Goal: Task Accomplishment & Management: Use online tool/utility

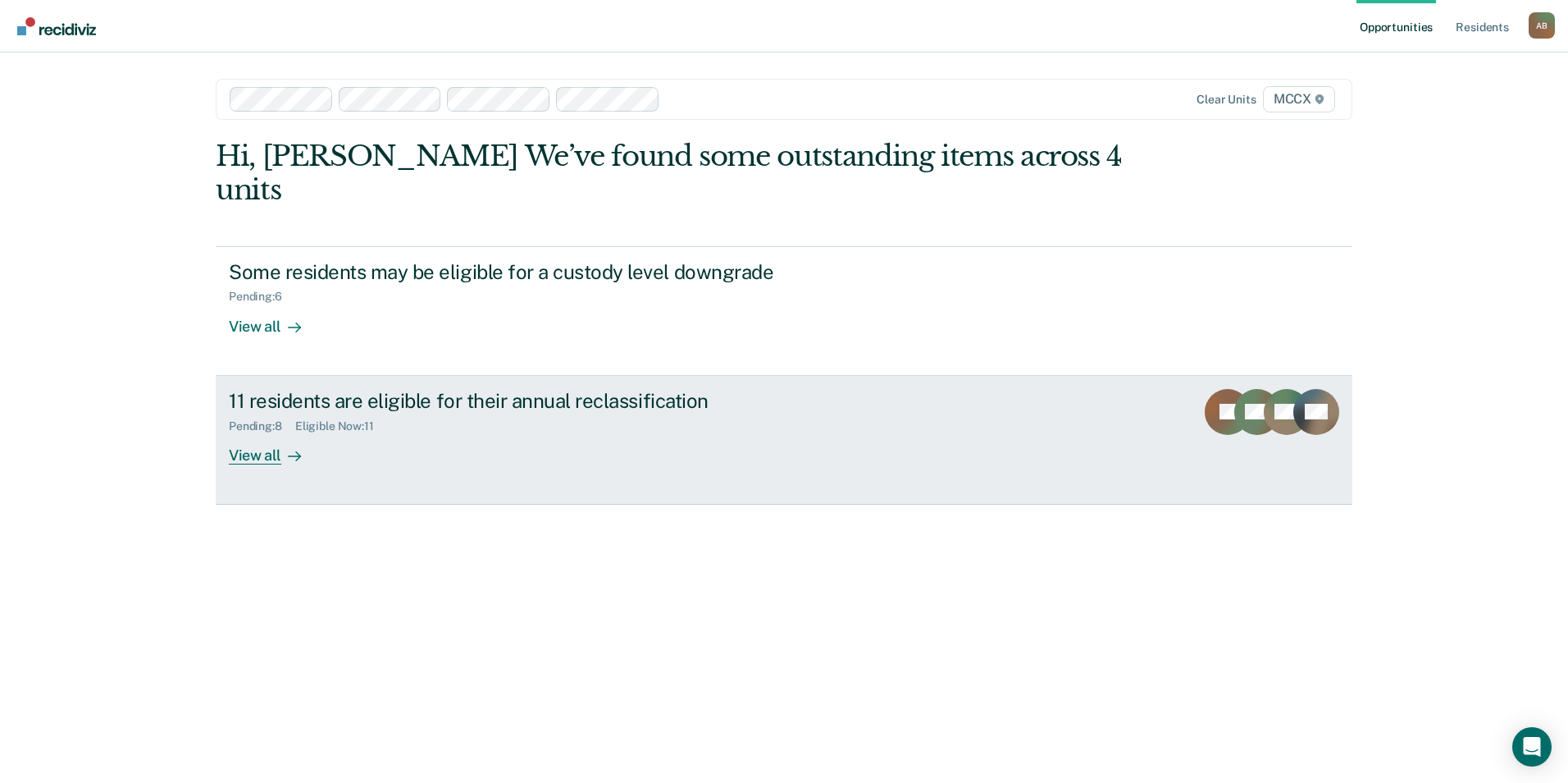
click at [275, 432] on div "View all" at bounding box center [274, 448] width 92 height 32
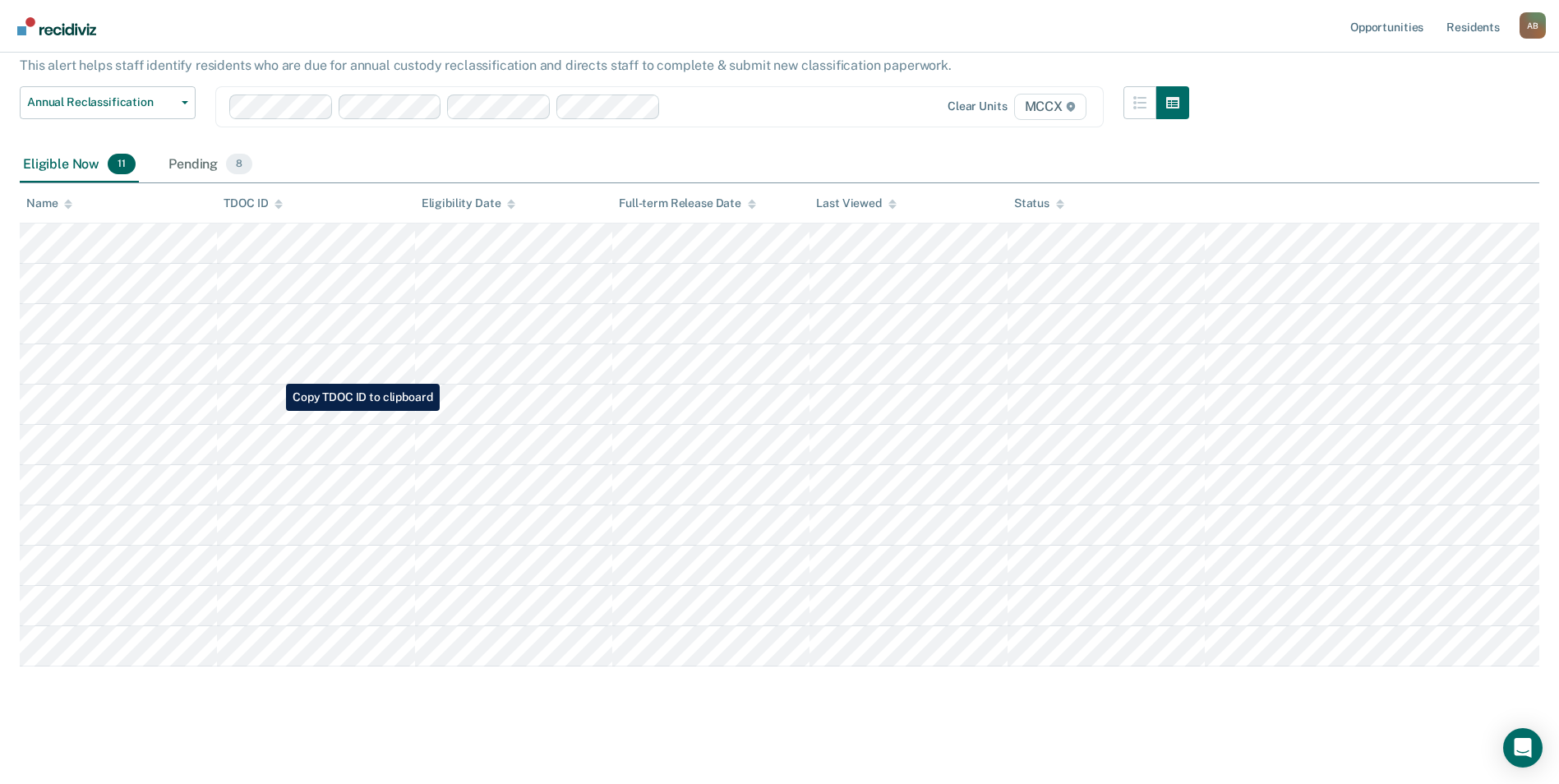
scroll to position [104, 0]
click at [207, 155] on div "Pending 8" at bounding box center [210, 164] width 90 height 36
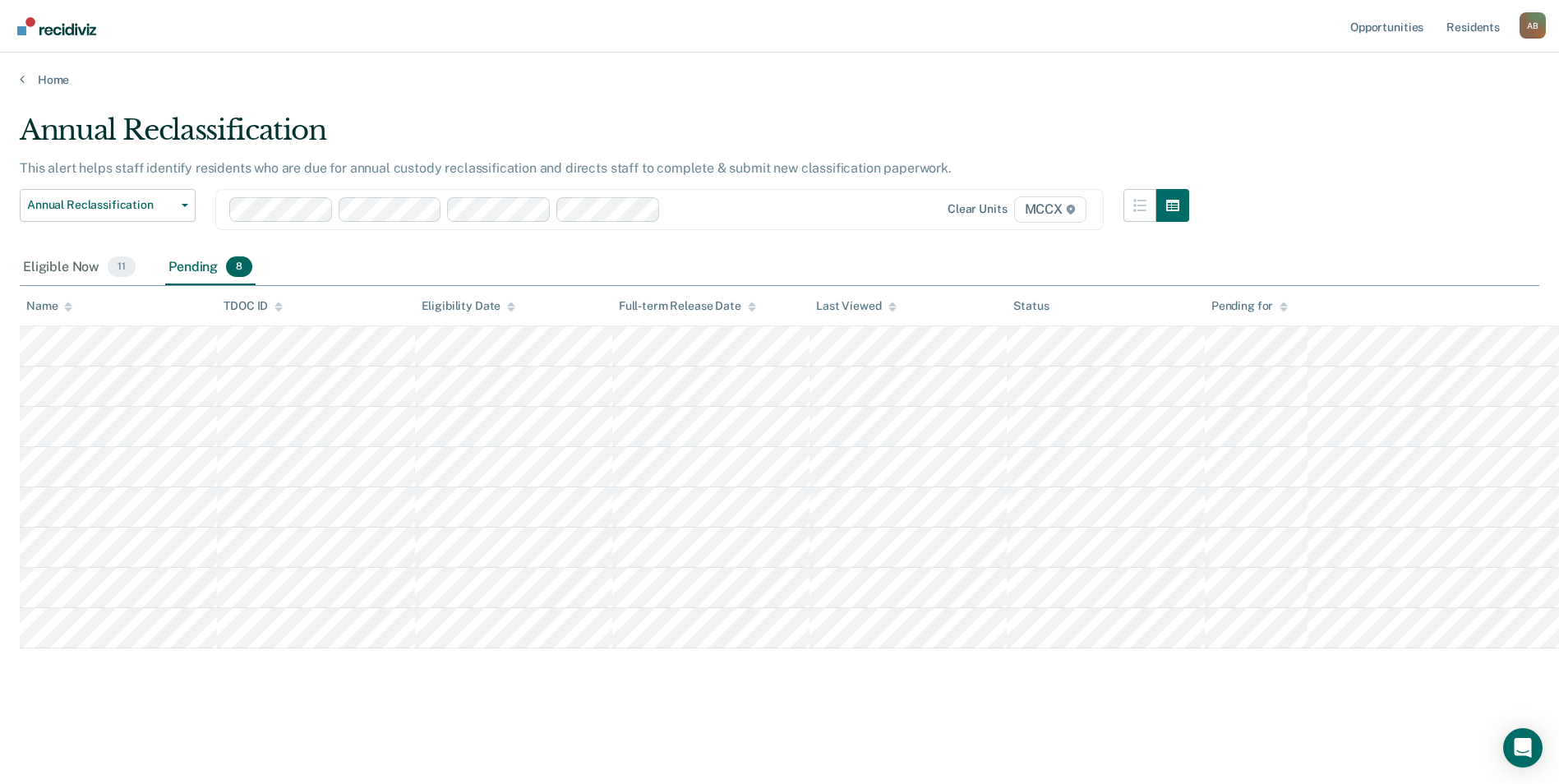
scroll to position [0, 0]
click at [74, 271] on div "Eligible Now 11" at bounding box center [79, 267] width 119 height 36
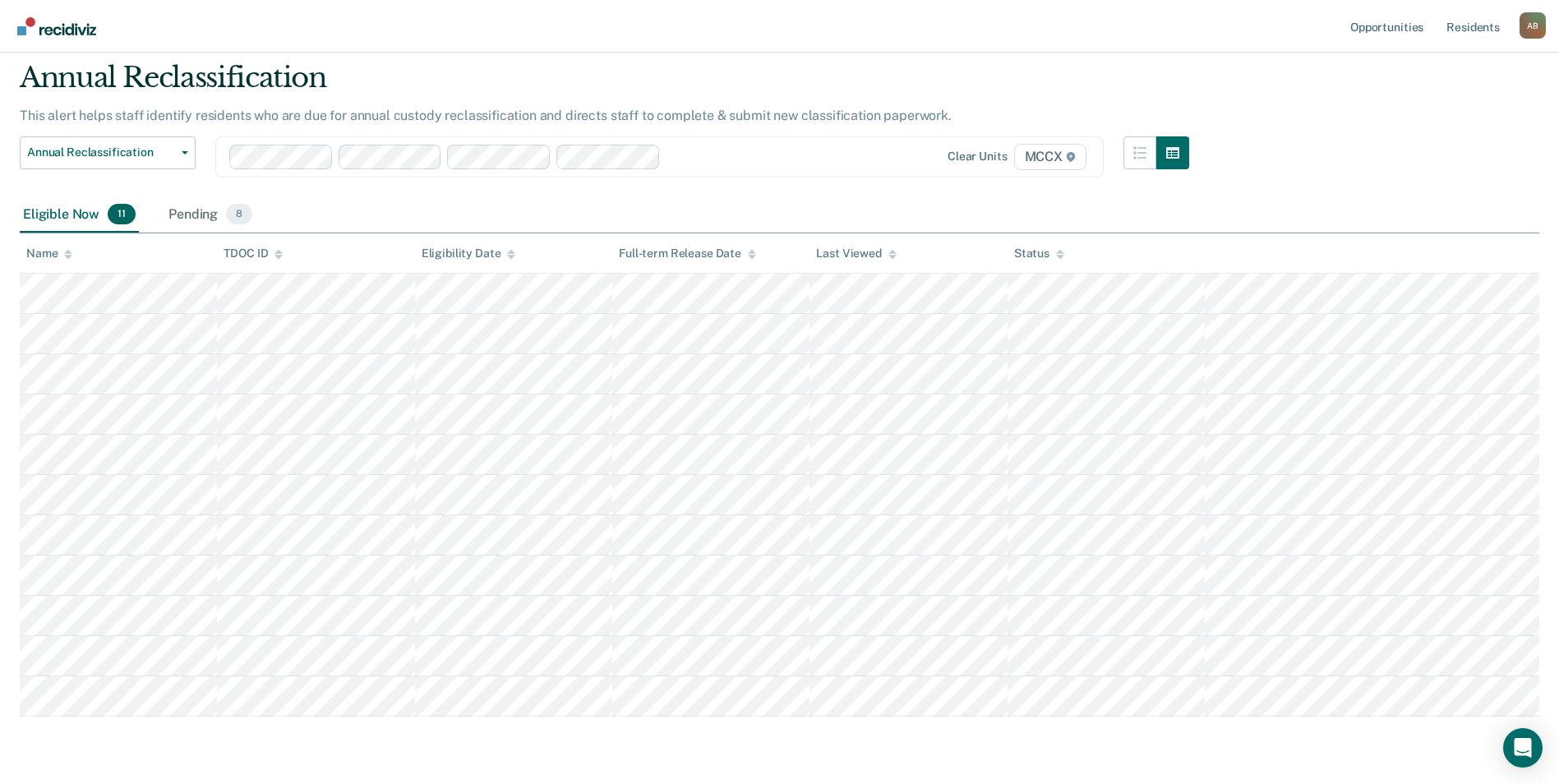
scroll to position [82, 0]
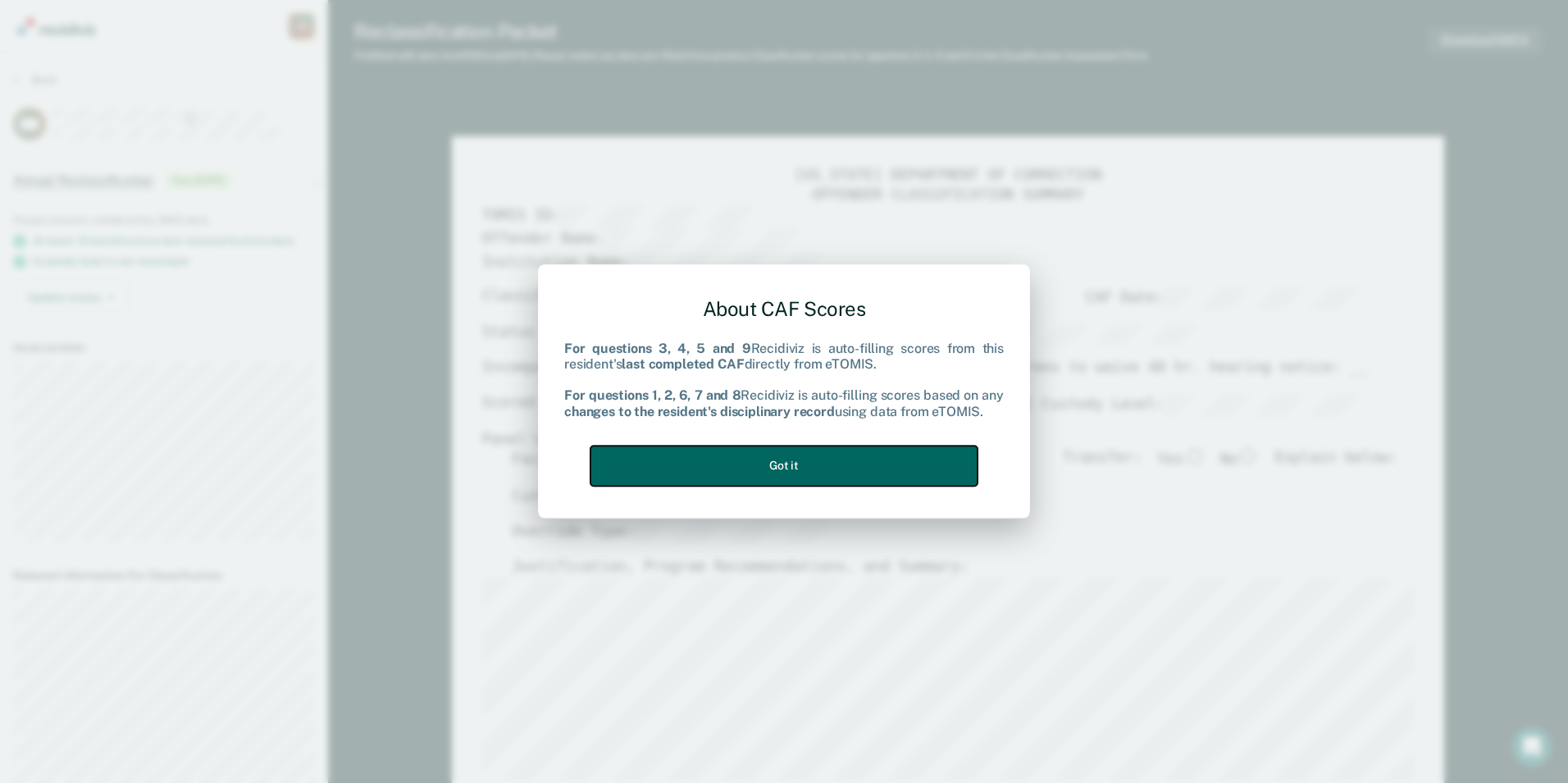
click at [781, 461] on button "Got it" at bounding box center [784, 465] width 387 height 40
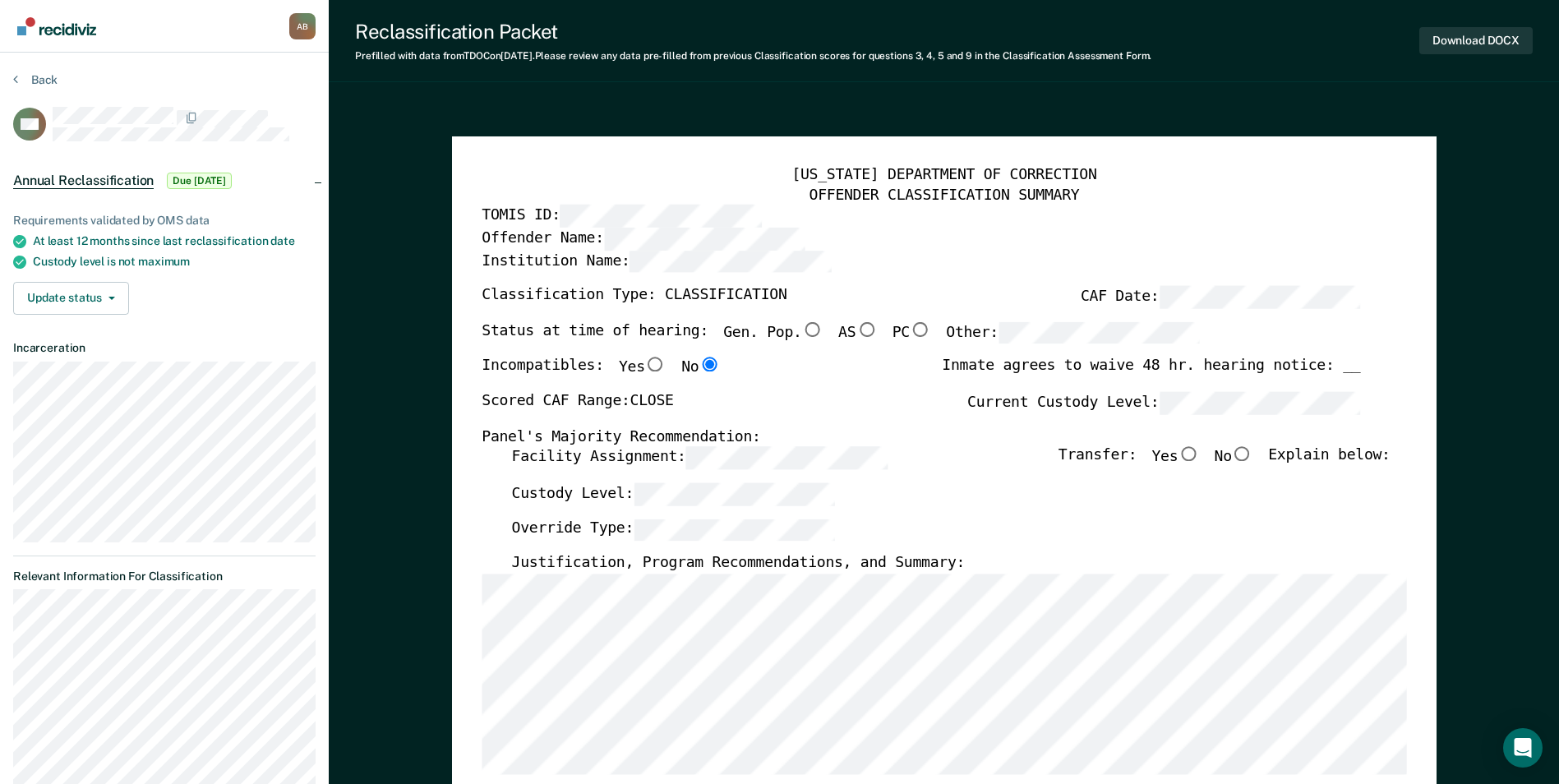
click at [1178, 542] on div "Override Type:" at bounding box center [950, 536] width 879 height 36
click at [1253, 453] on input "No" at bounding box center [1243, 454] width 21 height 15
type textarea "x"
radio input "true"
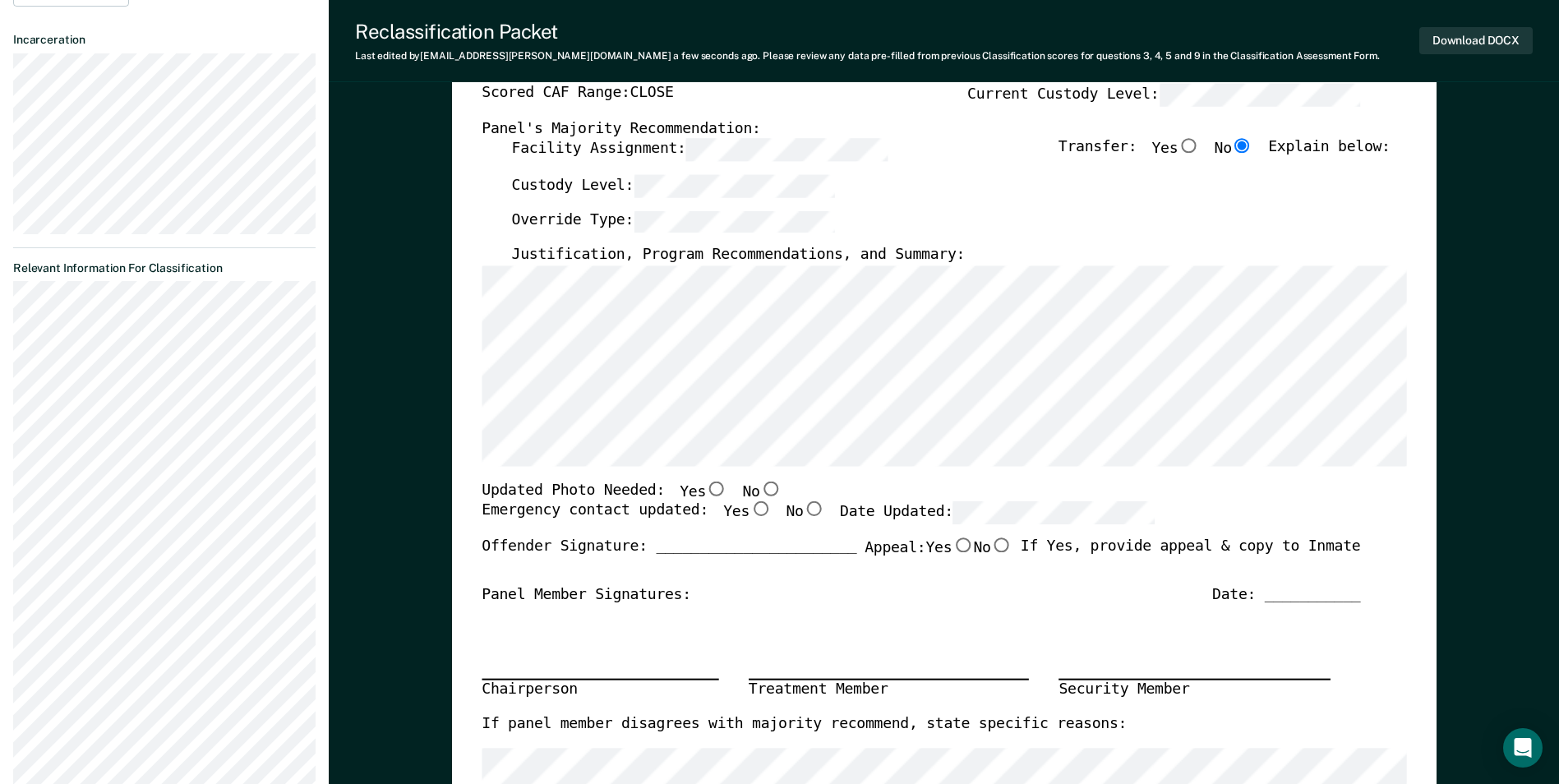
scroll to position [329, 0]
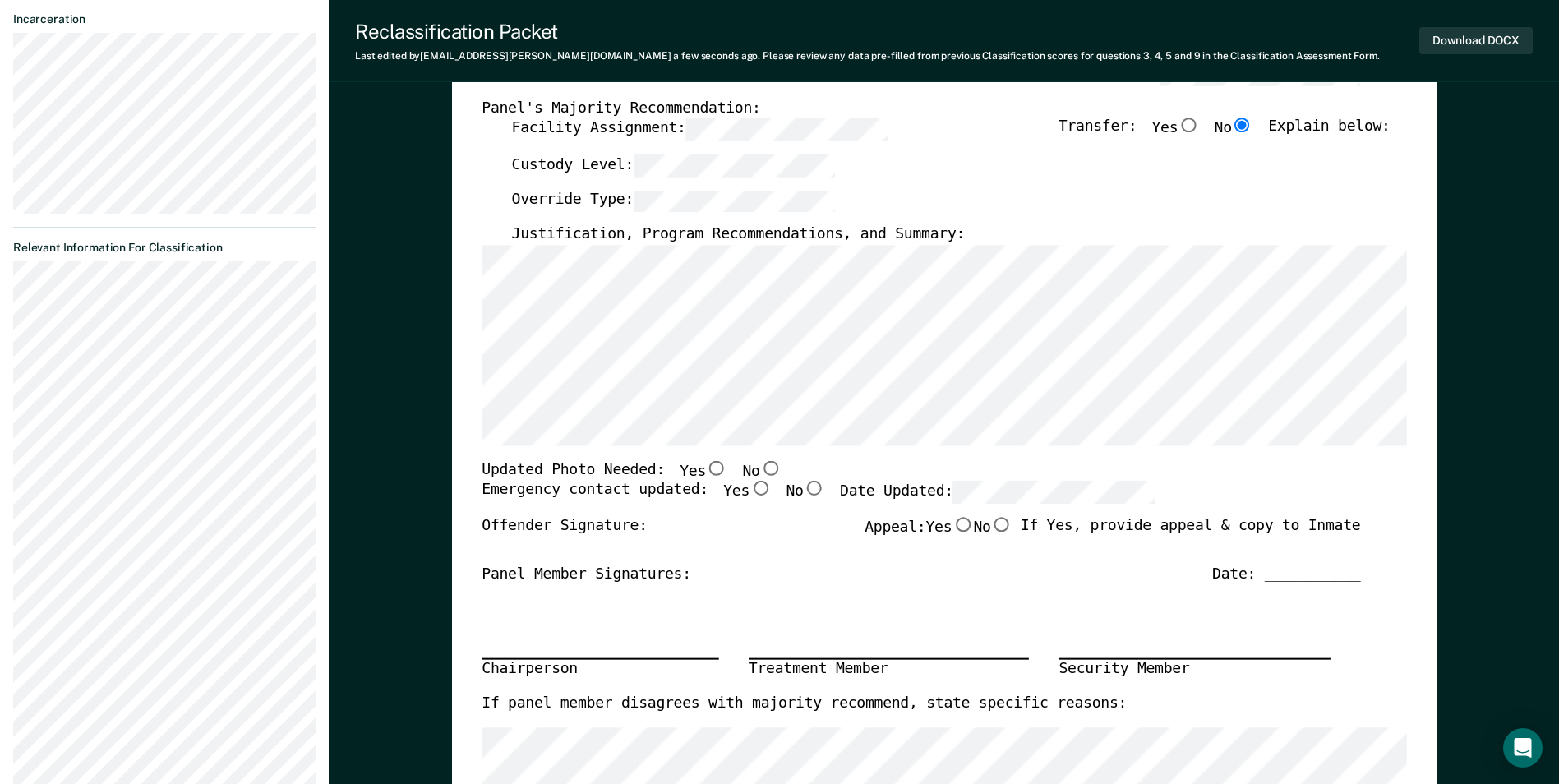
click at [749, 492] on input "Yes" at bounding box center [760, 488] width 21 height 15
type textarea "x"
radio input "true"
click at [706, 471] on input "Yes" at bounding box center [716, 467] width 21 height 15
type textarea "x"
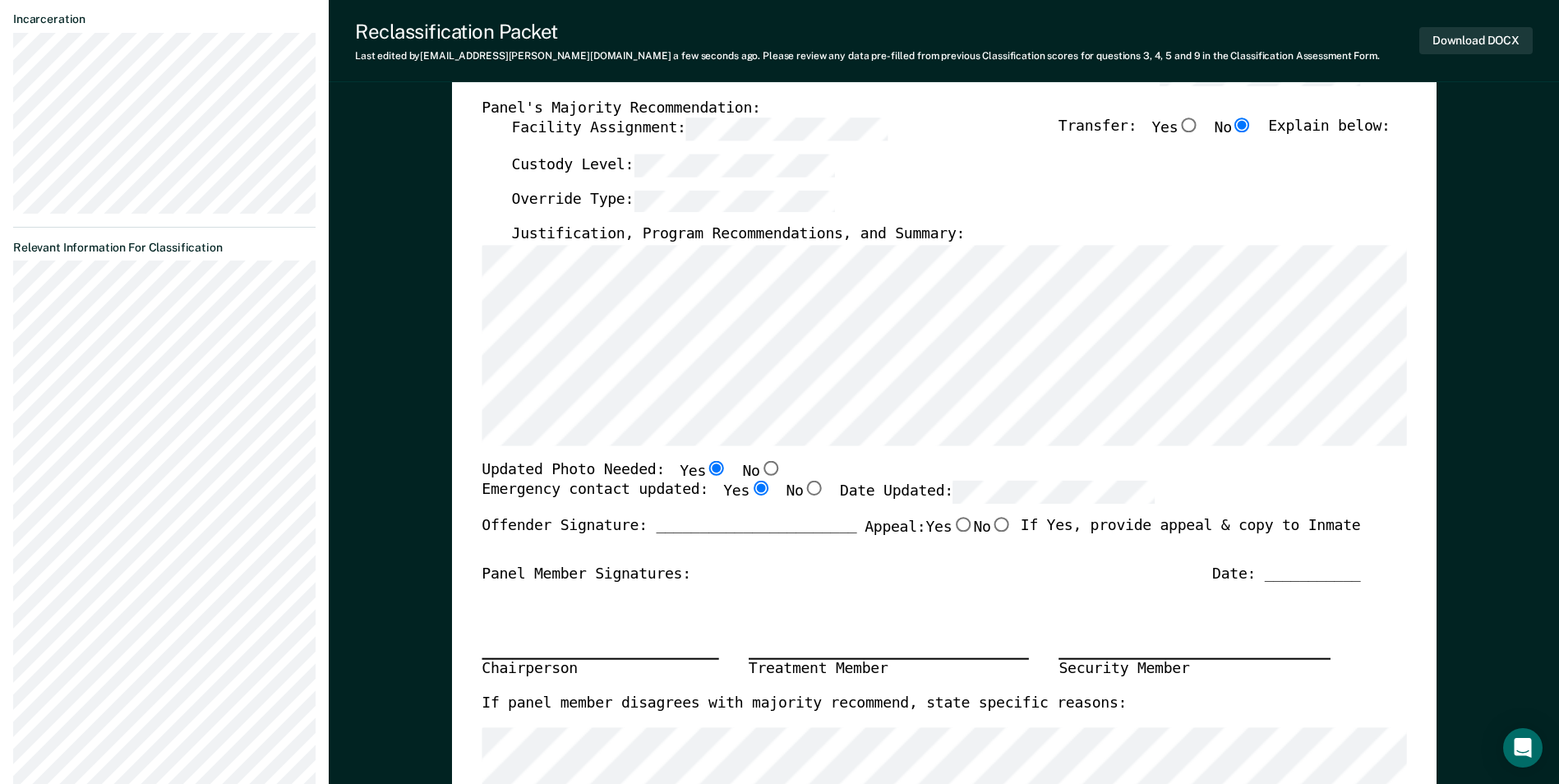
radio input "true"
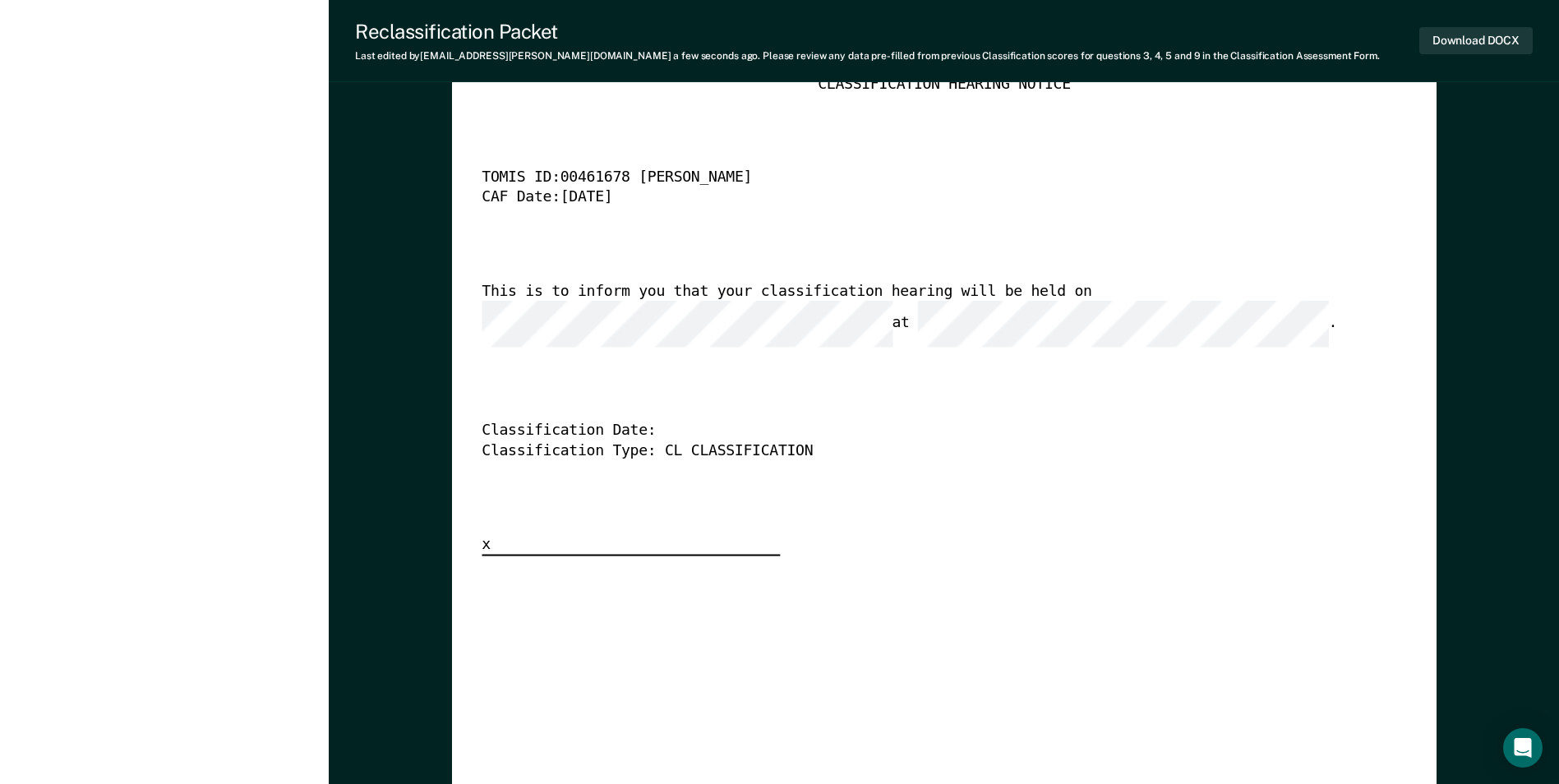
scroll to position [4189, 0]
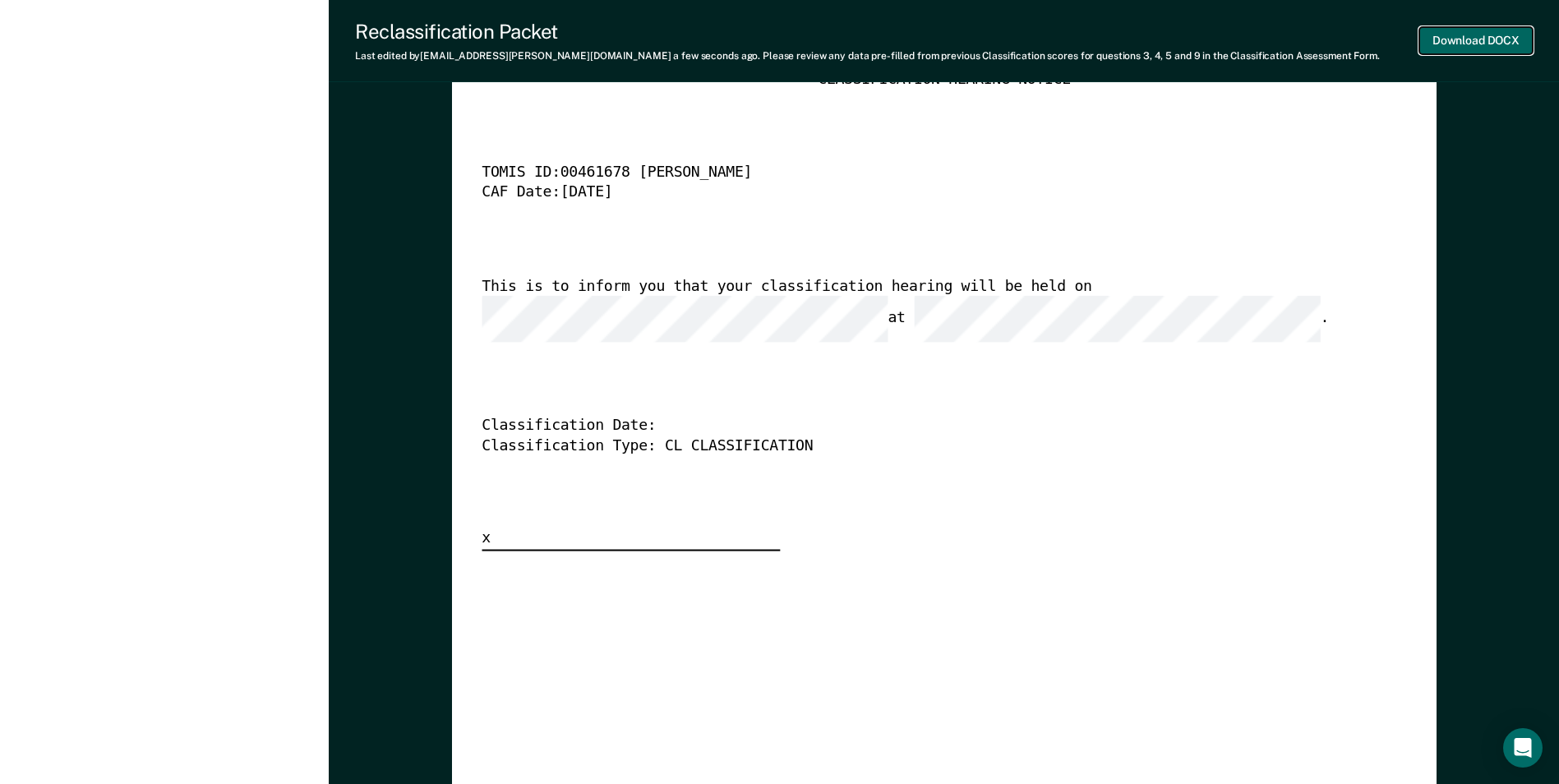
click at [1490, 40] on button "Download DOCX" at bounding box center [1476, 41] width 114 height 27
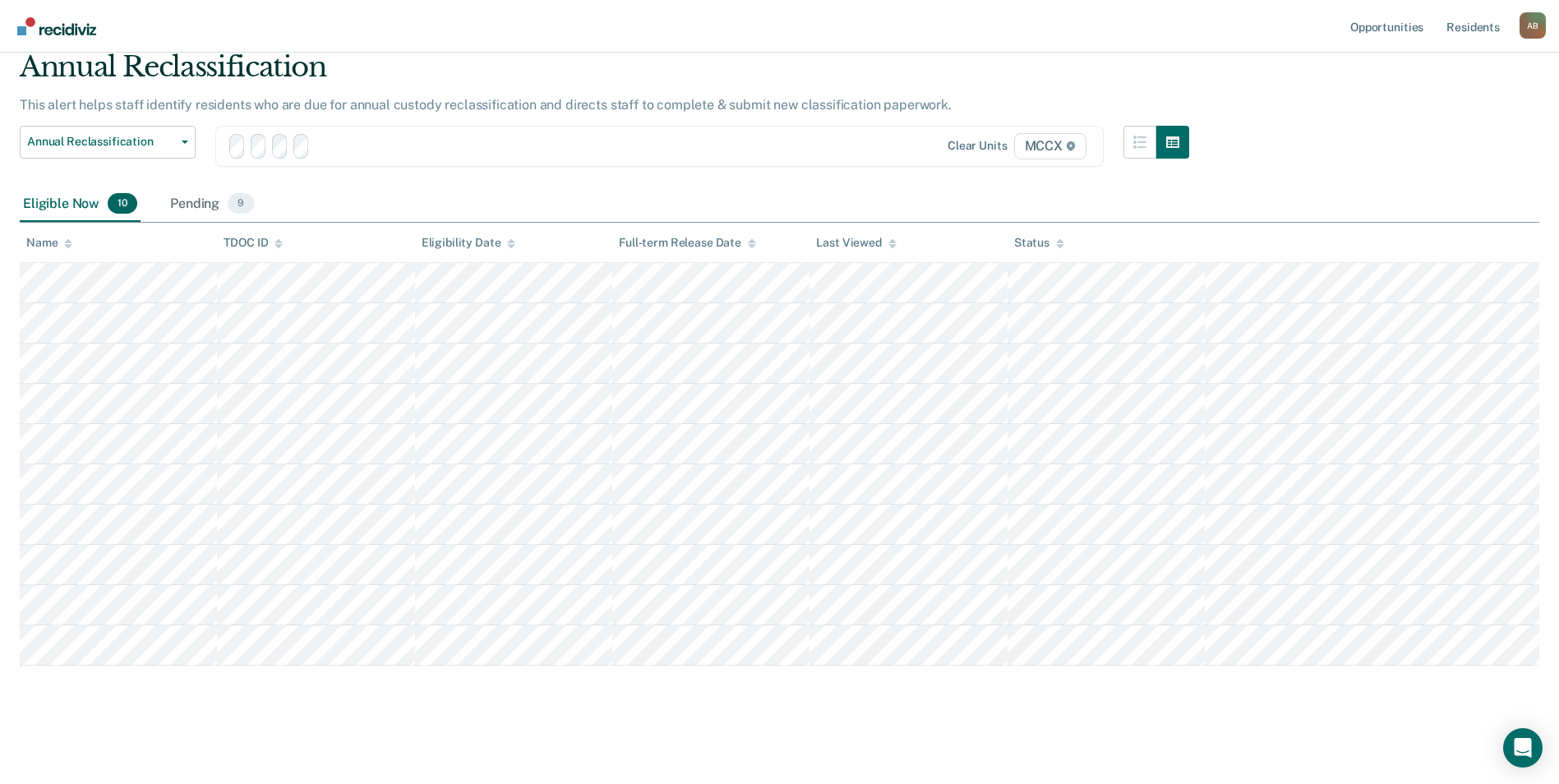
scroll to position [63, 0]
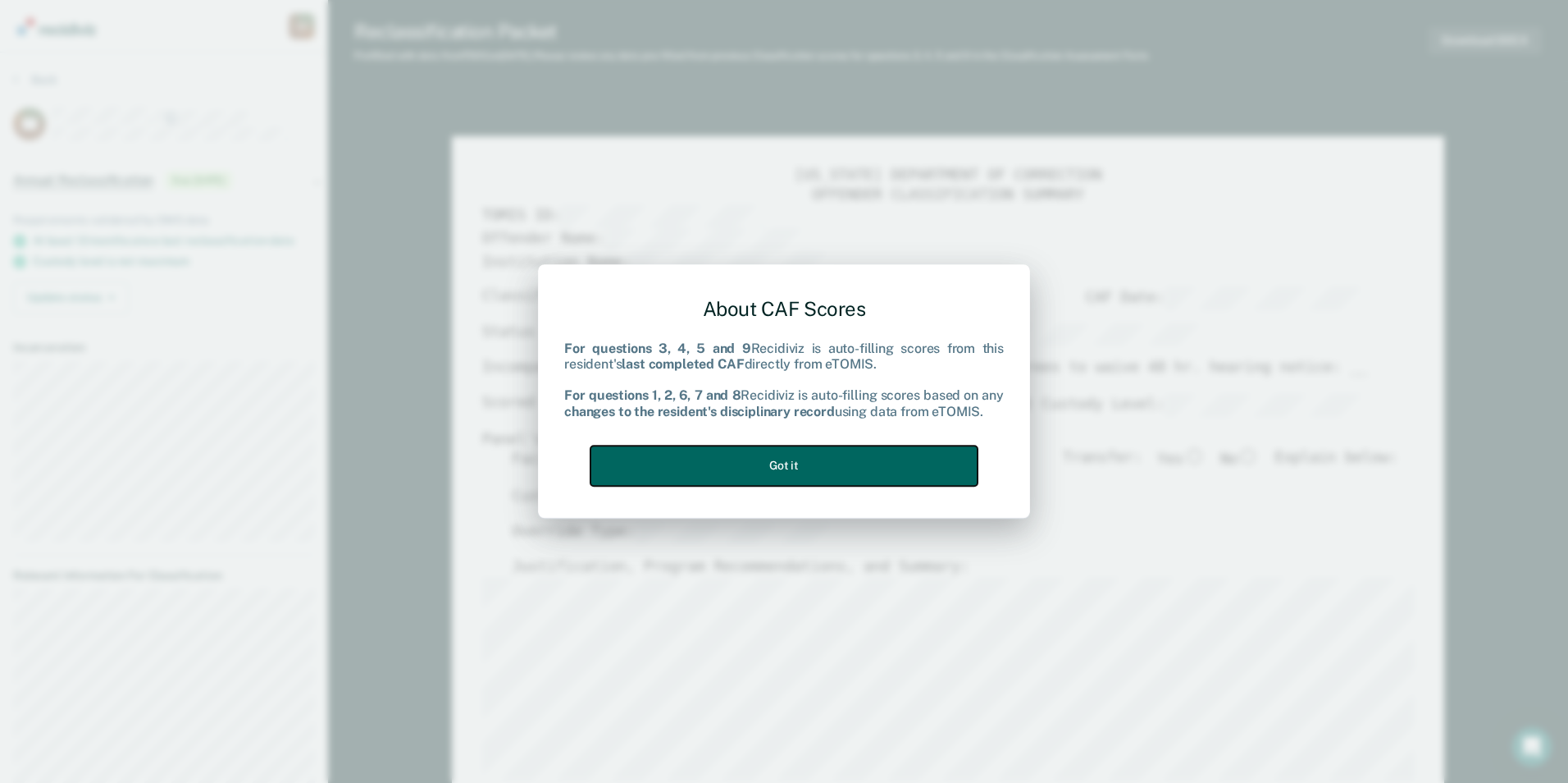
click at [696, 475] on button "Got it" at bounding box center [784, 465] width 387 height 40
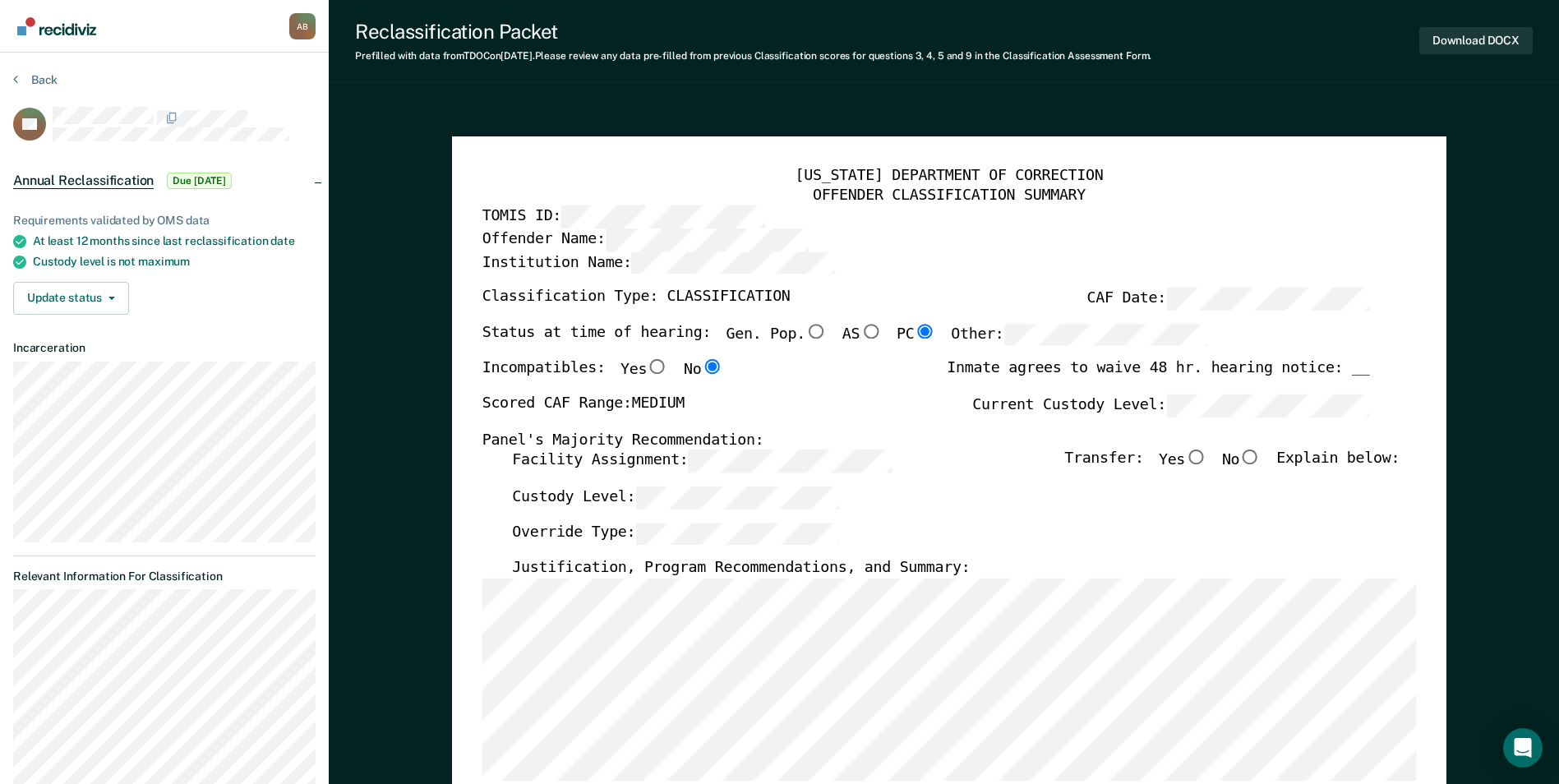
click at [1261, 458] on input "No" at bounding box center [1250, 457] width 21 height 15
type textarea "x"
radio input "true"
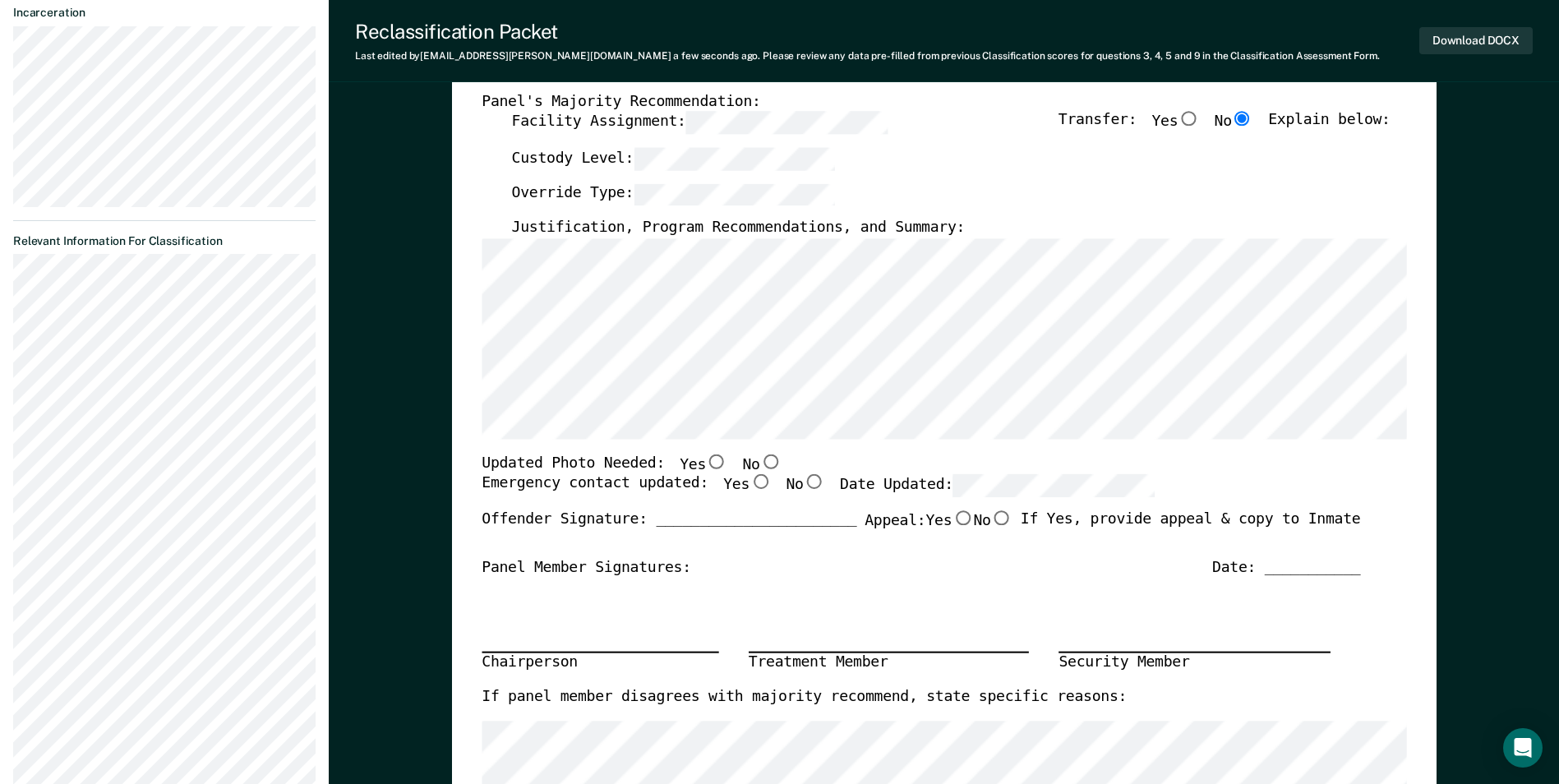
scroll to position [246, 0]
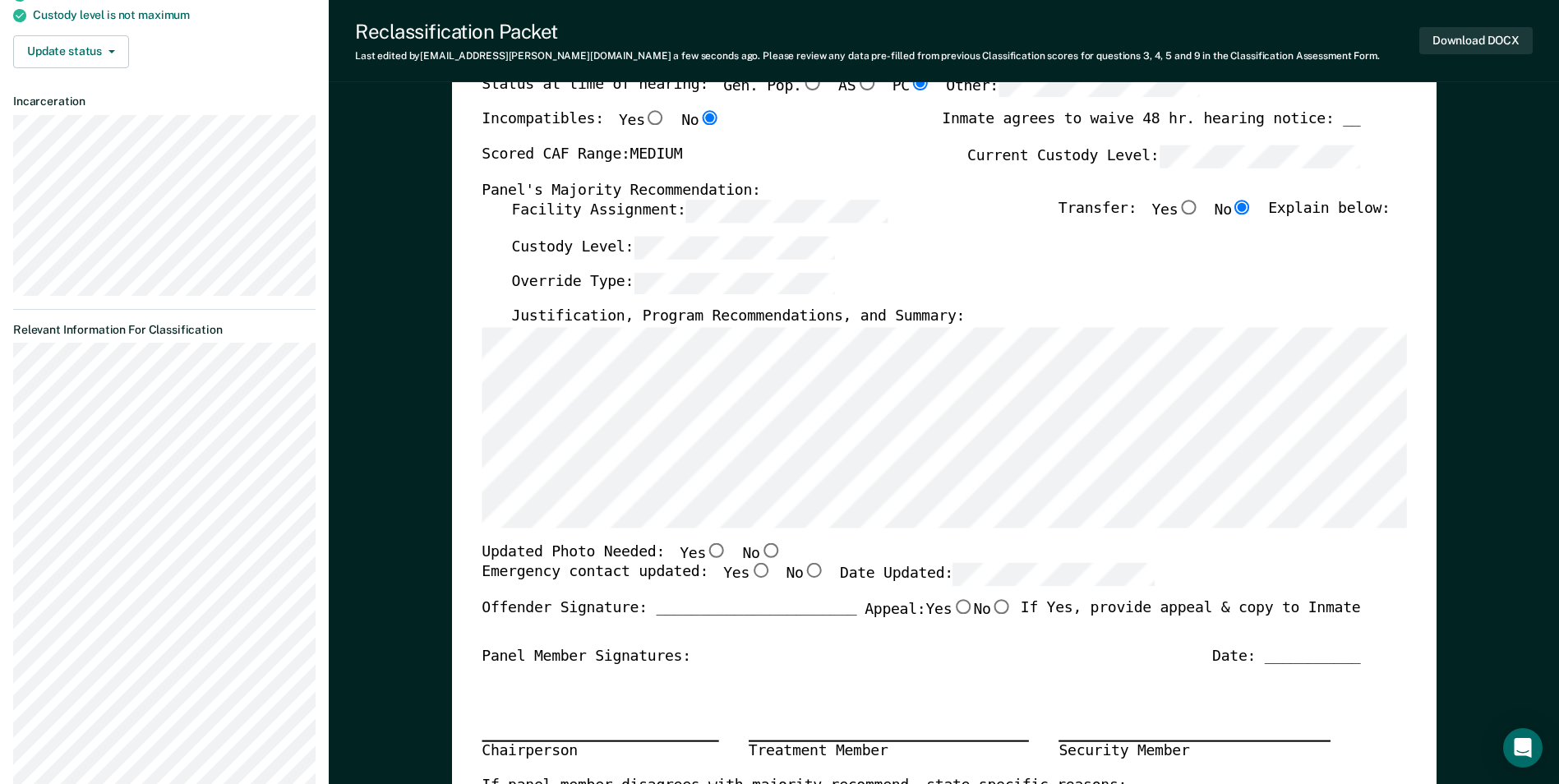
click at [759, 554] on input "No" at bounding box center [770, 549] width 21 height 15
type textarea "x"
radio input "true"
click at [749, 571] on input "Yes" at bounding box center [760, 571] width 21 height 15
type textarea "x"
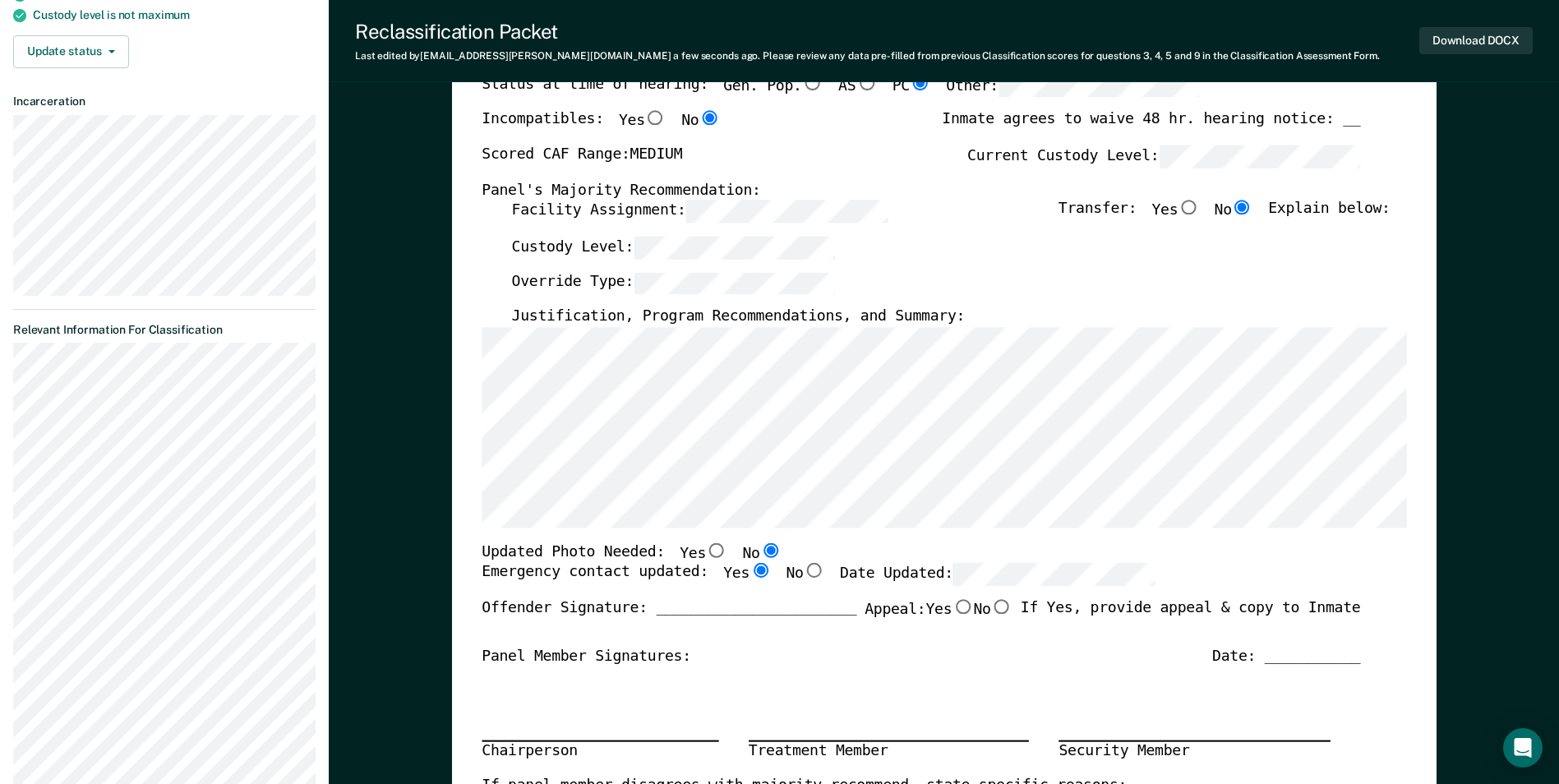
radio input "true"
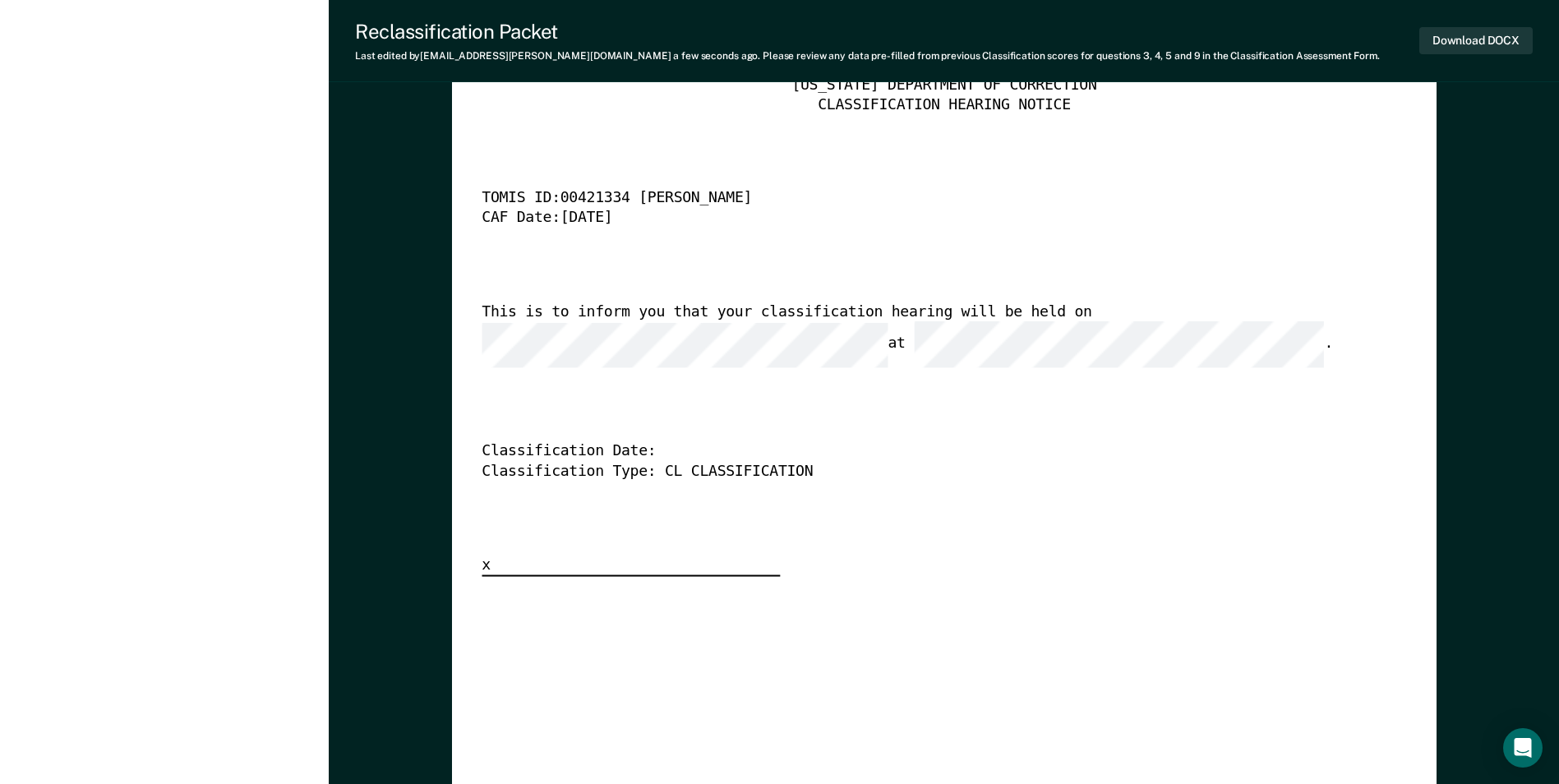
scroll to position [4189, 0]
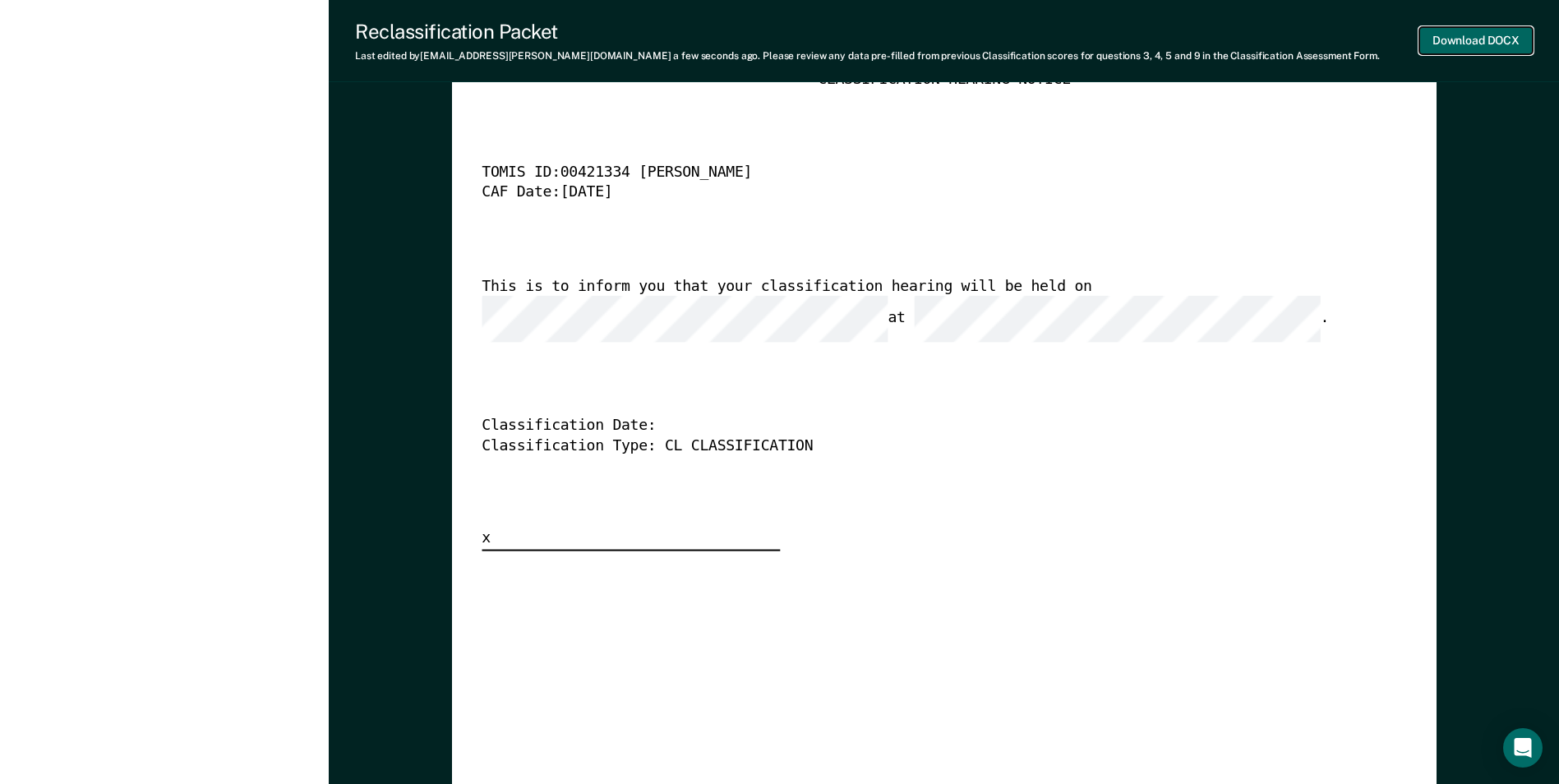
click at [1460, 43] on button "Download DOCX" at bounding box center [1476, 41] width 114 height 27
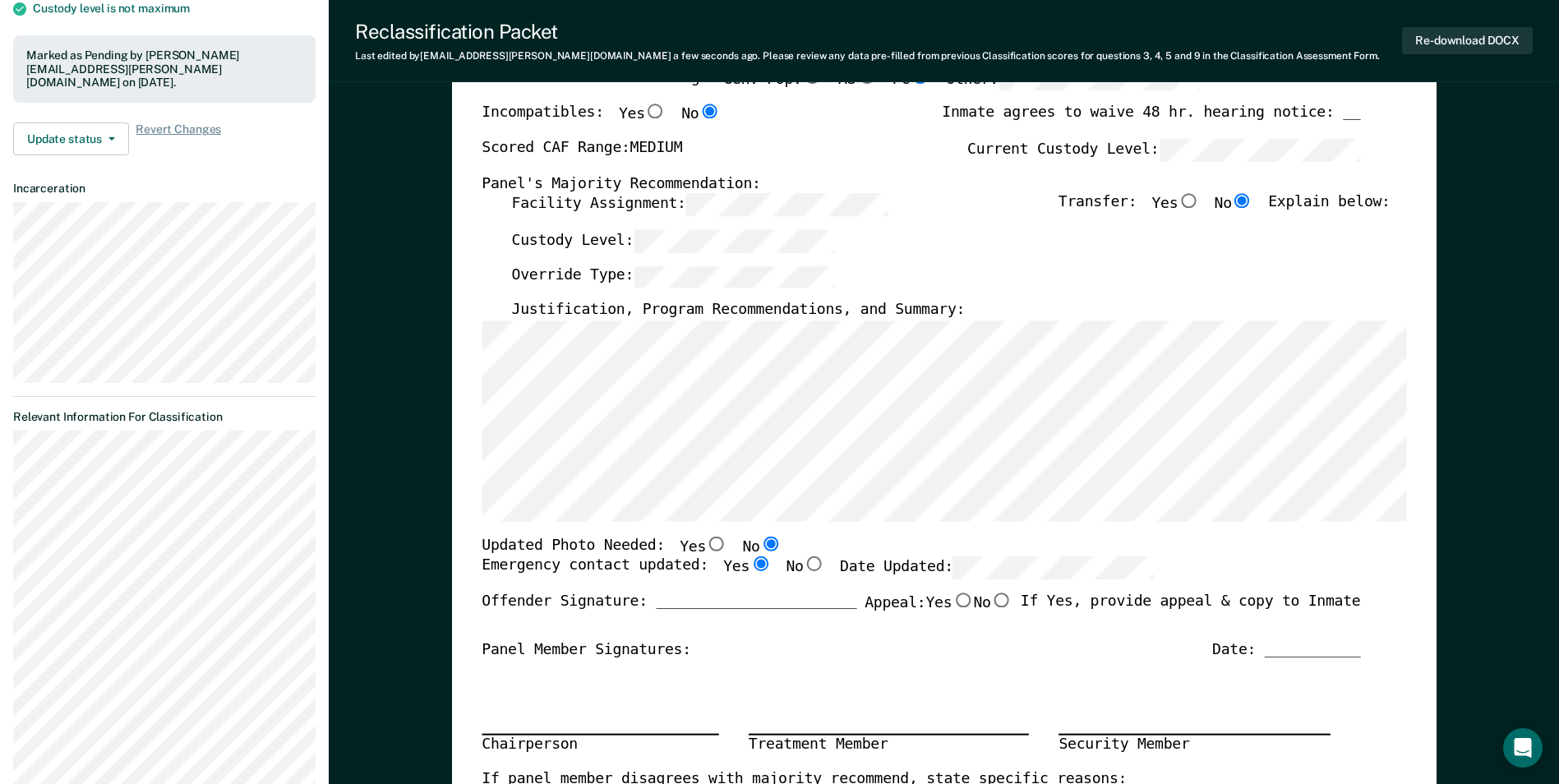
scroll to position [0, 0]
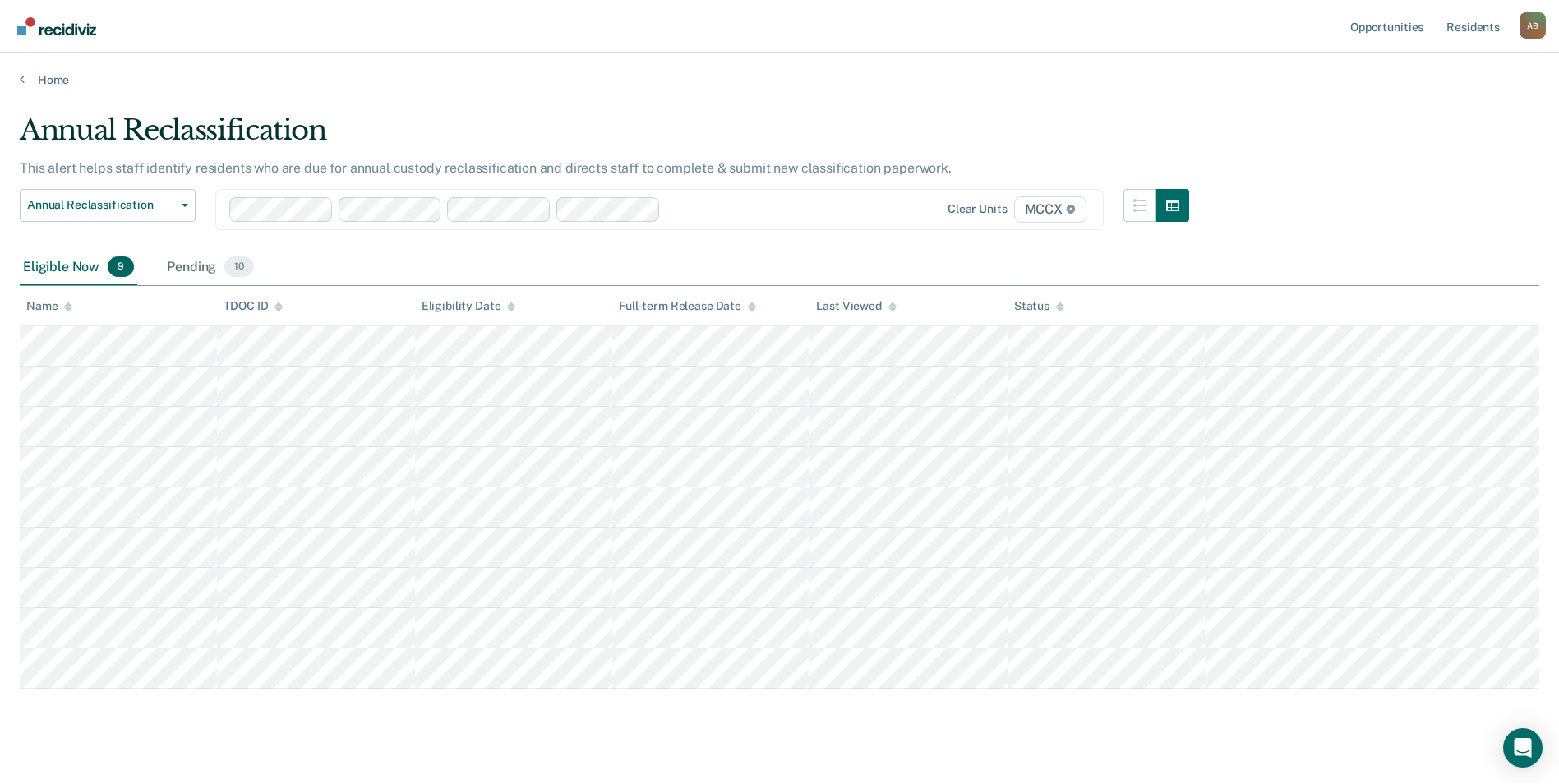
scroll to position [23, 0]
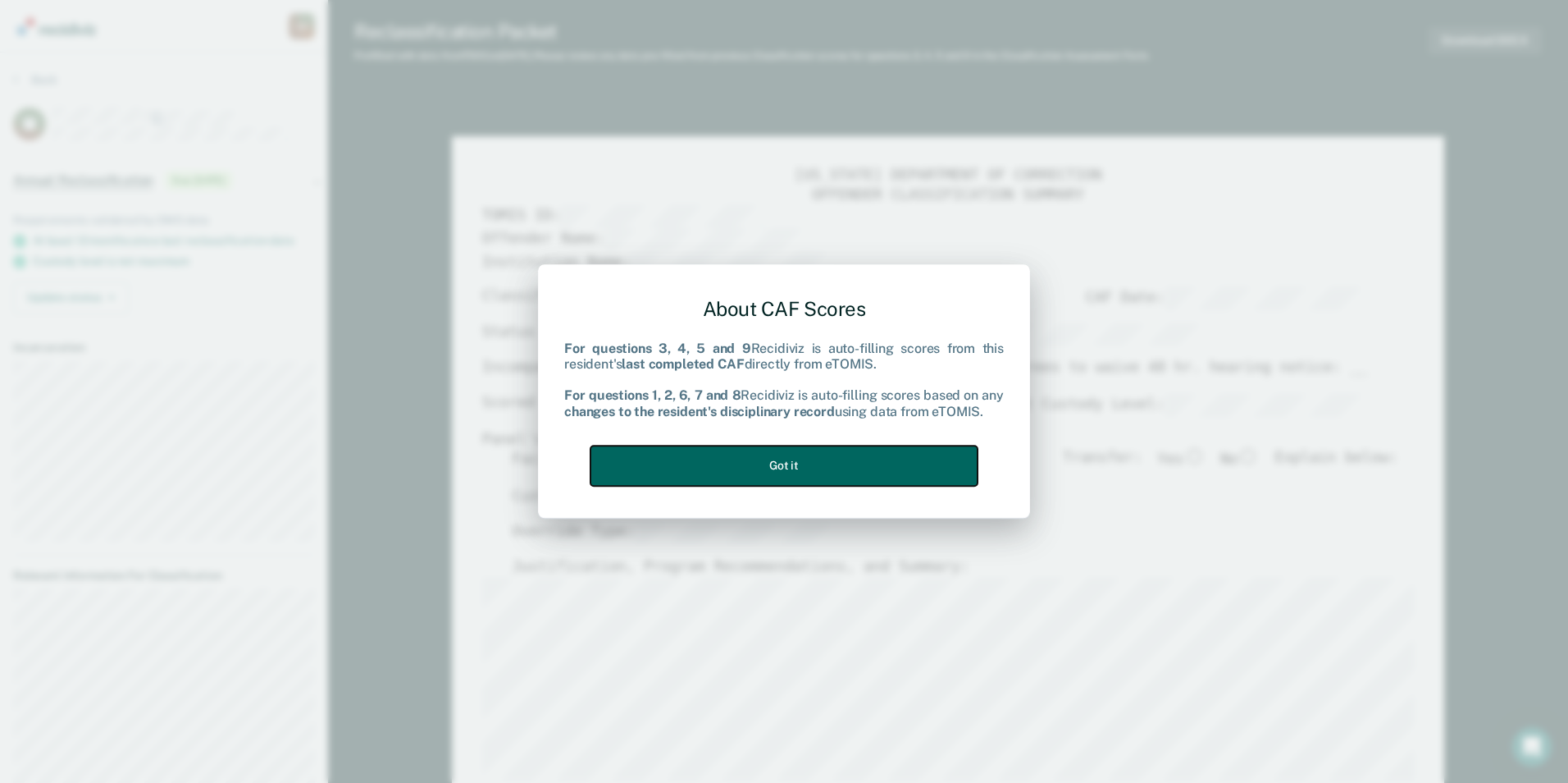
click at [826, 462] on button "Got it" at bounding box center [784, 465] width 387 height 40
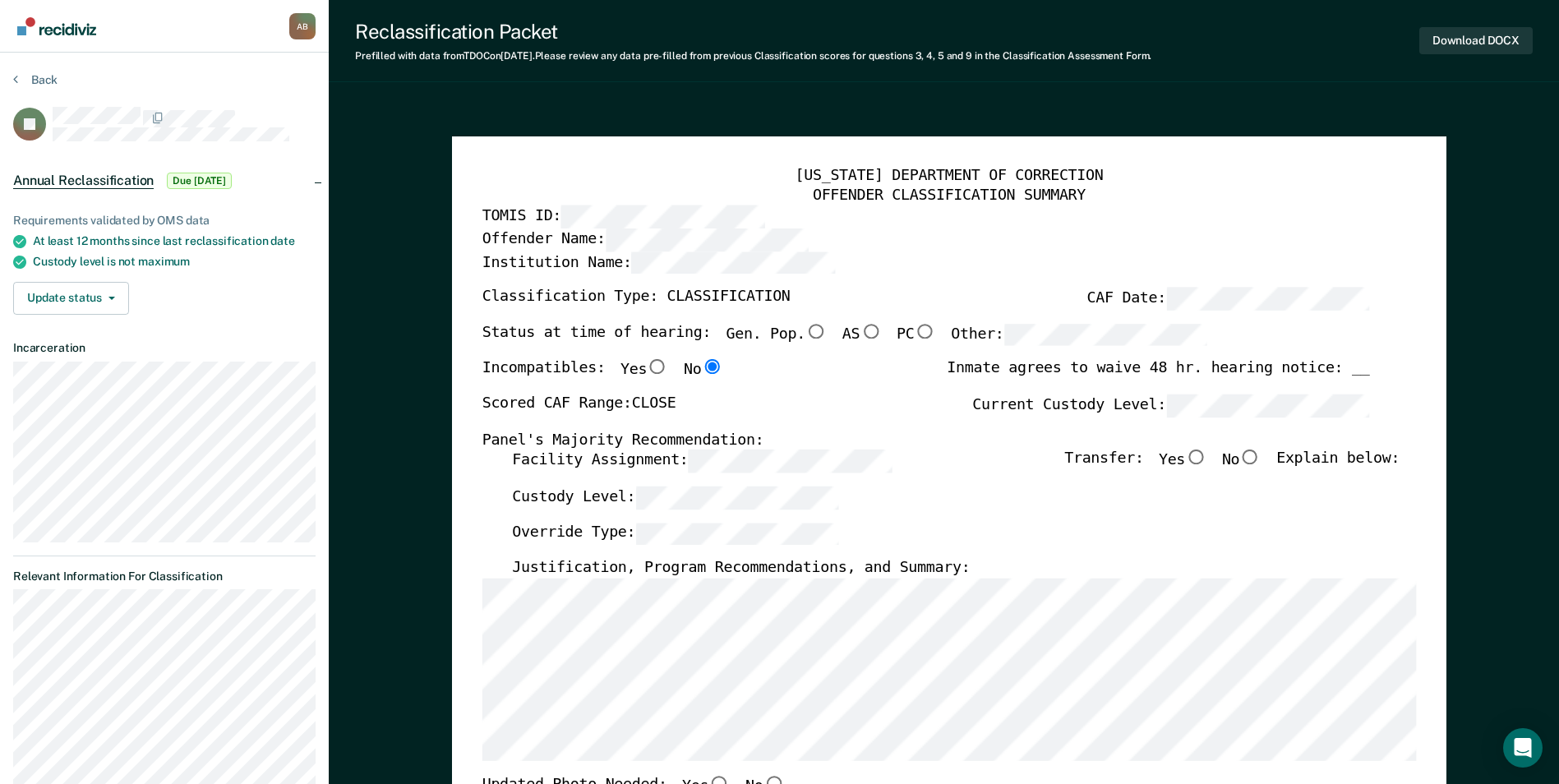
click at [1248, 450] on label "No" at bounding box center [1242, 462] width 40 height 23
click at [1248, 450] on input "No" at bounding box center [1250, 457] width 21 height 15
type textarea "x"
radio input "true"
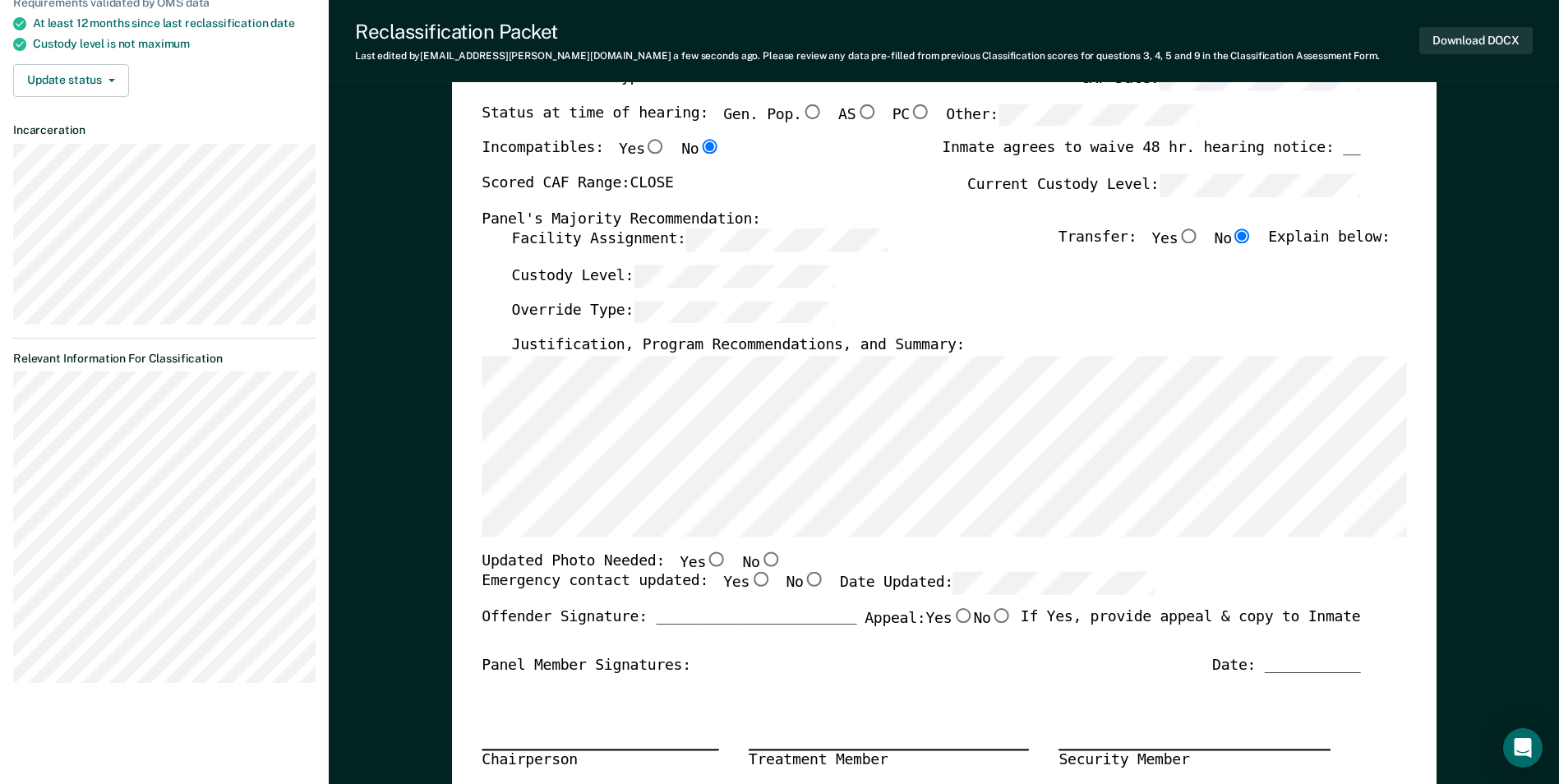
scroll to position [246, 0]
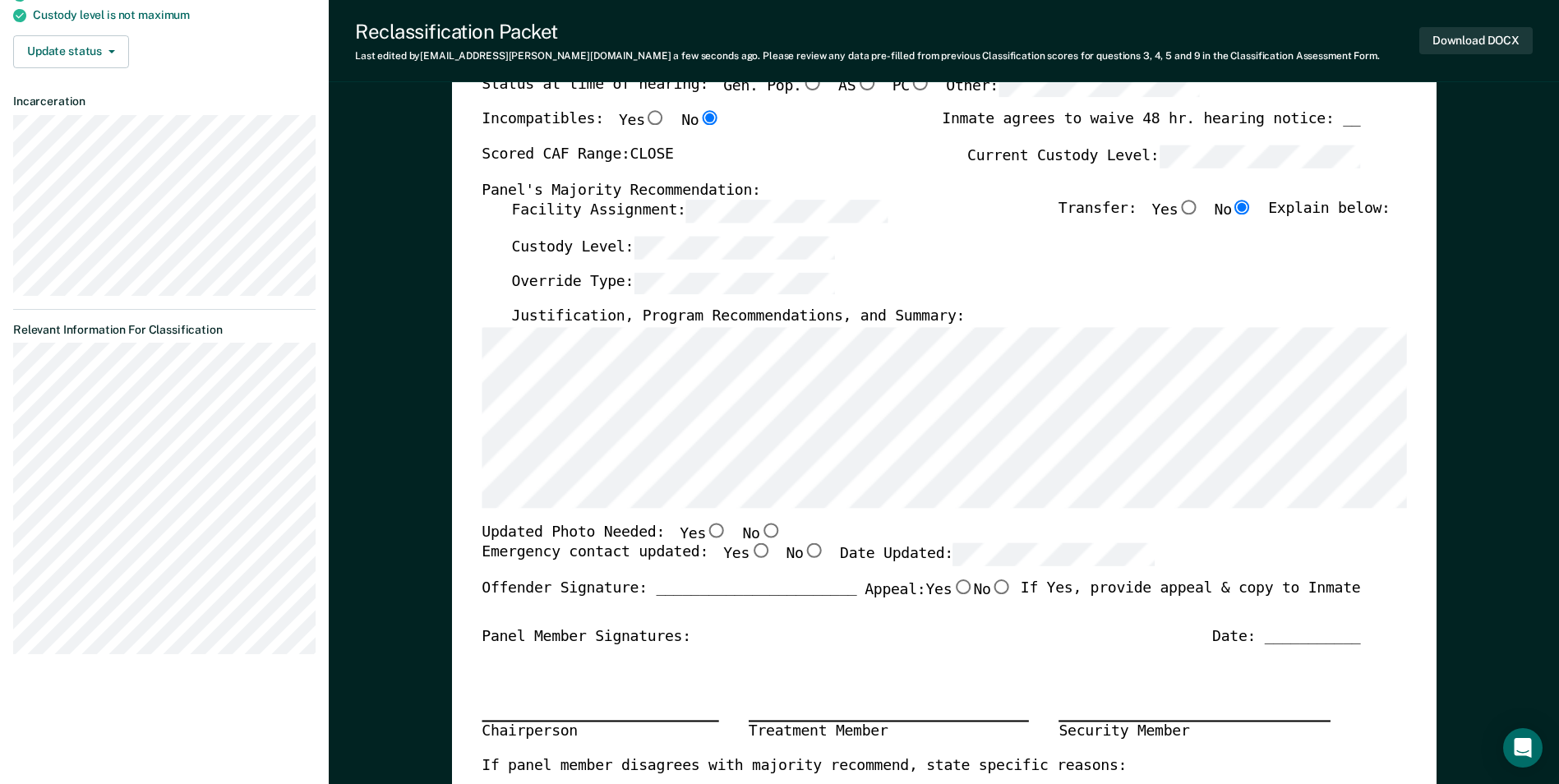
click at [759, 528] on input "No" at bounding box center [770, 529] width 21 height 15
type textarea "x"
radio input "true"
click at [749, 558] on input "Yes" at bounding box center [760, 550] width 21 height 15
type textarea "x"
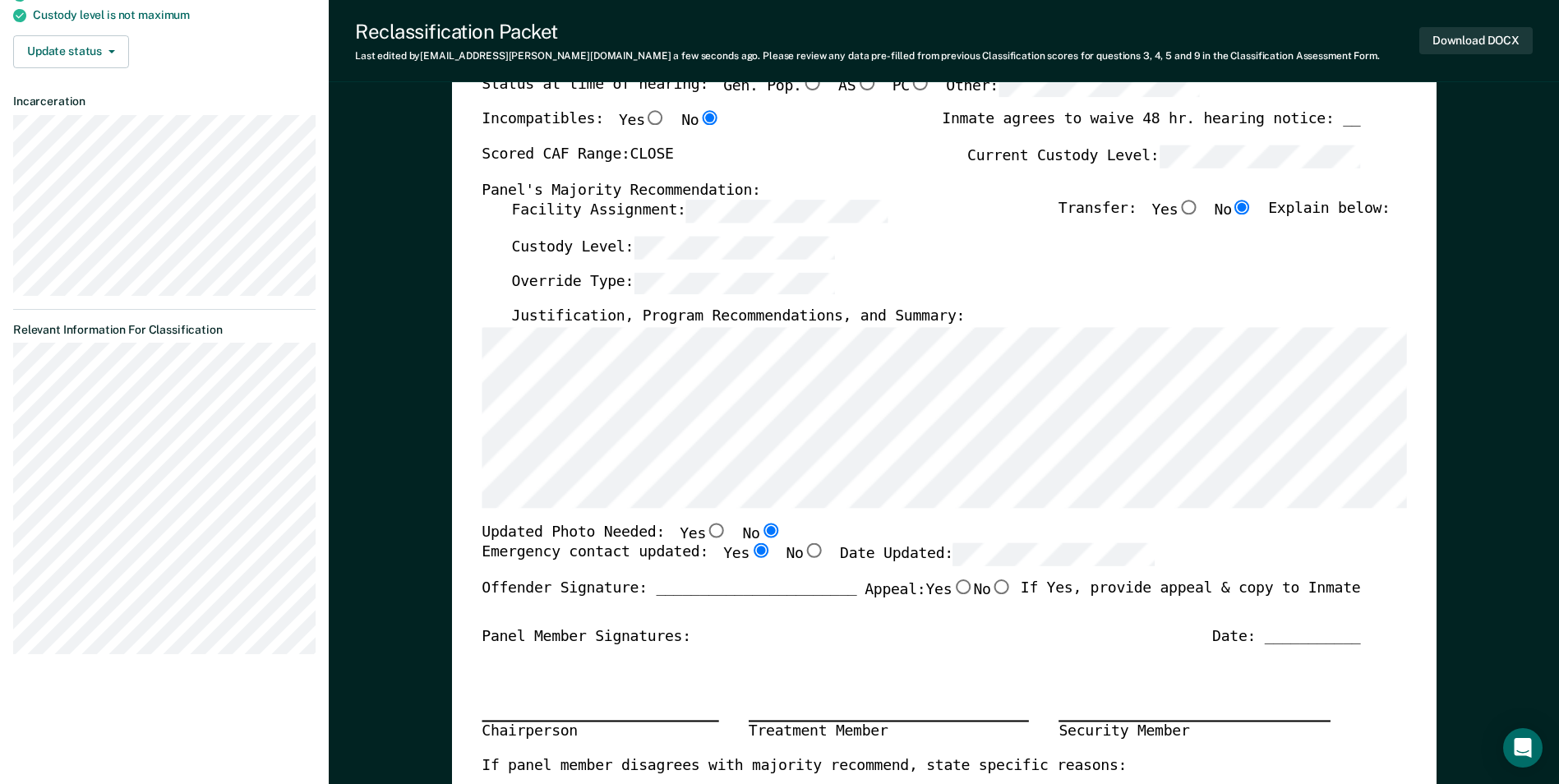
radio input "true"
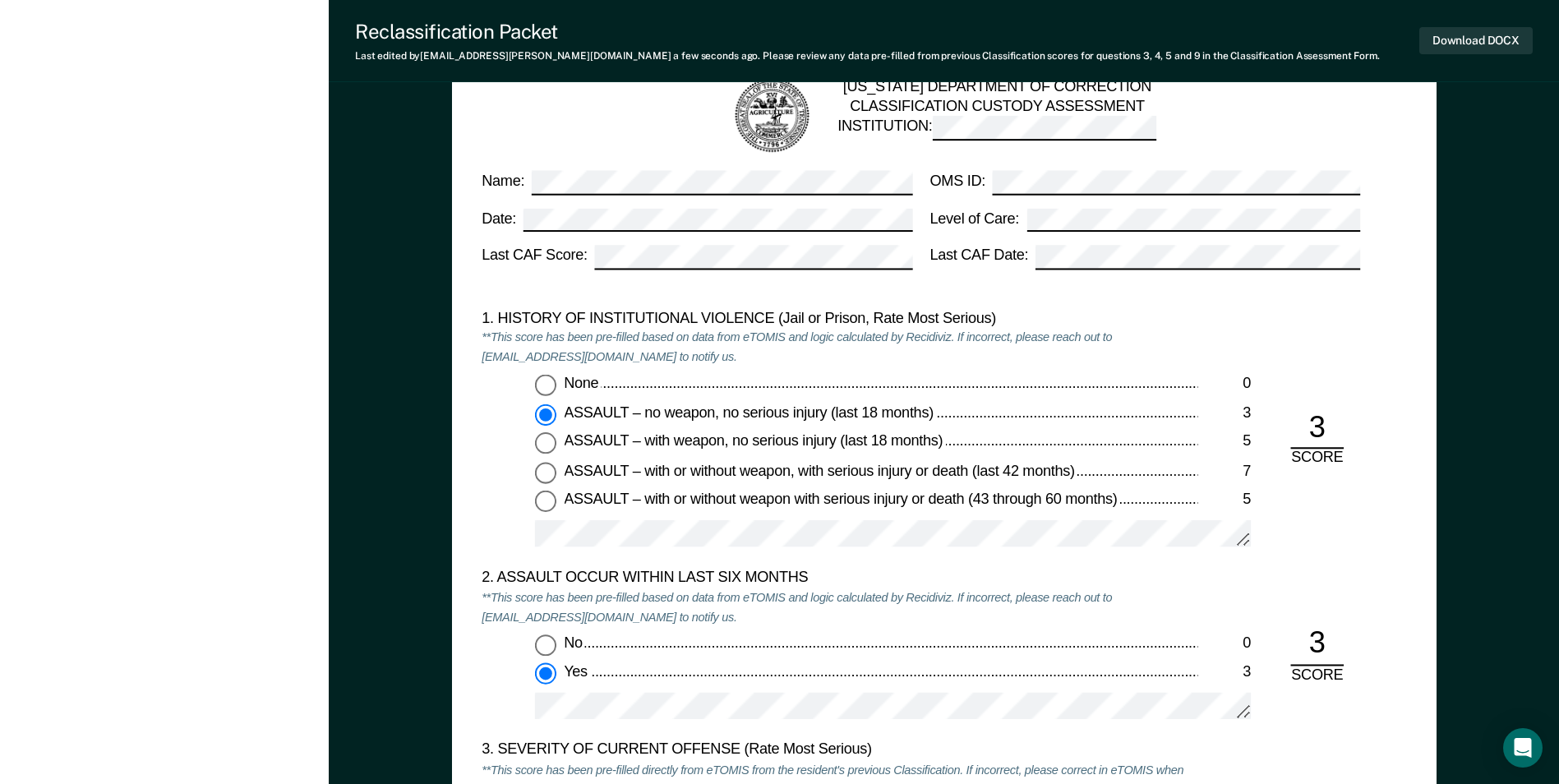
scroll to position [1396, 0]
click at [1443, 41] on button "Download DOCX" at bounding box center [1476, 41] width 114 height 27
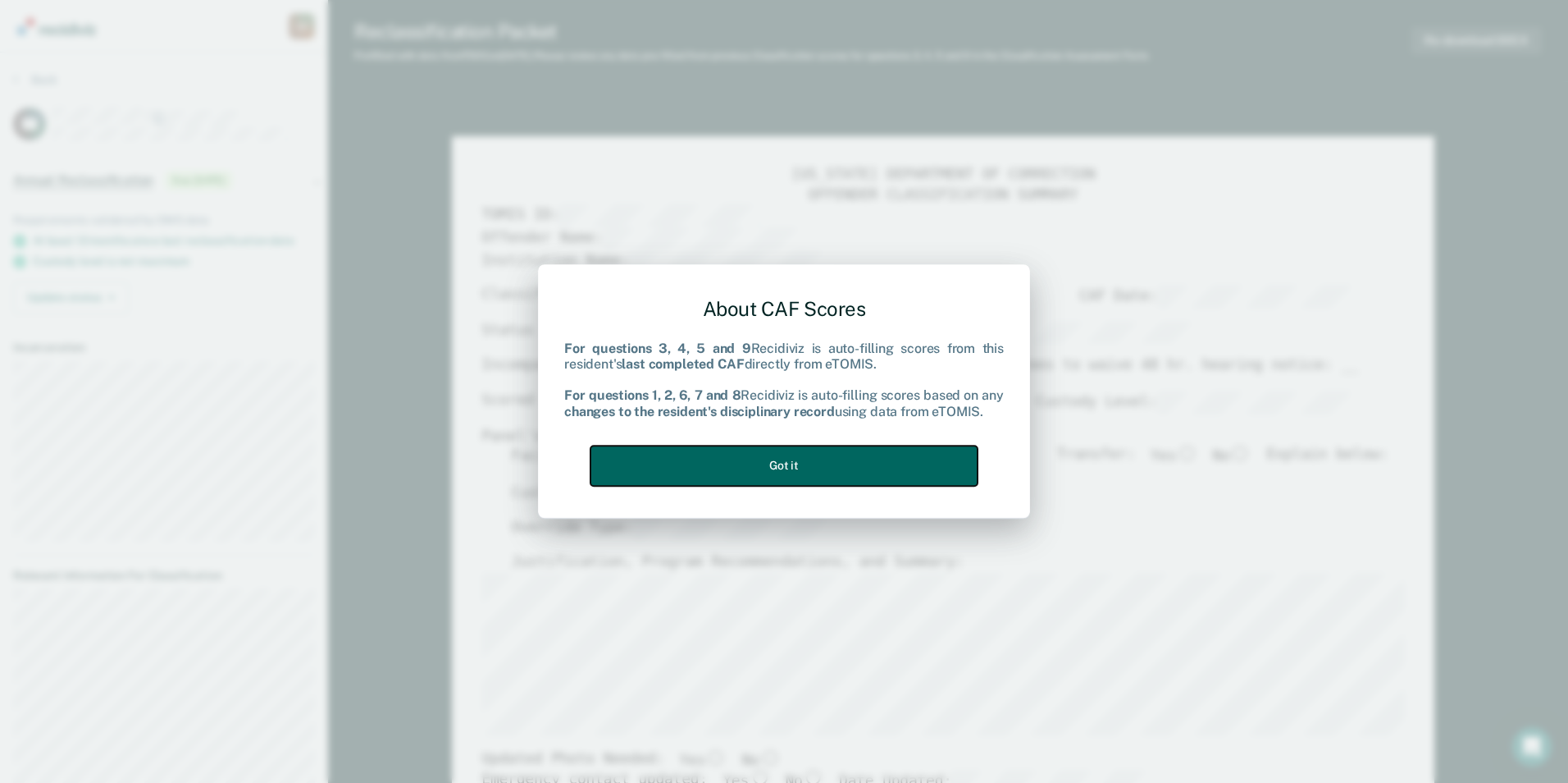
click at [771, 471] on button "Got it" at bounding box center [784, 465] width 387 height 40
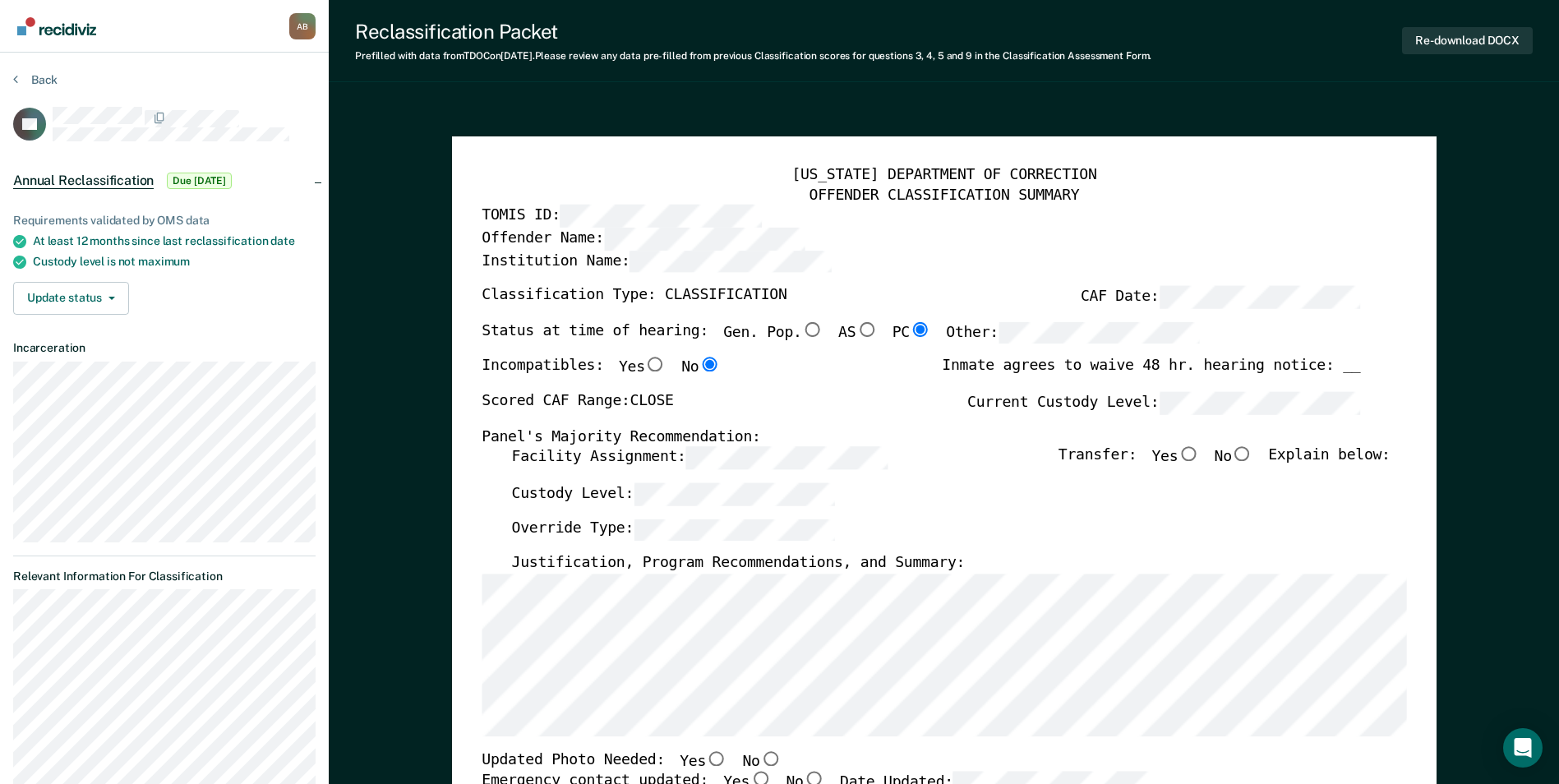
click at [1251, 458] on input "No" at bounding box center [1243, 454] width 21 height 15
type textarea "x"
radio input "true"
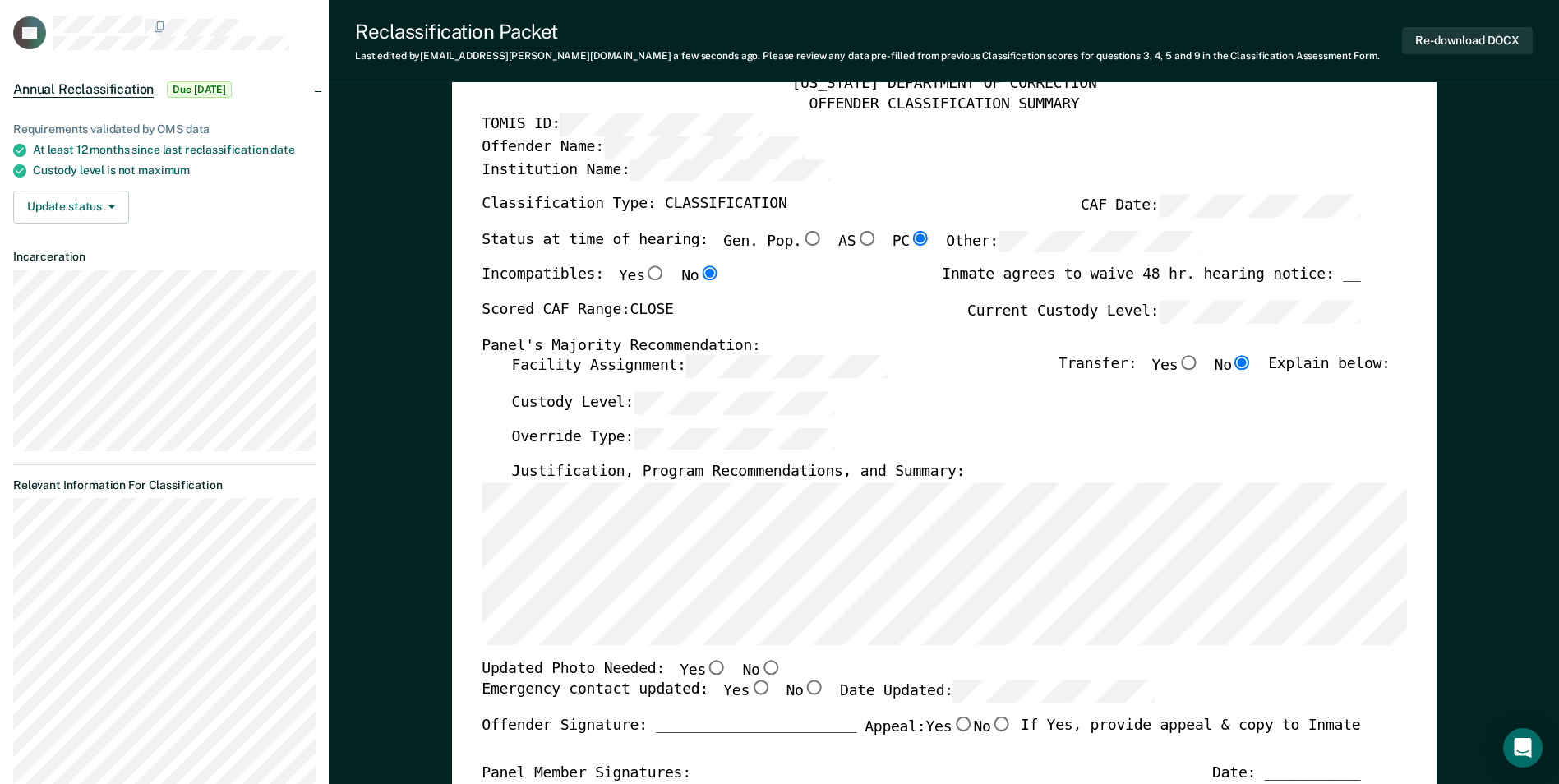
scroll to position [164, 0]
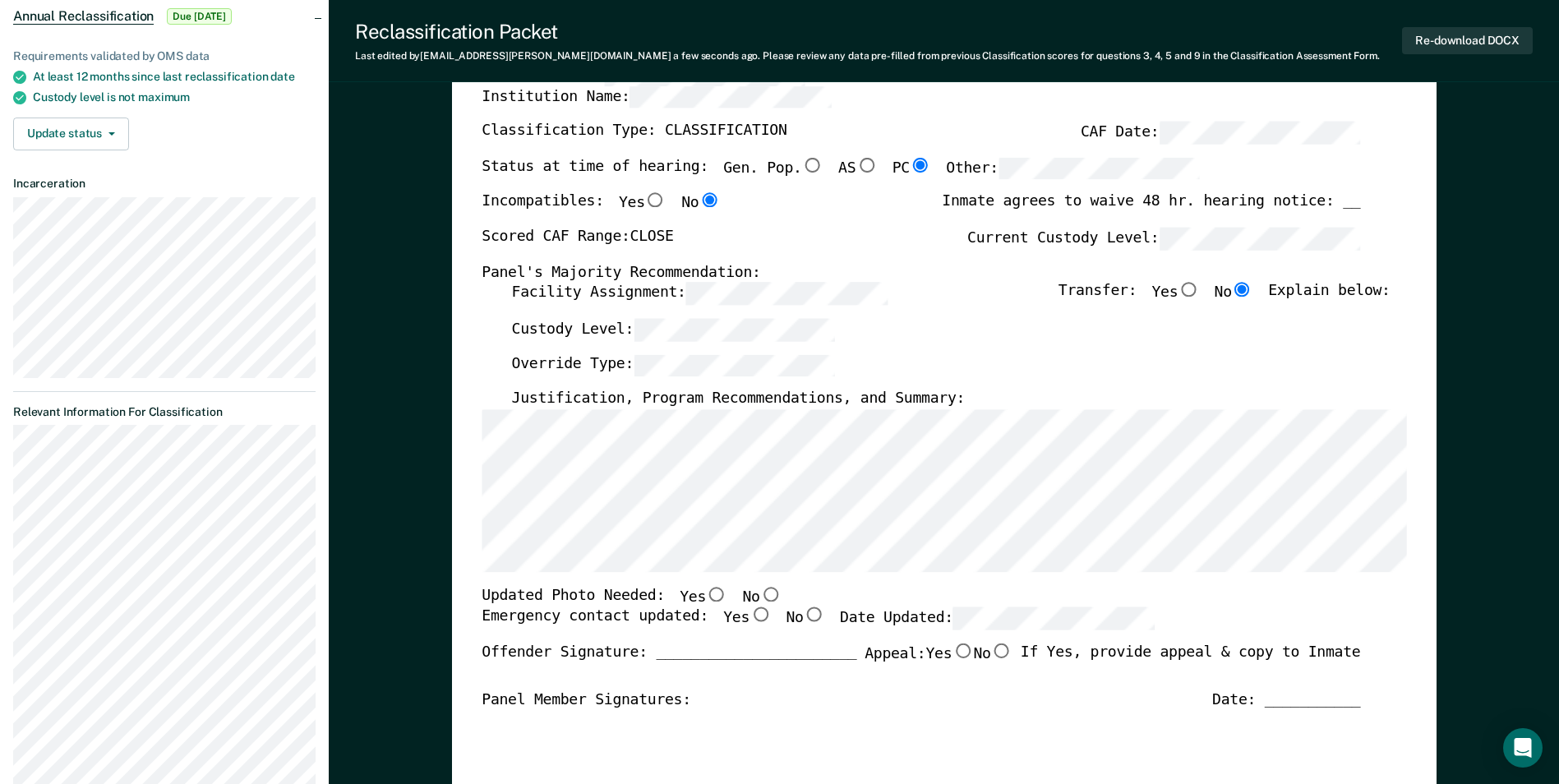
click at [706, 592] on input "Yes" at bounding box center [716, 593] width 21 height 15
type textarea "x"
radio input "true"
click at [749, 616] on input "Yes" at bounding box center [760, 614] width 21 height 15
type textarea "x"
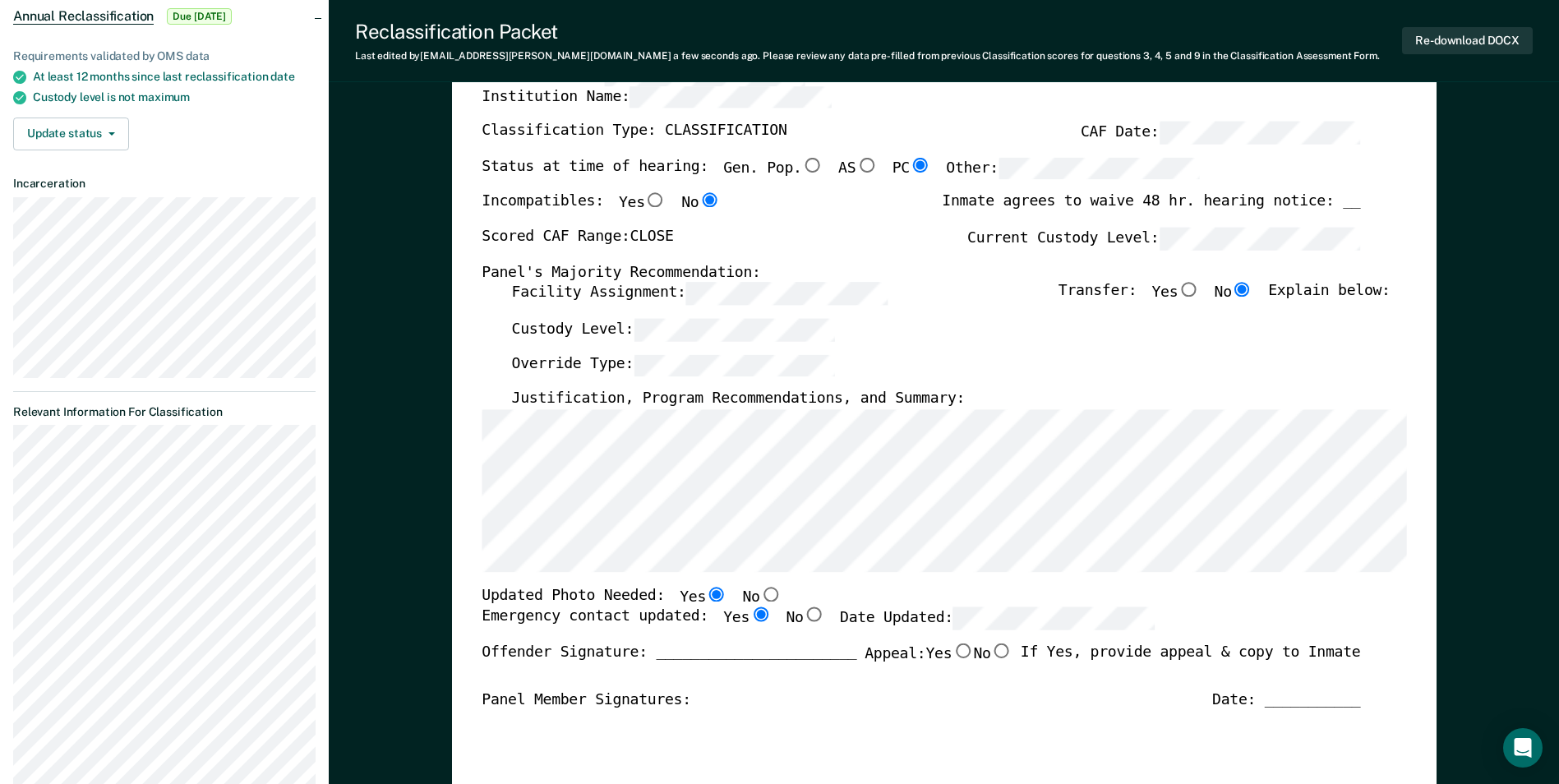
radio input "true"
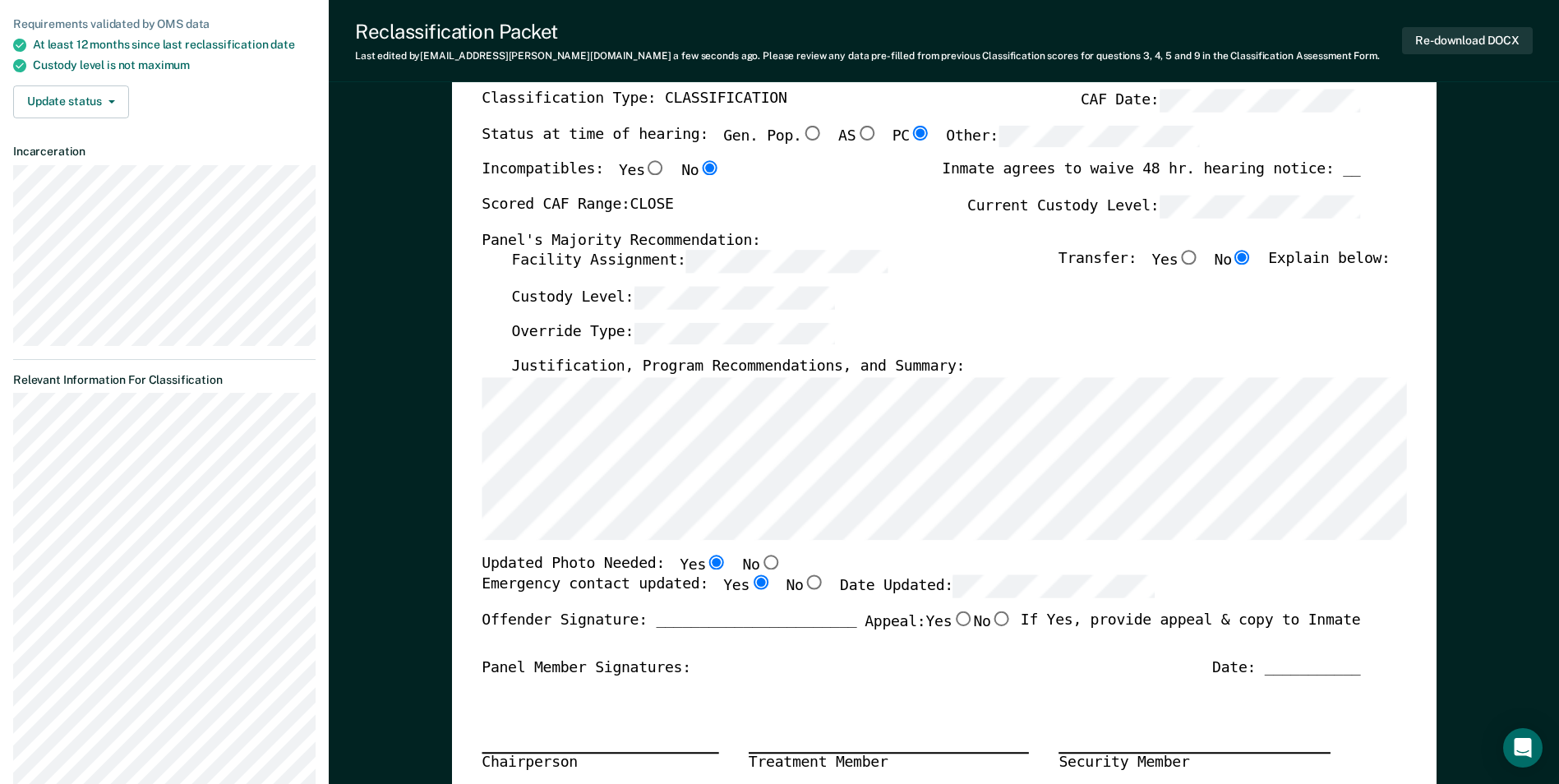
scroll to position [0, 0]
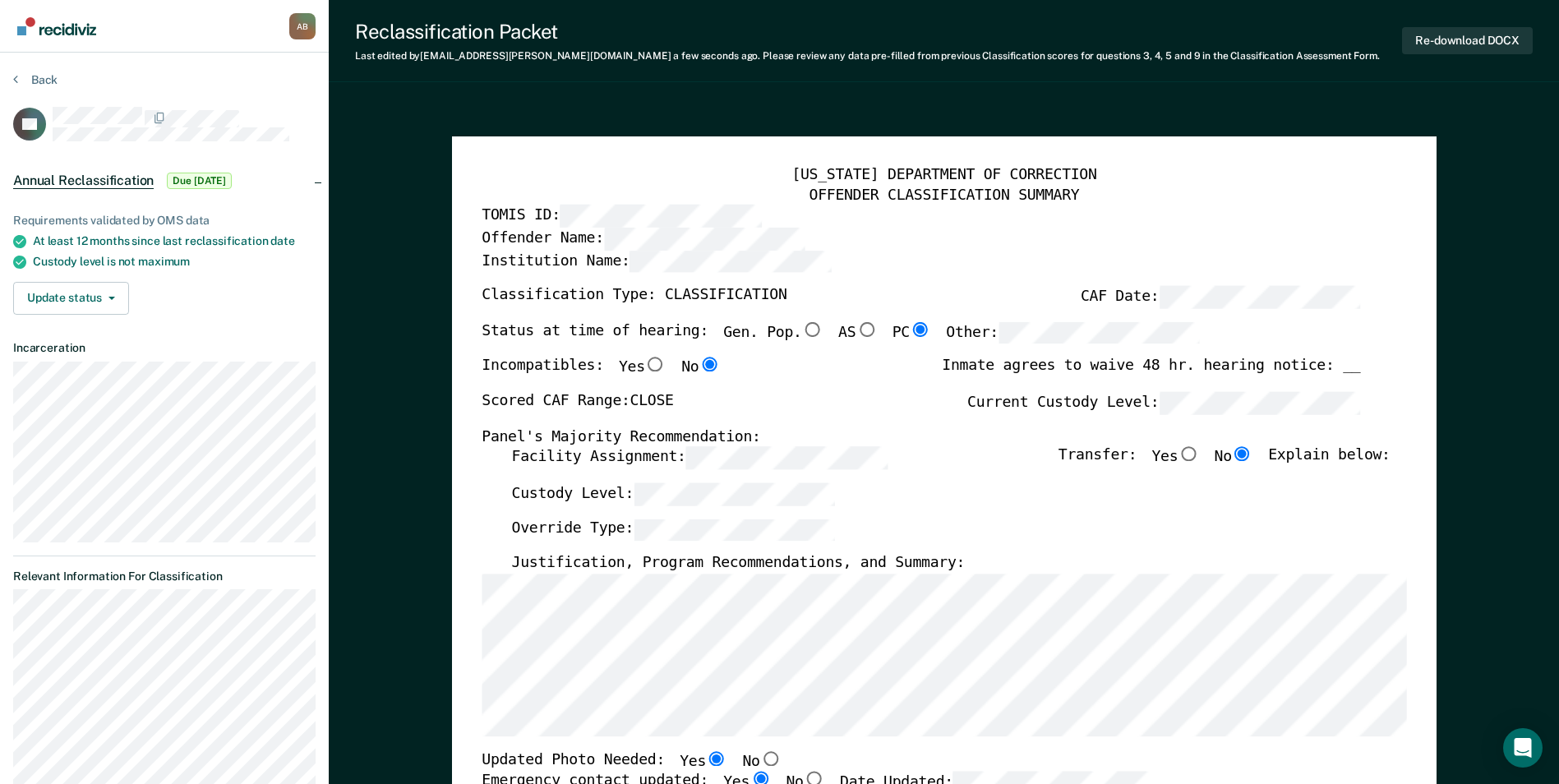
click at [592, 493] on label "Custody Level:" at bounding box center [674, 494] width 324 height 22
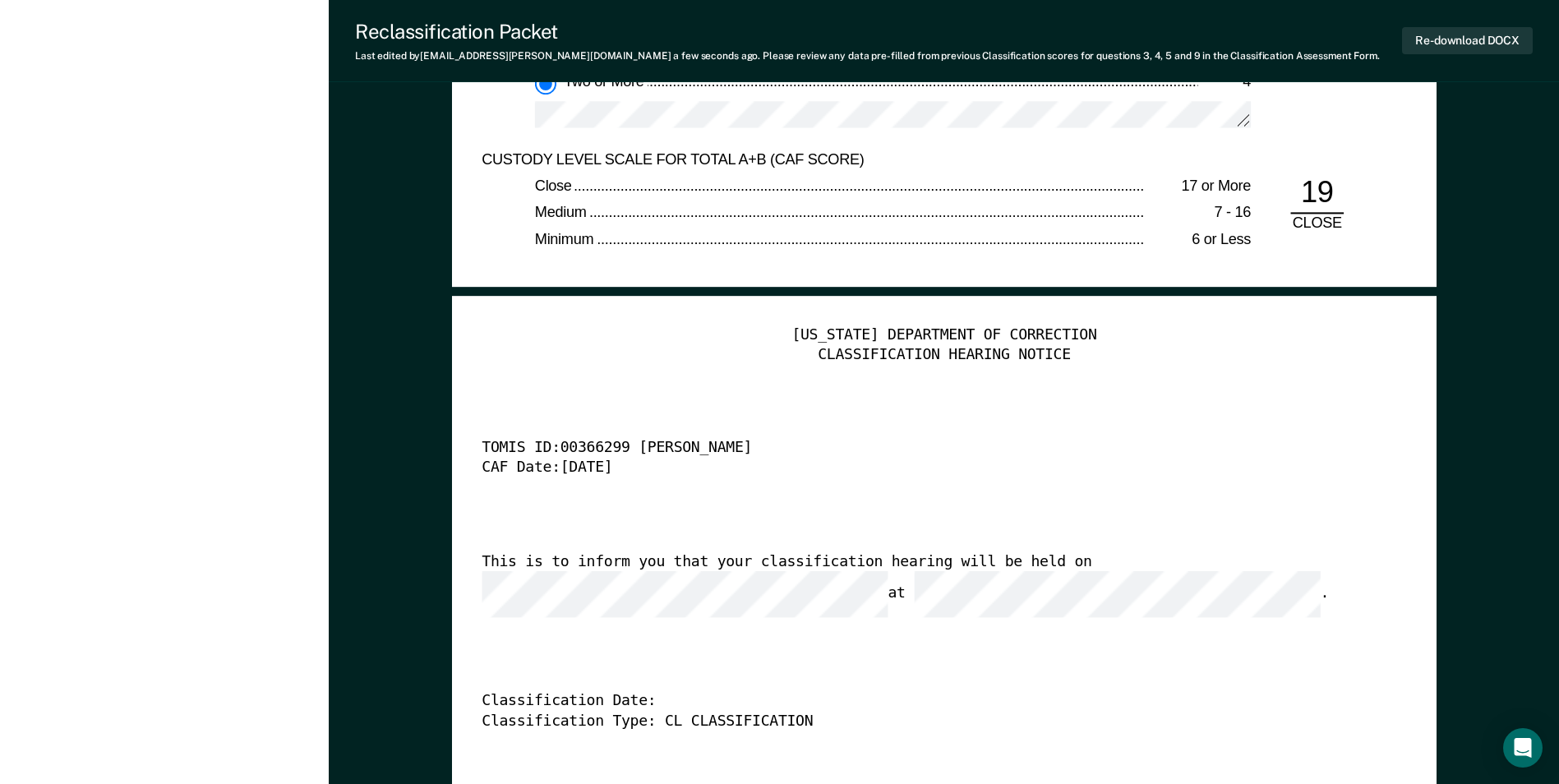
scroll to position [3942, 0]
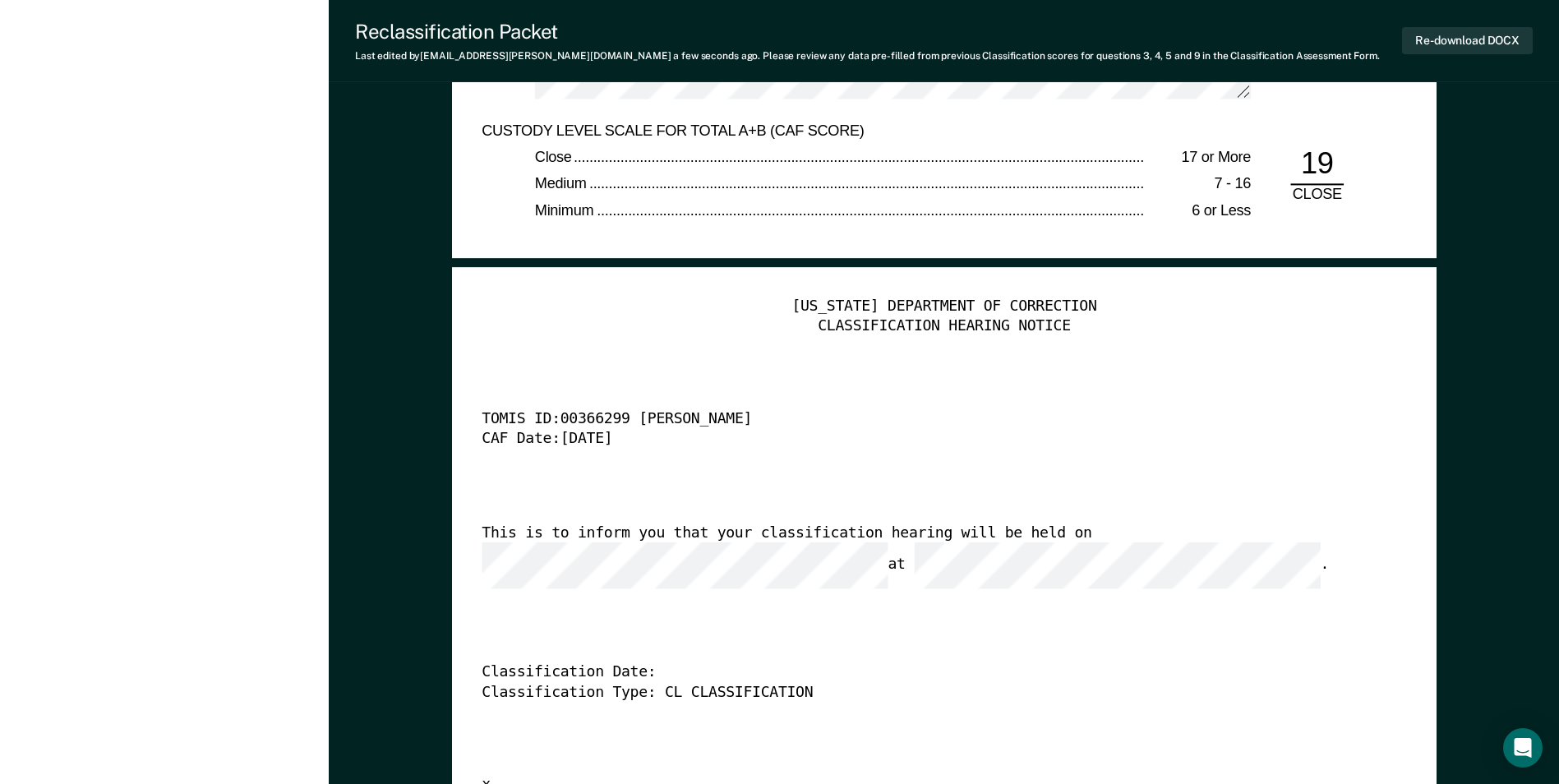
click at [564, 544] on div "This is to inform you that your classification hearing will be held on at ." at bounding box center [920, 555] width 879 height 65
click at [1452, 37] on button "Re-download DOCX" at bounding box center [1467, 41] width 131 height 27
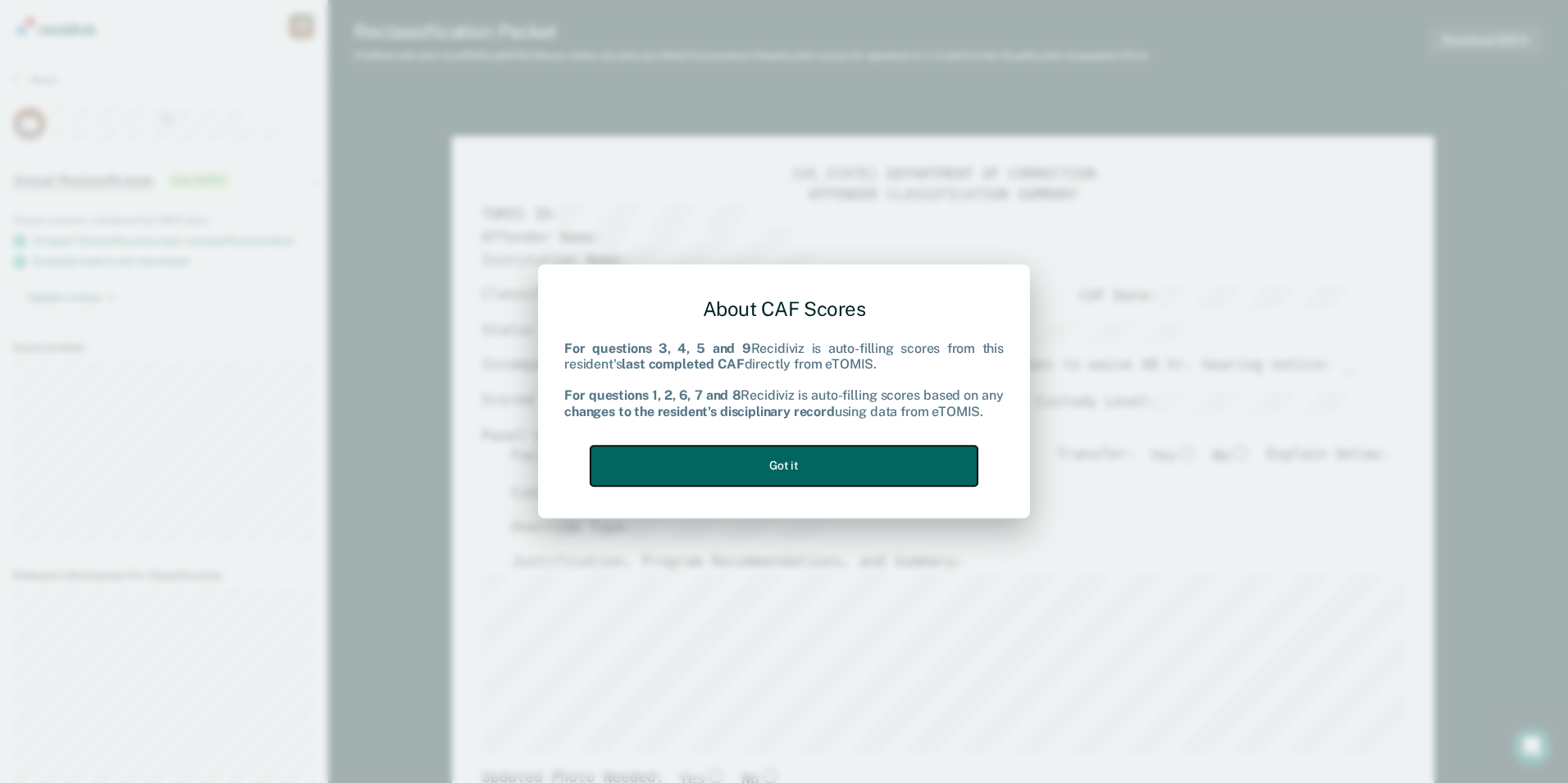
click at [836, 452] on button "Got it" at bounding box center [784, 465] width 387 height 40
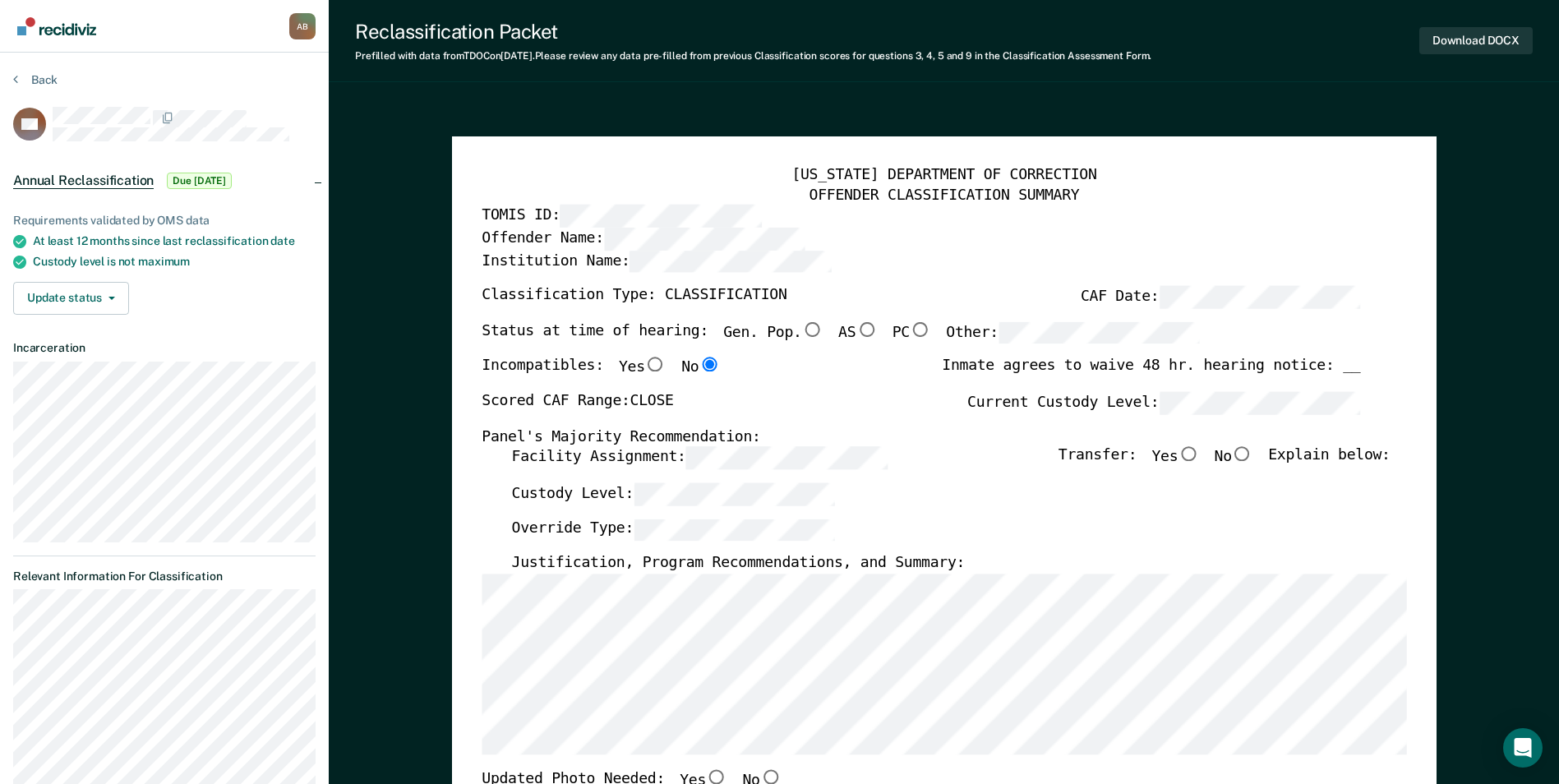
click at [1253, 452] on input "No" at bounding box center [1243, 454] width 21 height 15
type textarea "x"
radio input "true"
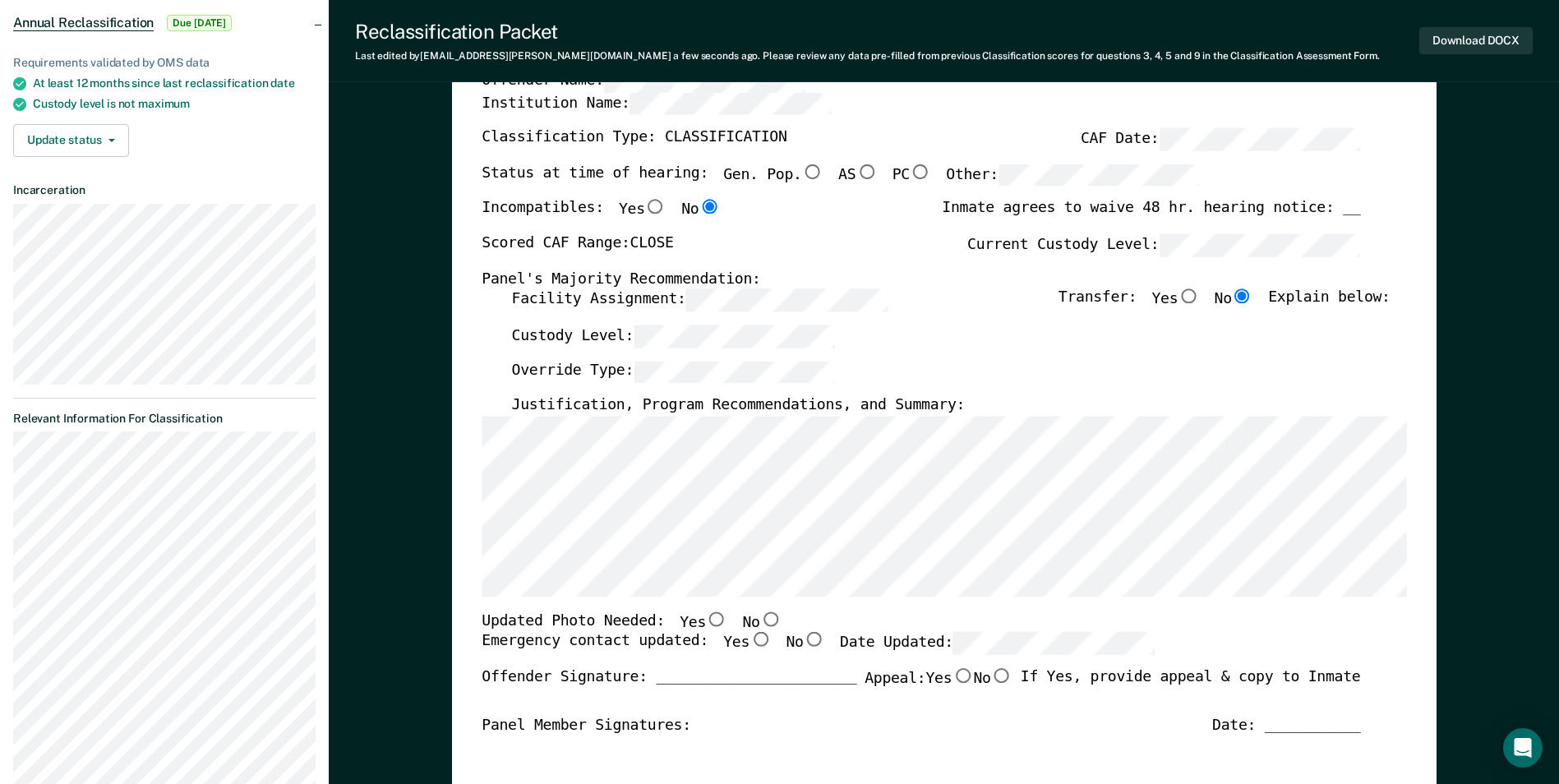
scroll to position [164, 0]
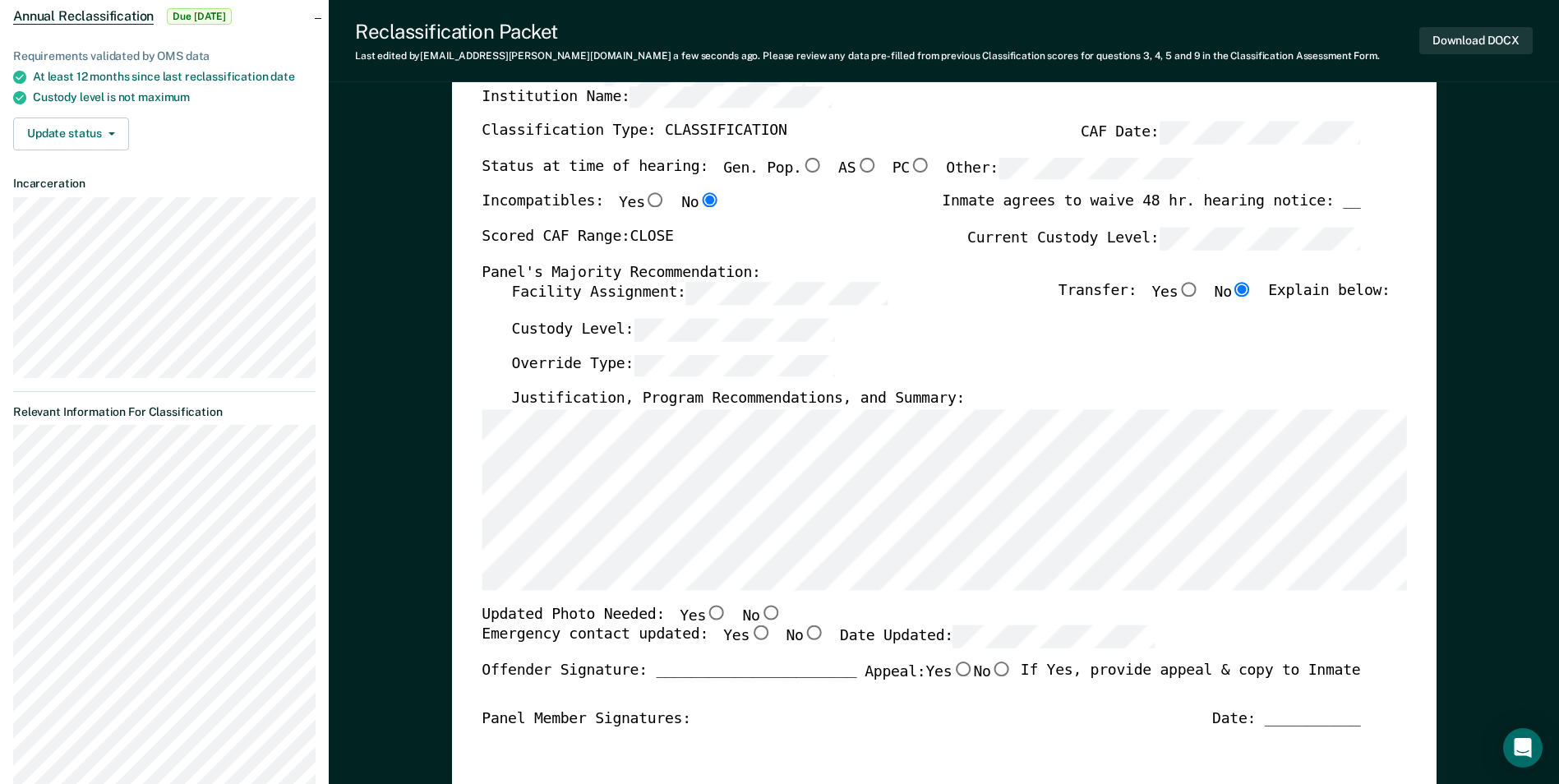
click at [759, 612] on input "No" at bounding box center [770, 611] width 21 height 15
type textarea "x"
radio input "true"
click at [749, 634] on input "Yes" at bounding box center [760, 633] width 21 height 15
type textarea "x"
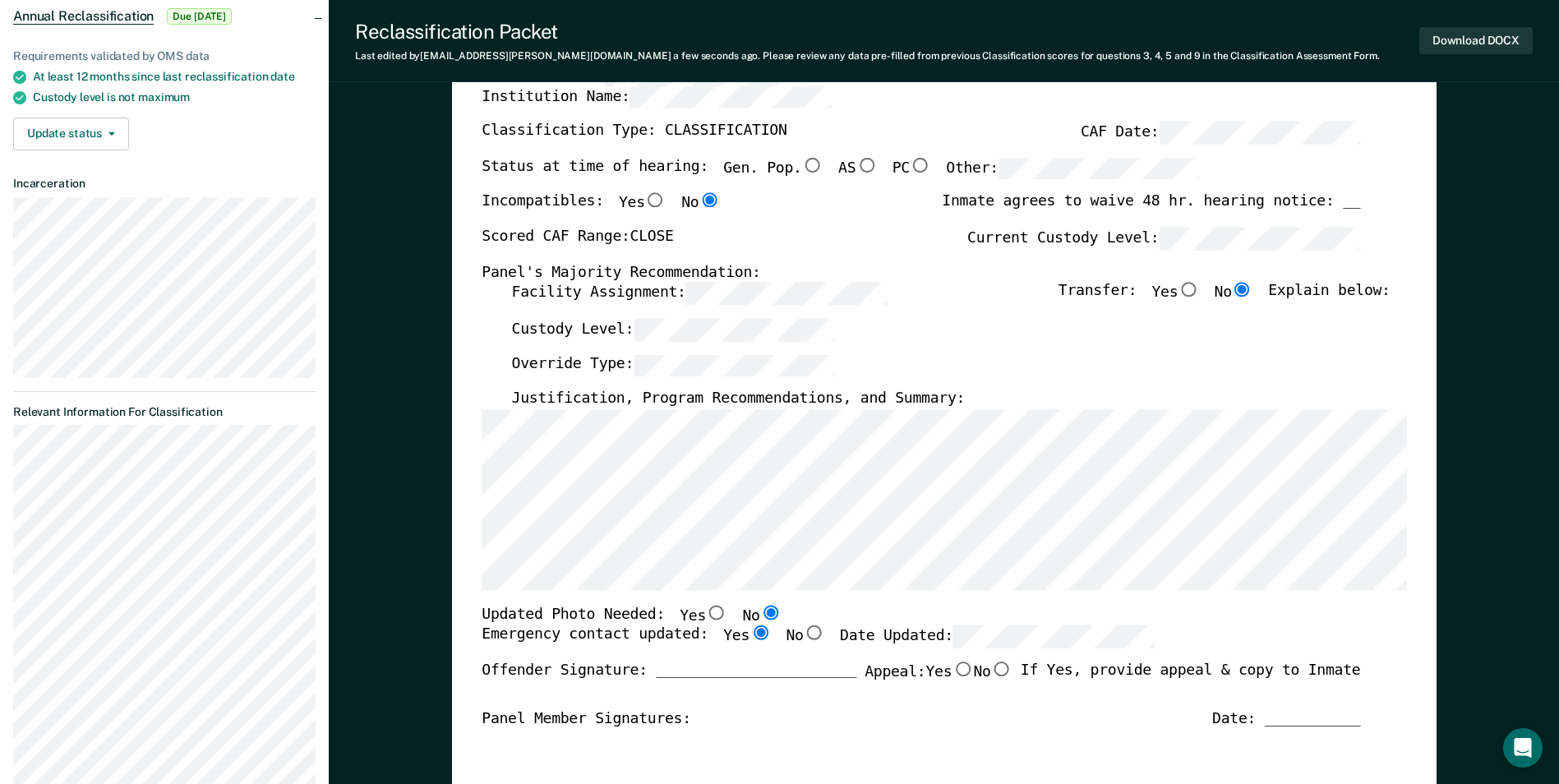
radio input "true"
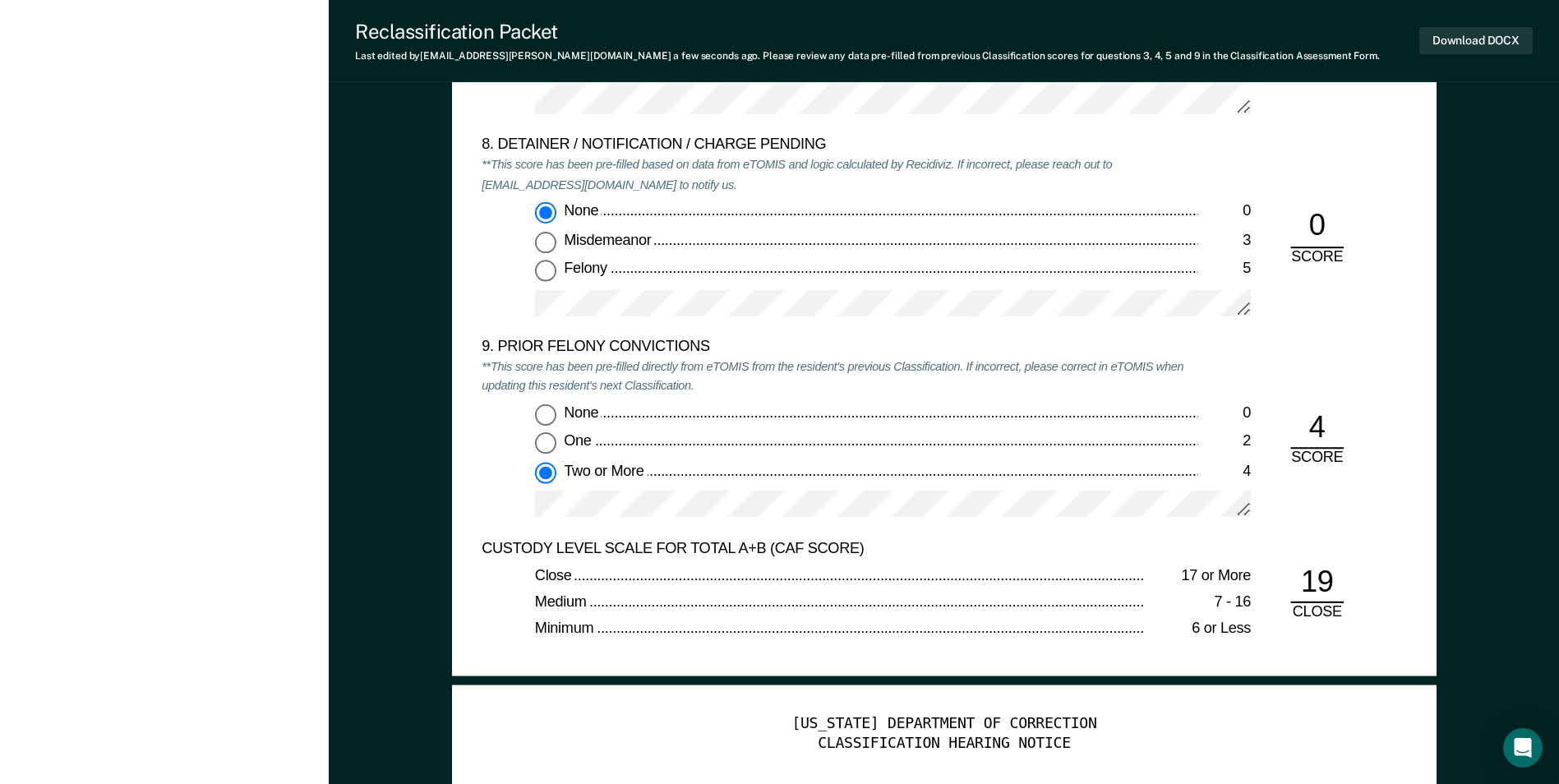
scroll to position [3398, 0]
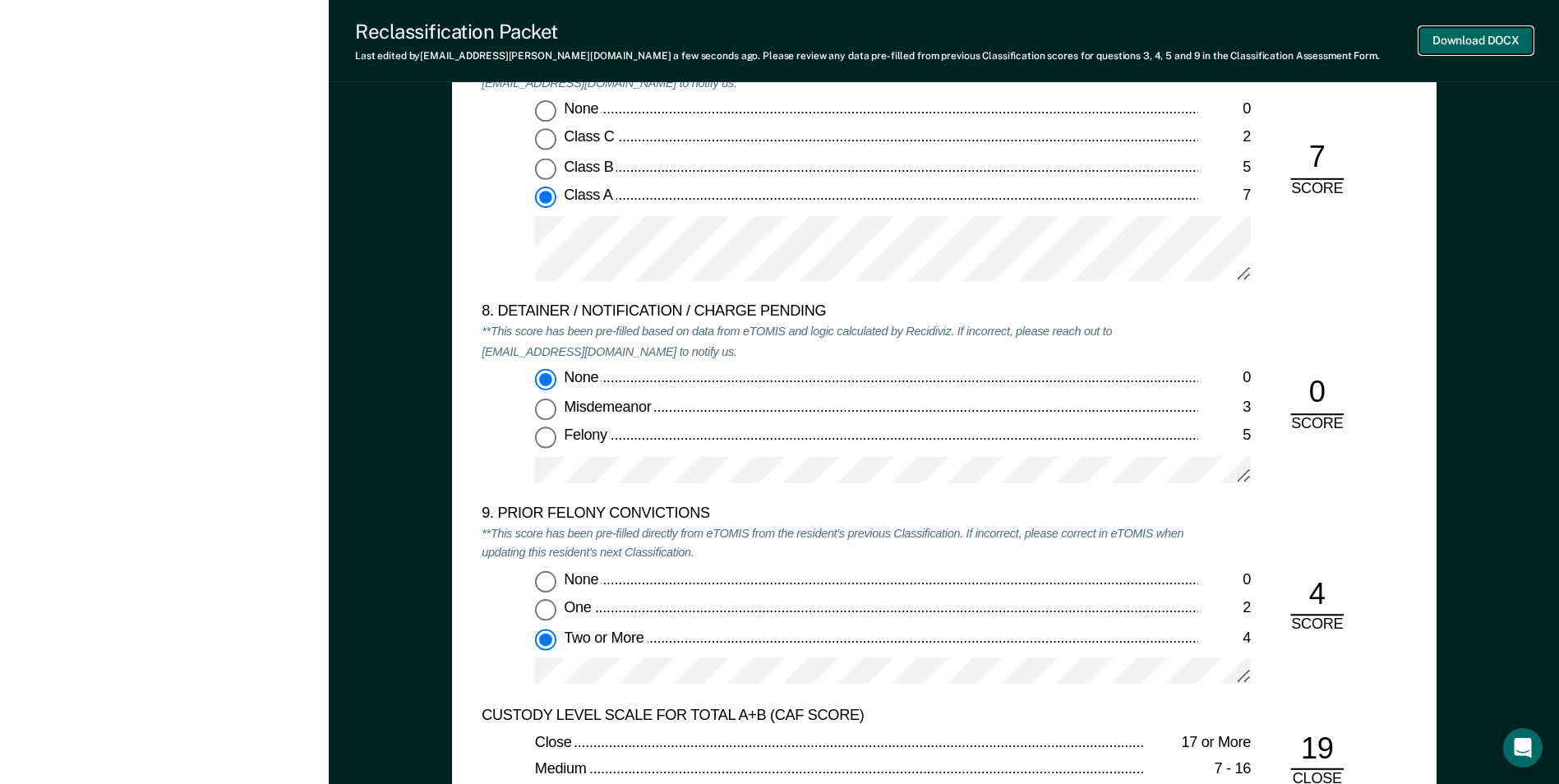
drag, startPoint x: 1477, startPoint y: 37, endPoint x: 1469, endPoint y: 38, distance: 8.1
click at [1476, 37] on button "Download DOCX" at bounding box center [1476, 41] width 114 height 27
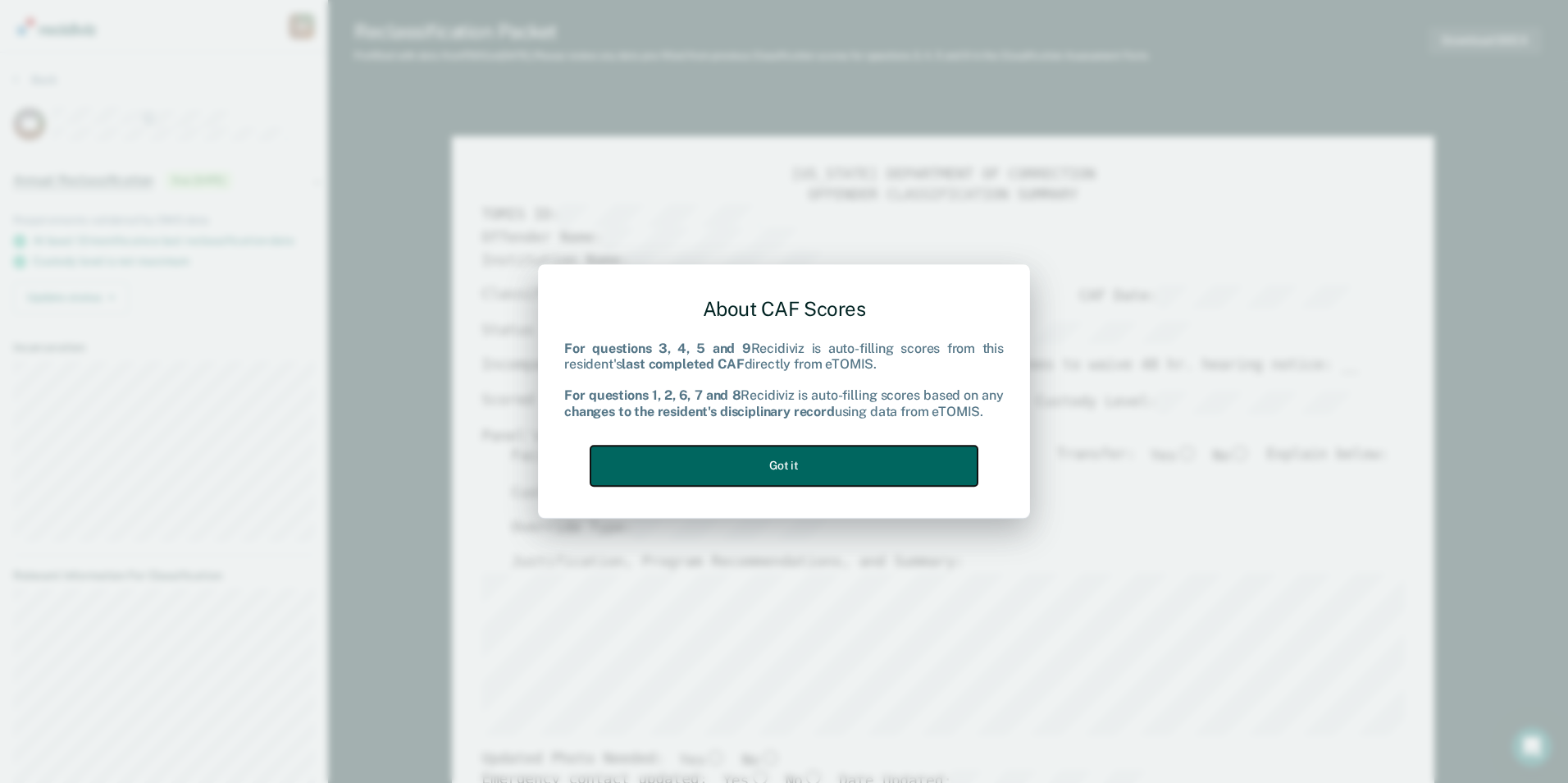
click at [806, 458] on button "Got it" at bounding box center [784, 465] width 387 height 40
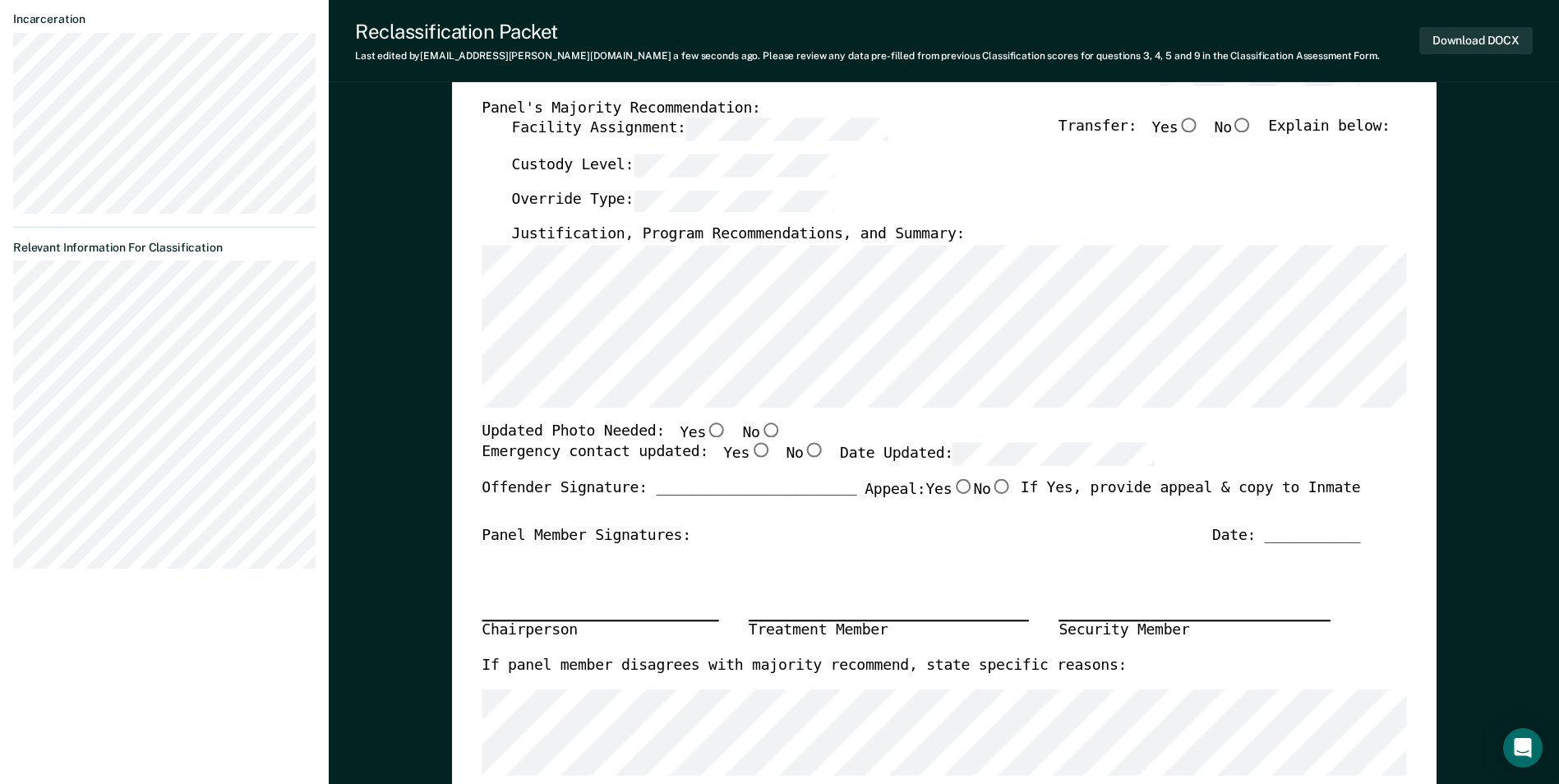
scroll to position [410, 0]
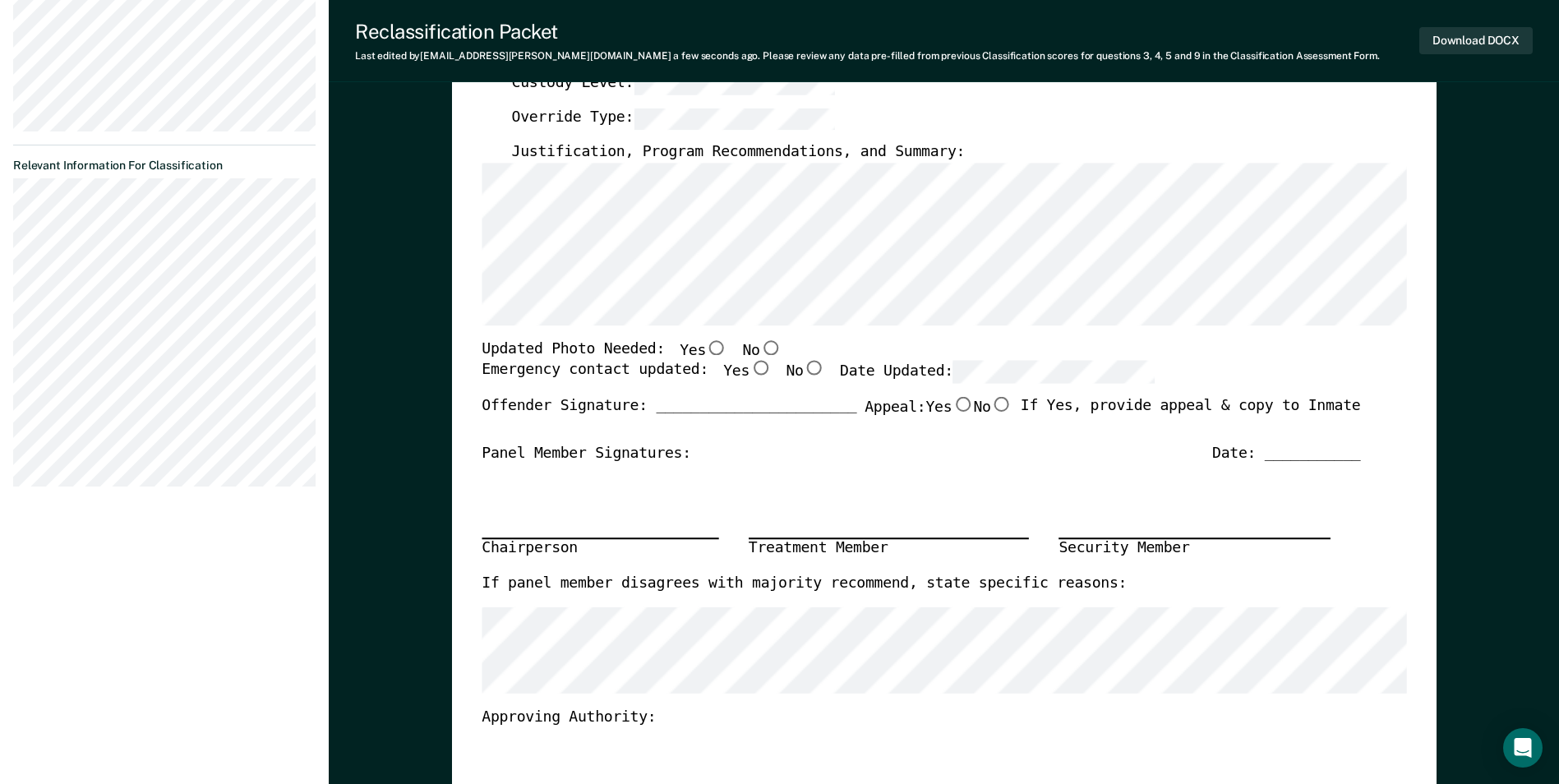
click at [759, 350] on input "No" at bounding box center [770, 346] width 21 height 15
type textarea "x"
radio input "true"
click at [749, 369] on input "Yes" at bounding box center [760, 368] width 21 height 15
type textarea "x"
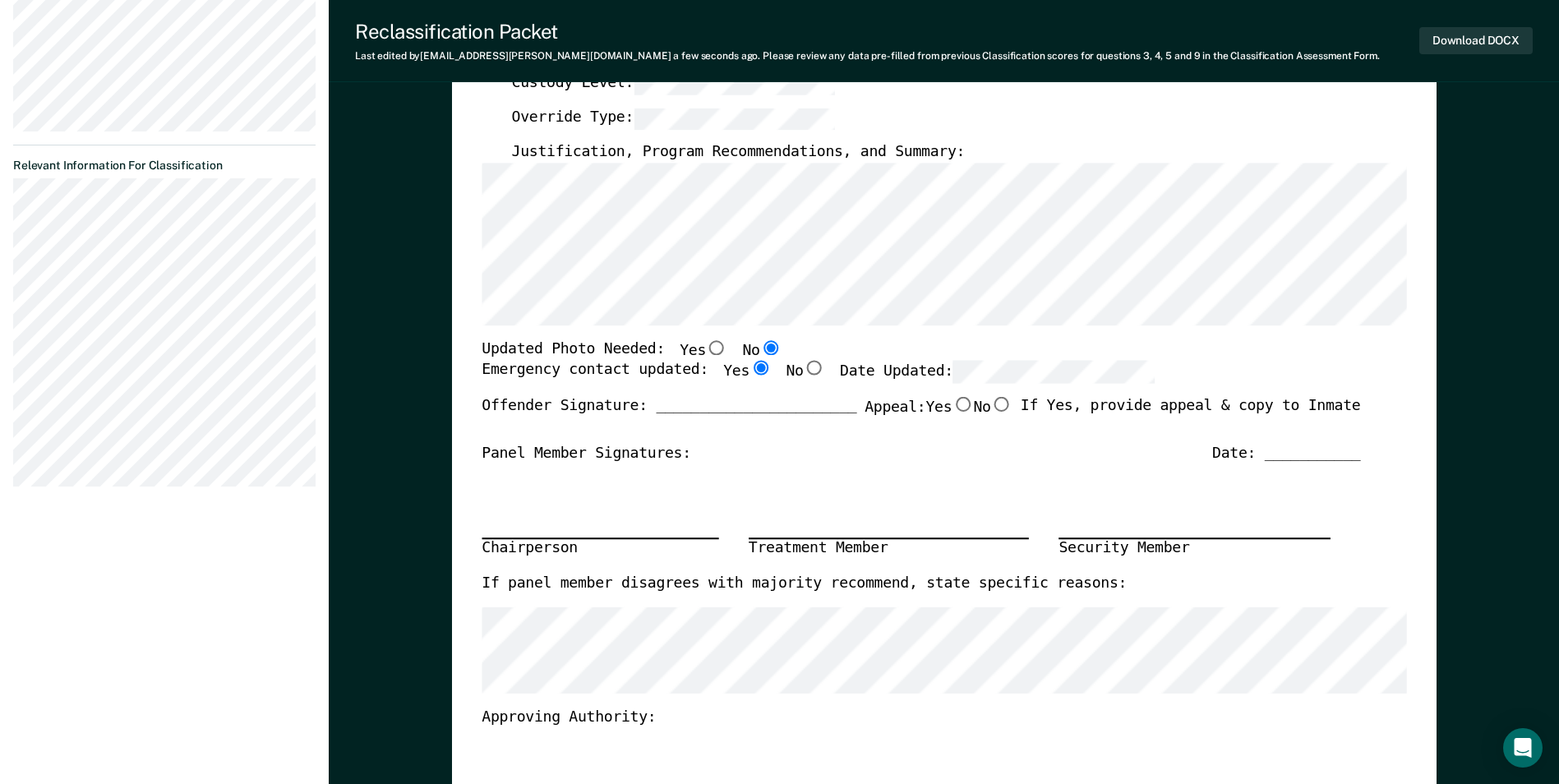
radio input "true"
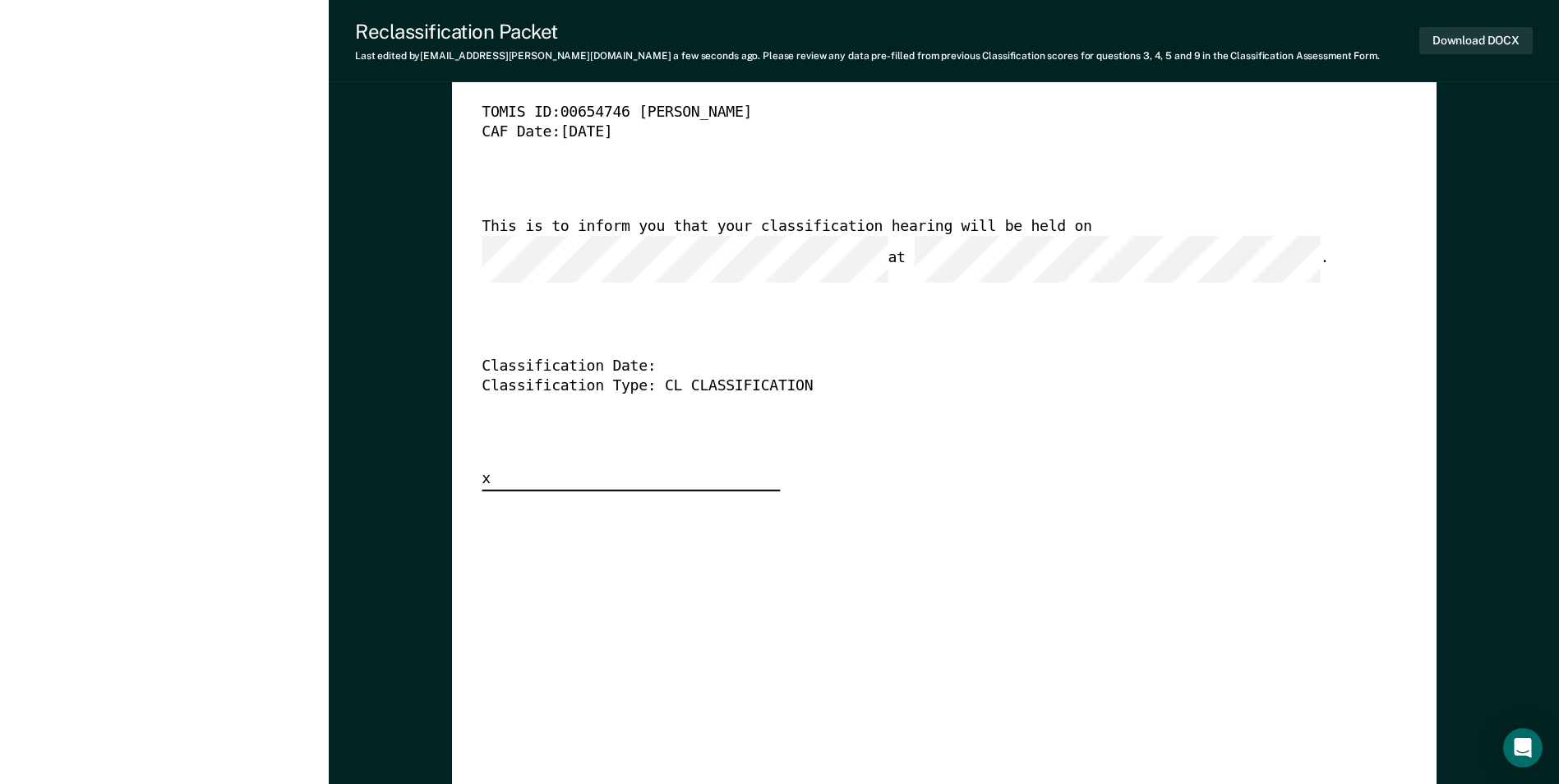
scroll to position [4189, 0]
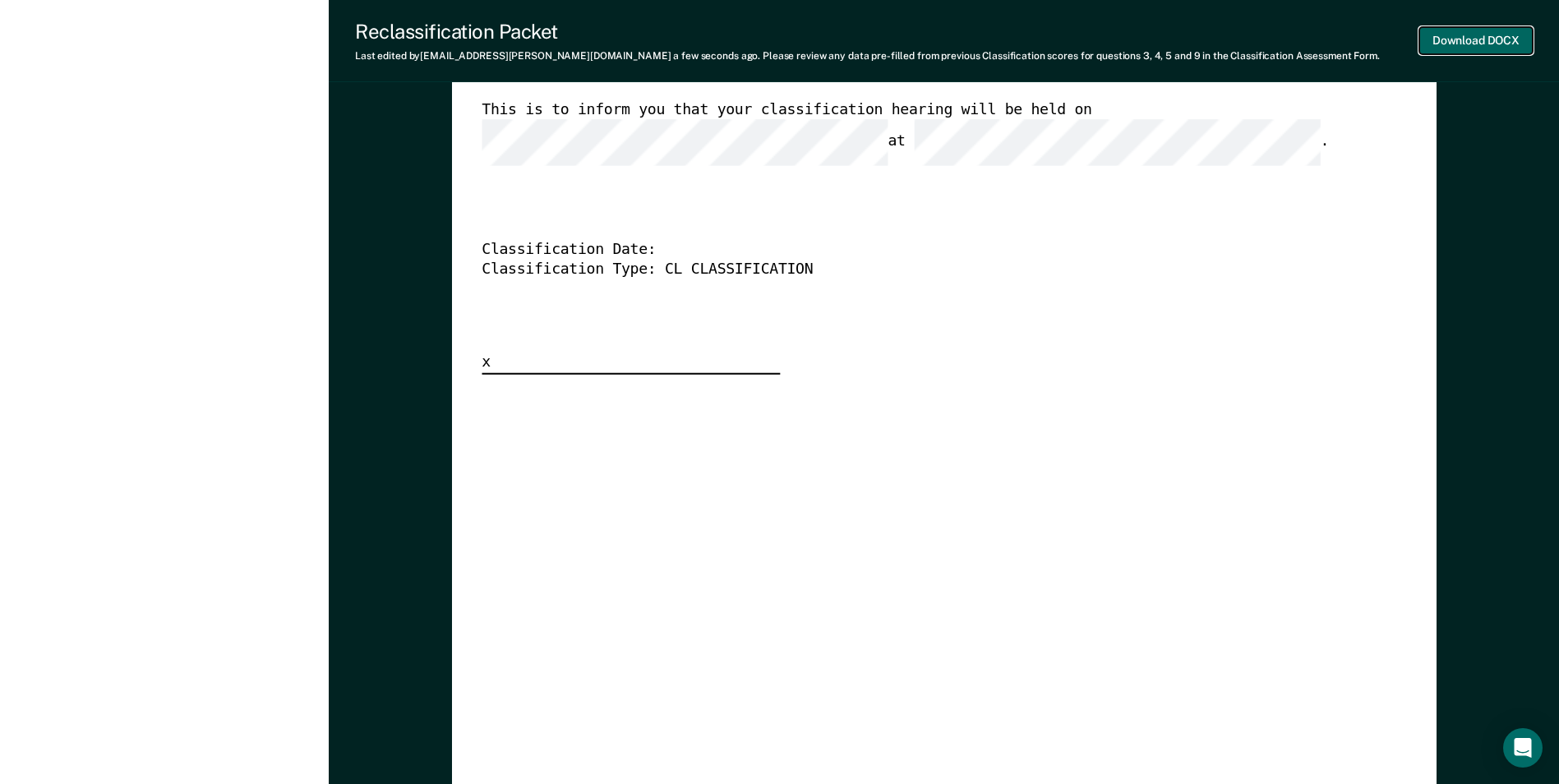
click at [1444, 35] on button "Download DOCX" at bounding box center [1476, 41] width 114 height 27
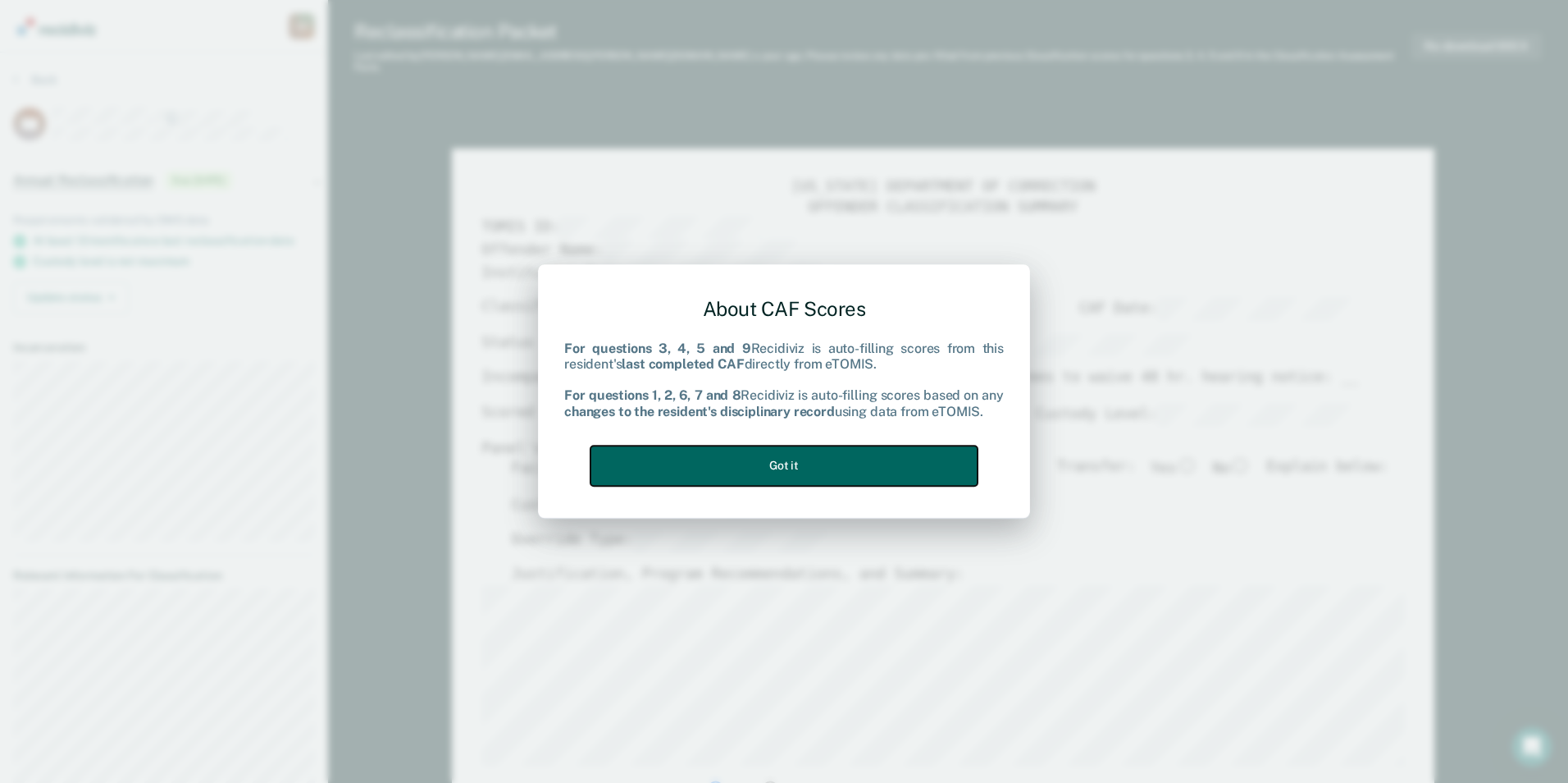
click at [693, 463] on button "Got it" at bounding box center [784, 465] width 387 height 40
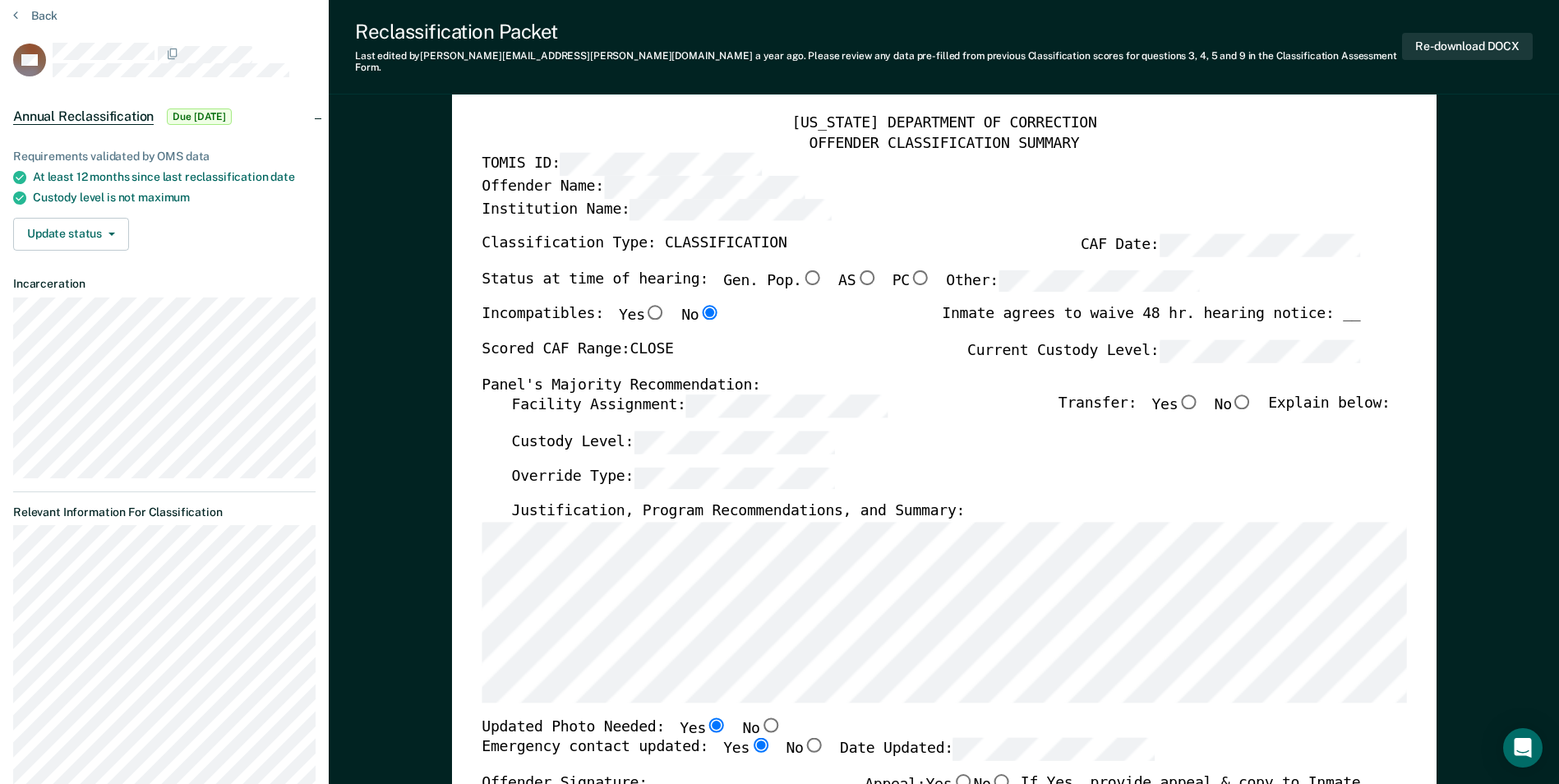
scroll to position [82, 0]
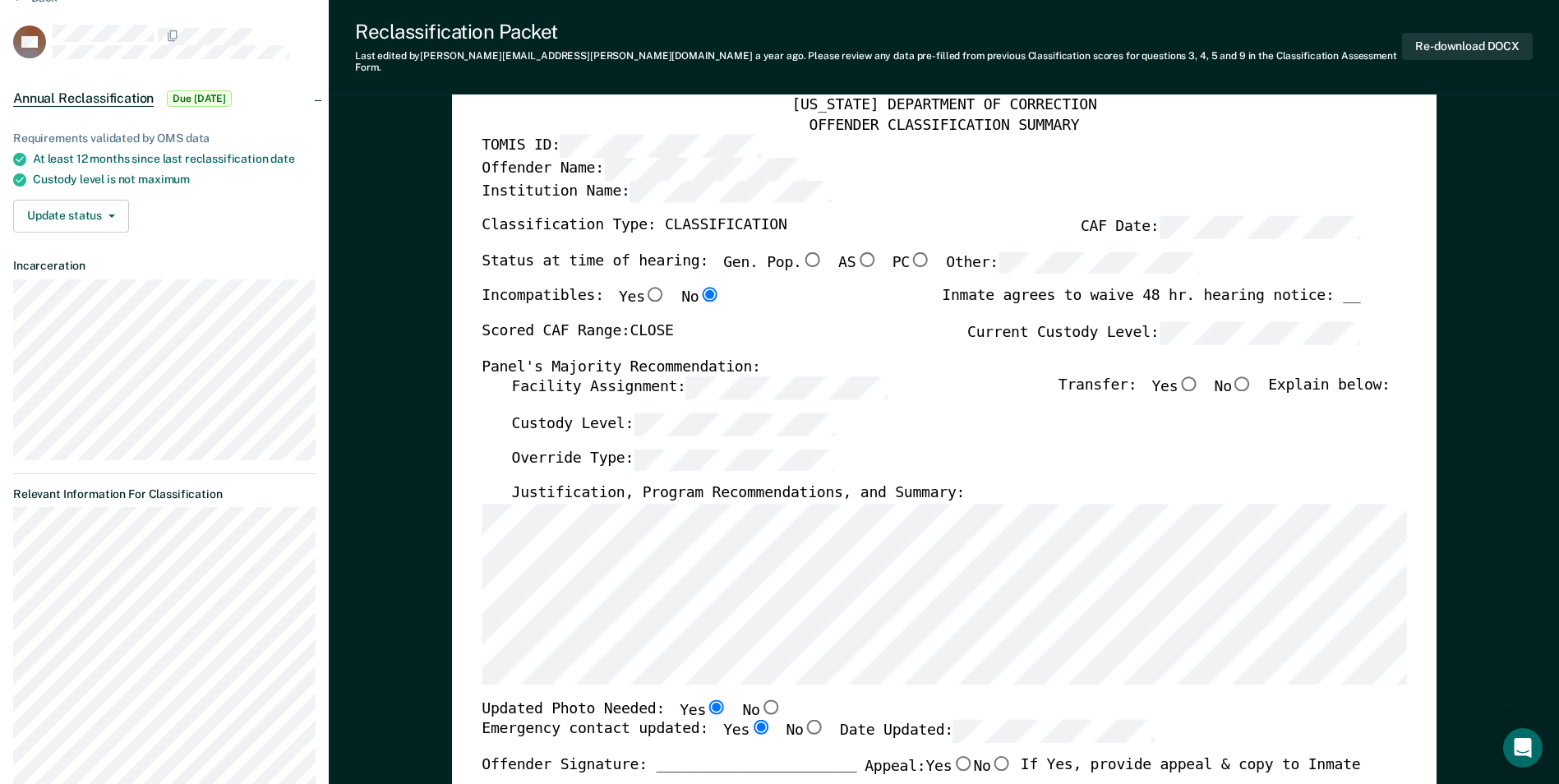
click at [1252, 376] on input "No" at bounding box center [1243, 383] width 21 height 15
type textarea "x"
radio input "true"
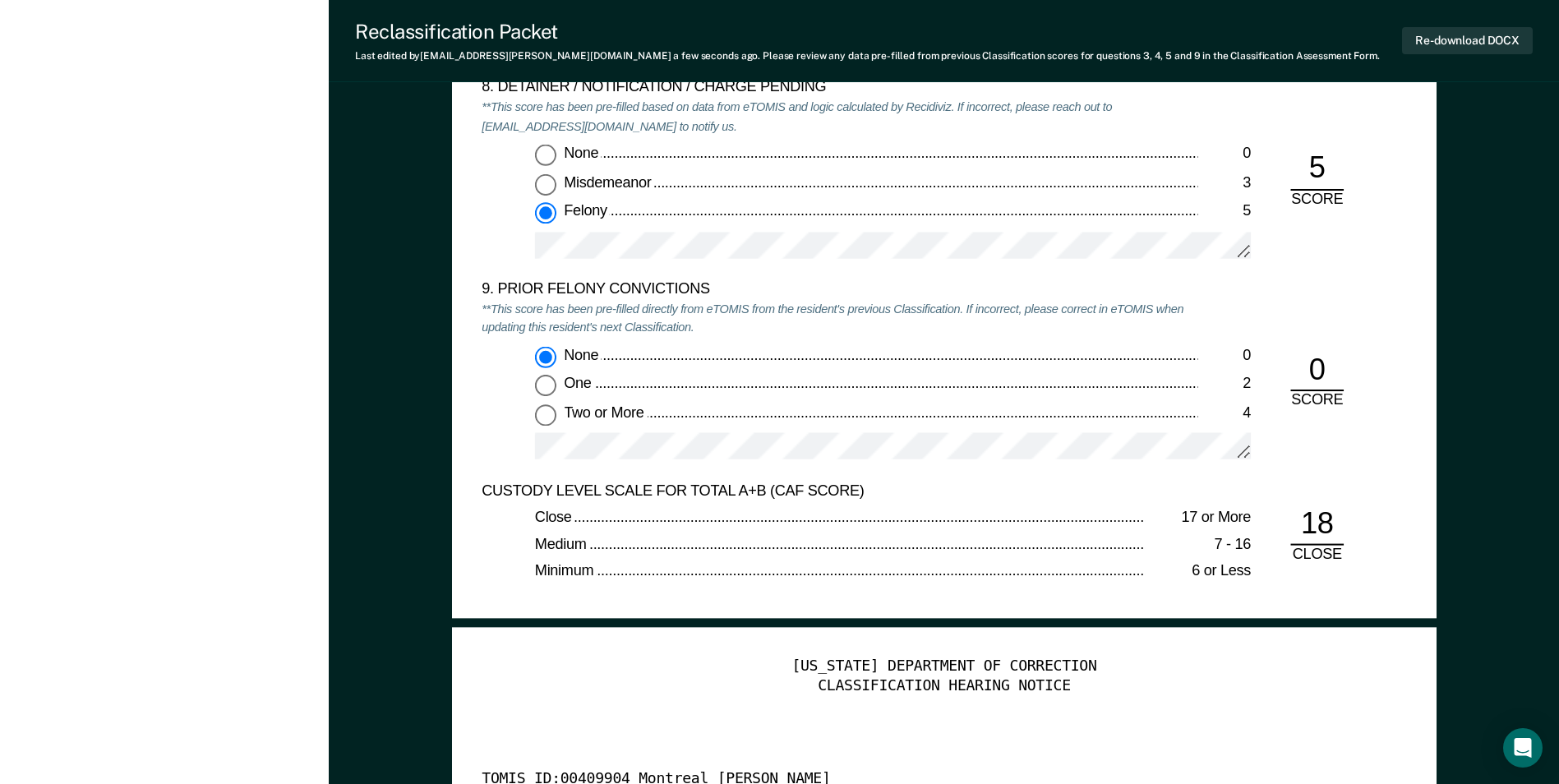
scroll to position [3696, 0]
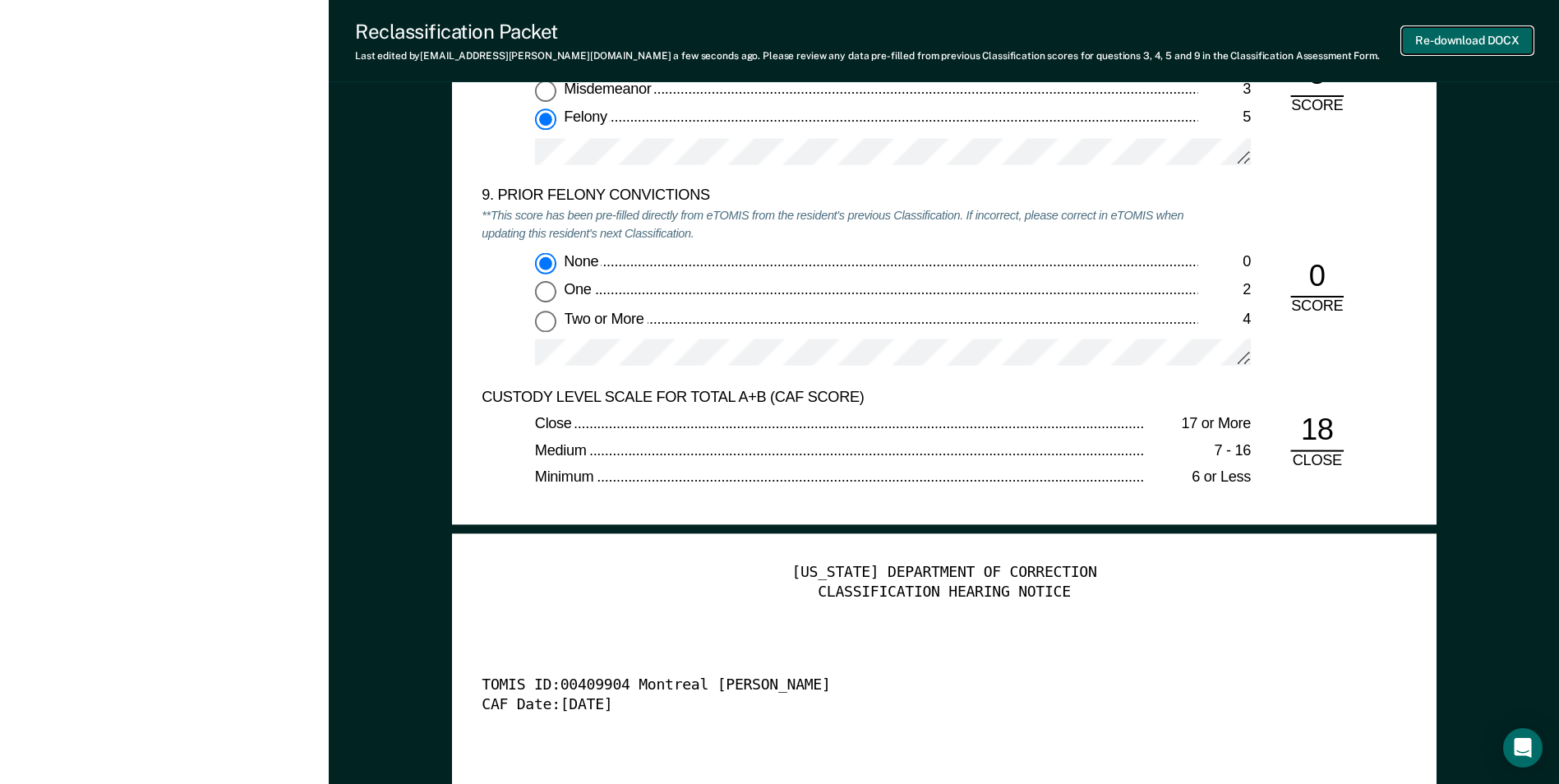
click at [1431, 46] on button "Re-download DOCX" at bounding box center [1467, 41] width 131 height 27
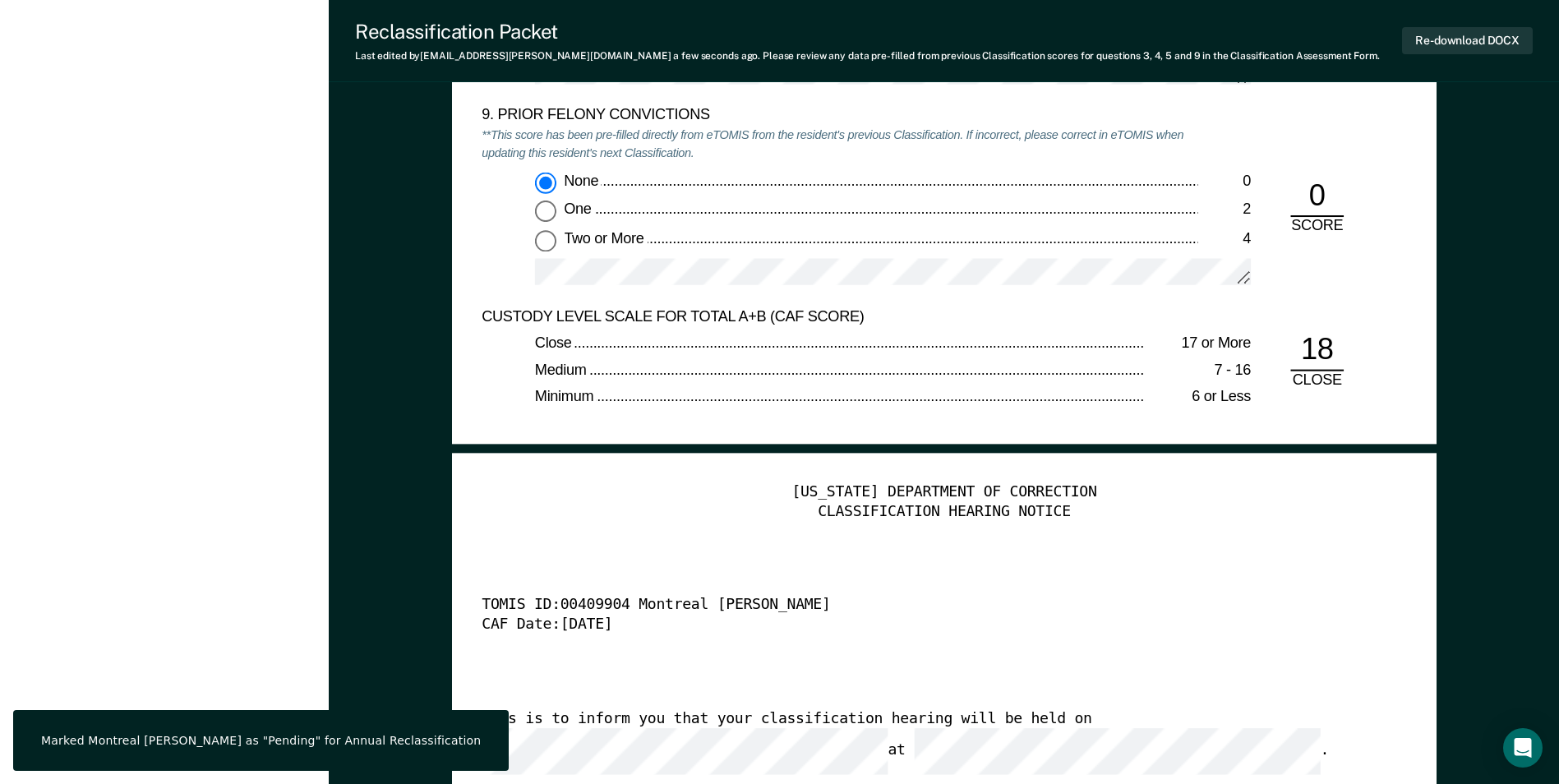
scroll to position [4107, 0]
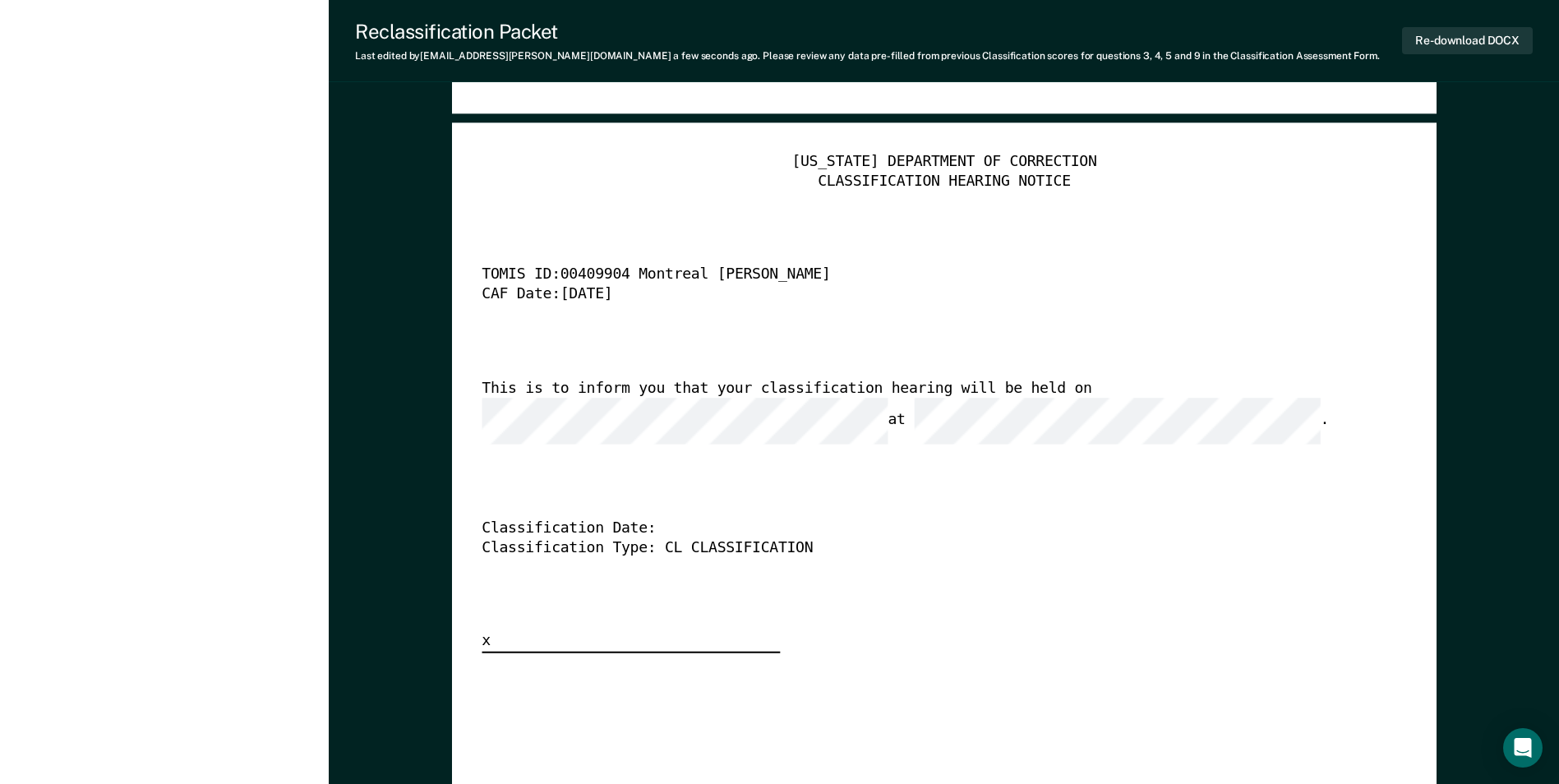
click at [475, 408] on div "[US_STATE] DEPARTMENT OF CORRECTION CLASSIFICATION HEARING NOTICE TOMIS ID: 004…" at bounding box center [945, 763] width 984 height 1282
click at [1031, 372] on div "[US_STATE] DEPARTMENT OF CORRECTION CLASSIFICATION HEARING NOTICE TOMIS ID: 004…" at bounding box center [944, 403] width 924 height 501
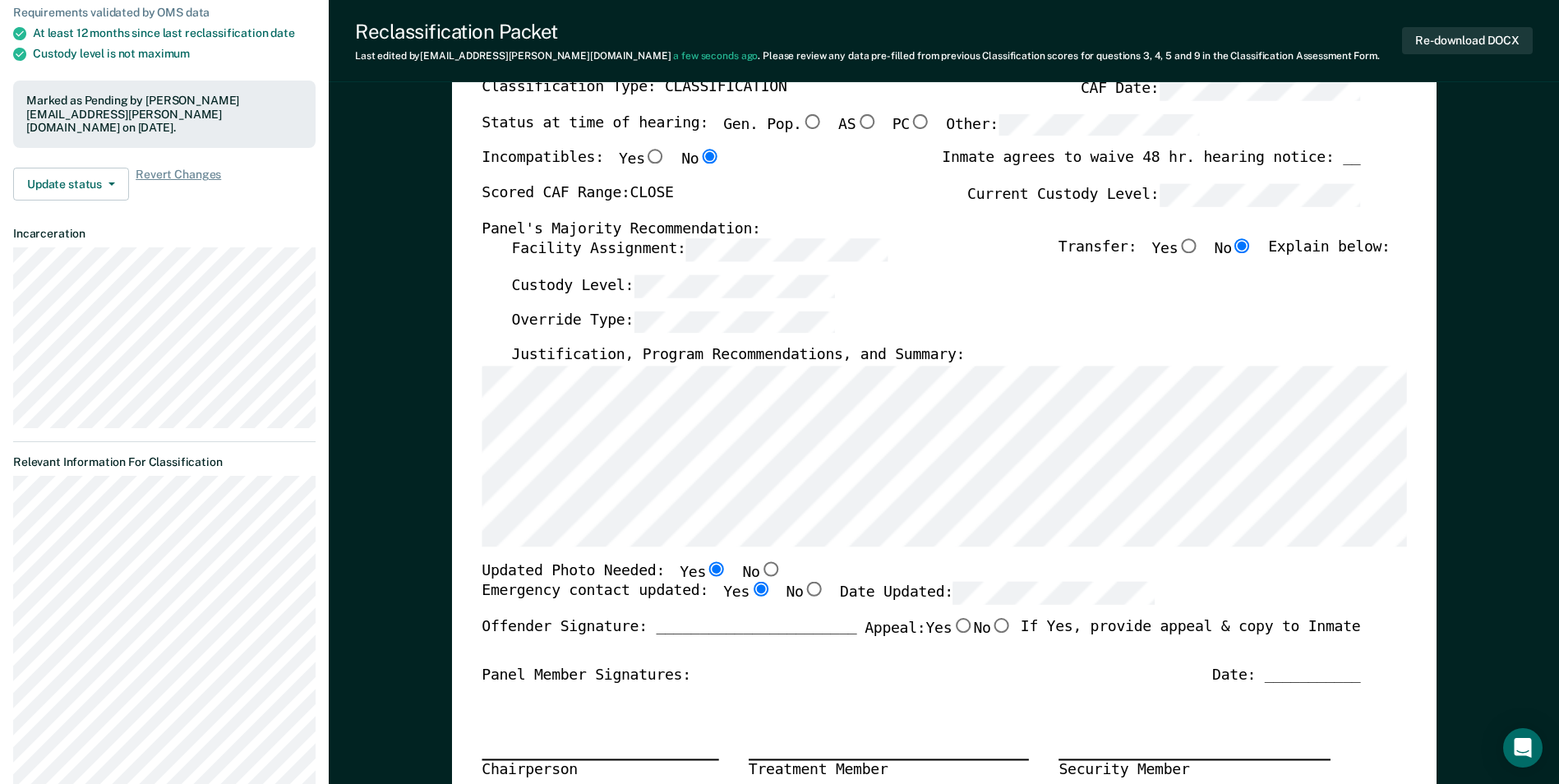
scroll to position [246, 0]
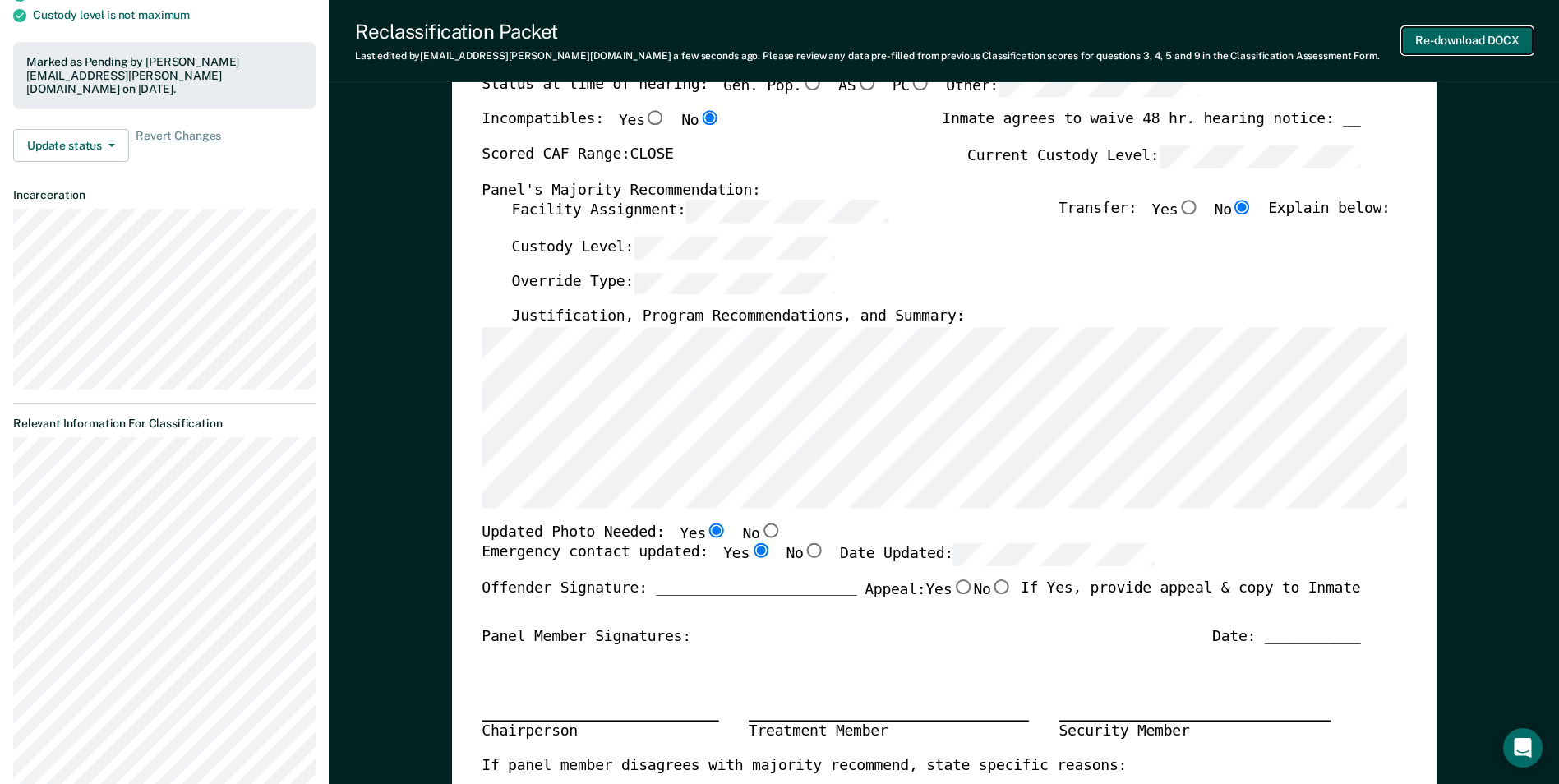
click at [1485, 42] on button "Re-download DOCX" at bounding box center [1467, 41] width 131 height 27
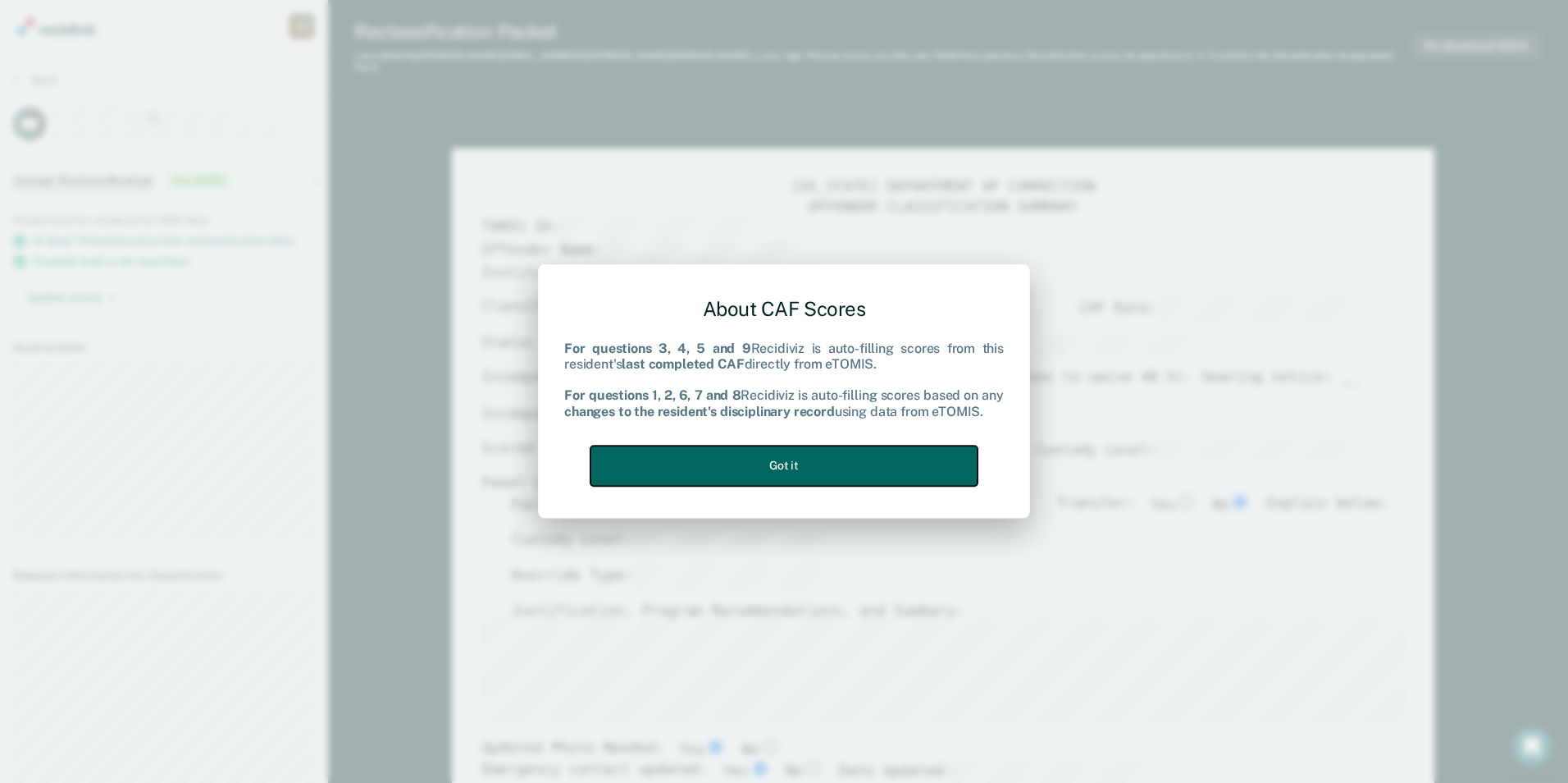
click at [907, 454] on button "Got it" at bounding box center [784, 465] width 387 height 40
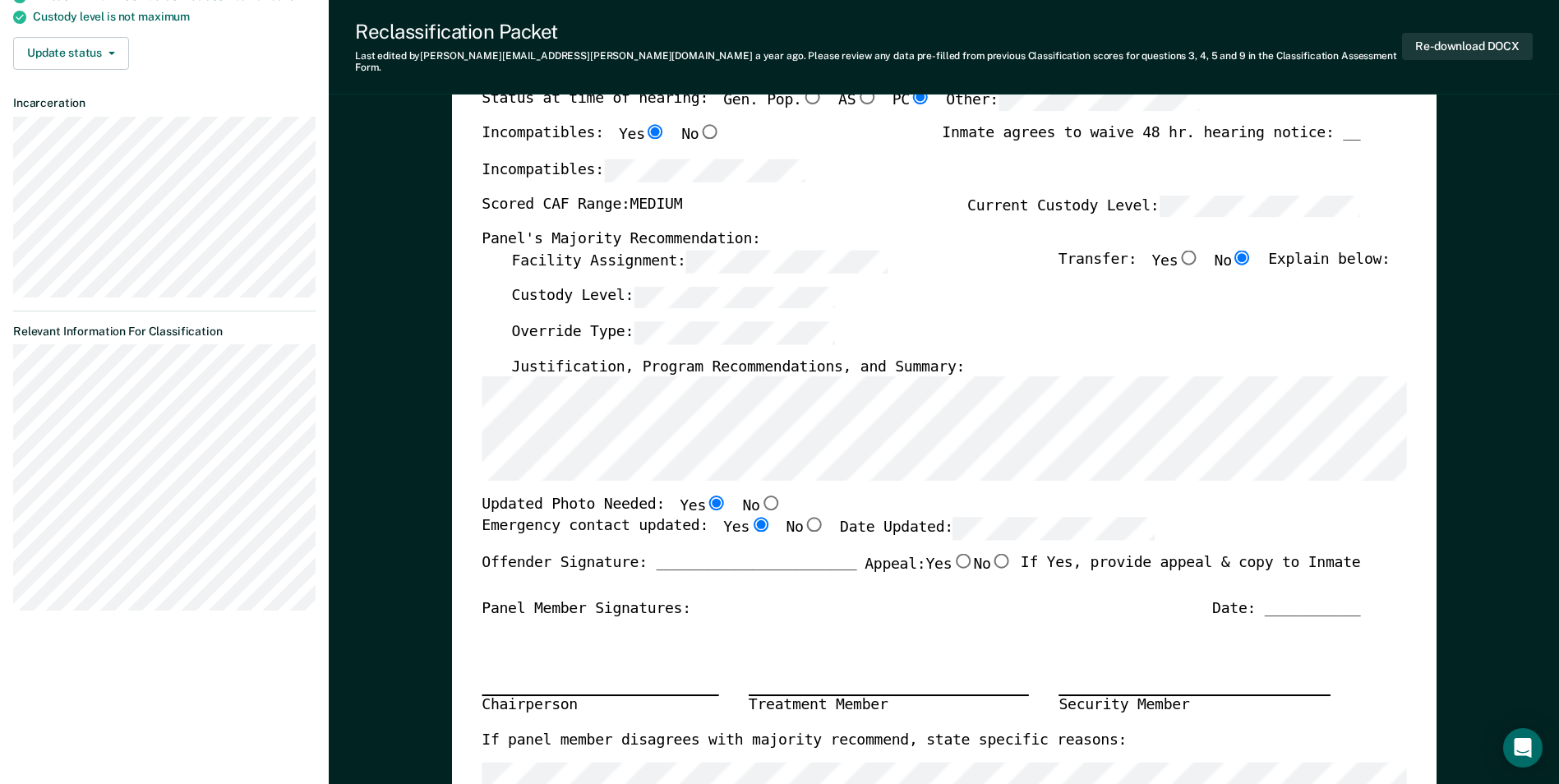
scroll to position [246, 0]
click at [863, 516] on label "Date Updated:" at bounding box center [997, 526] width 315 height 22
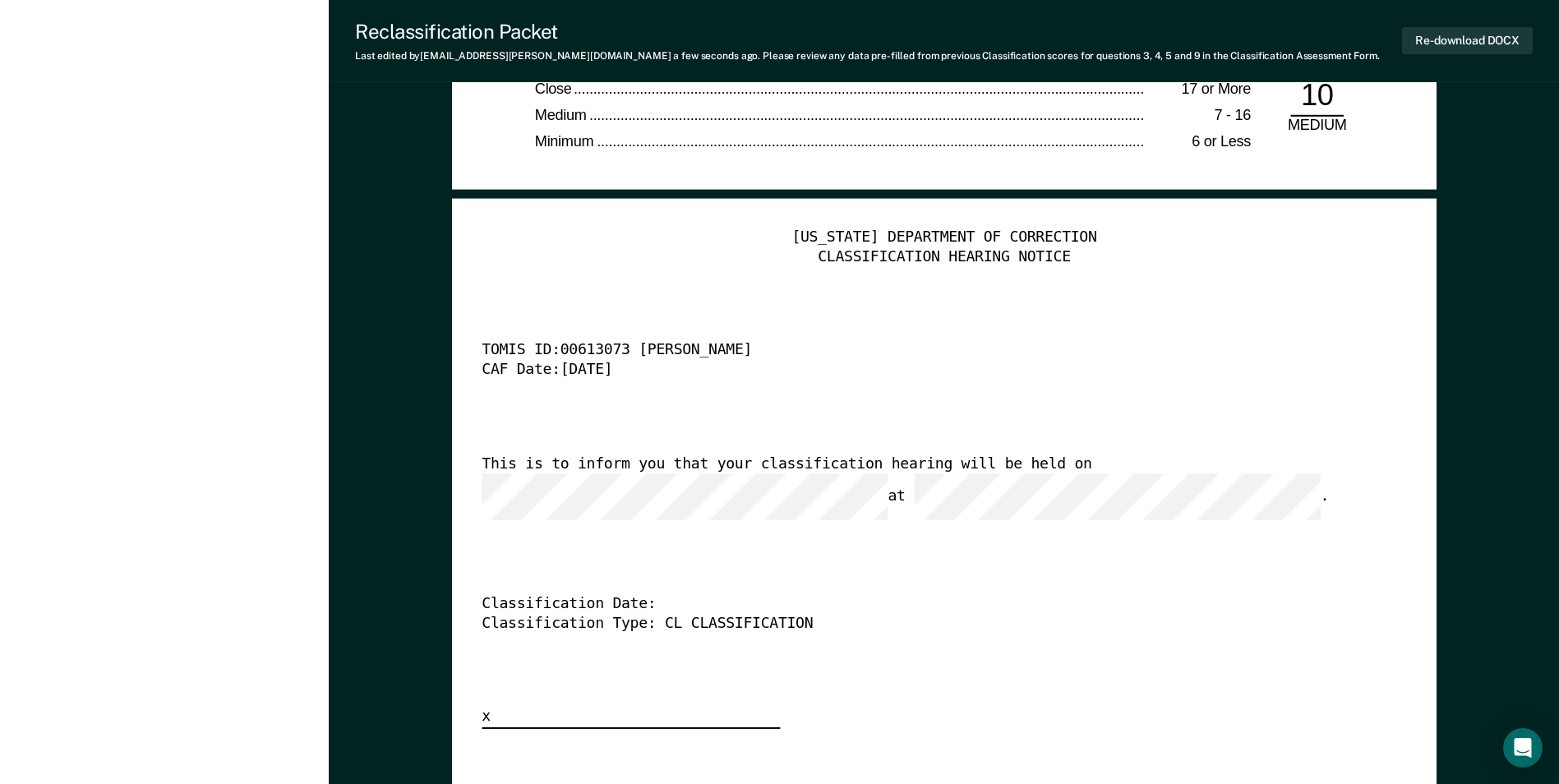
scroll to position [4025, 0]
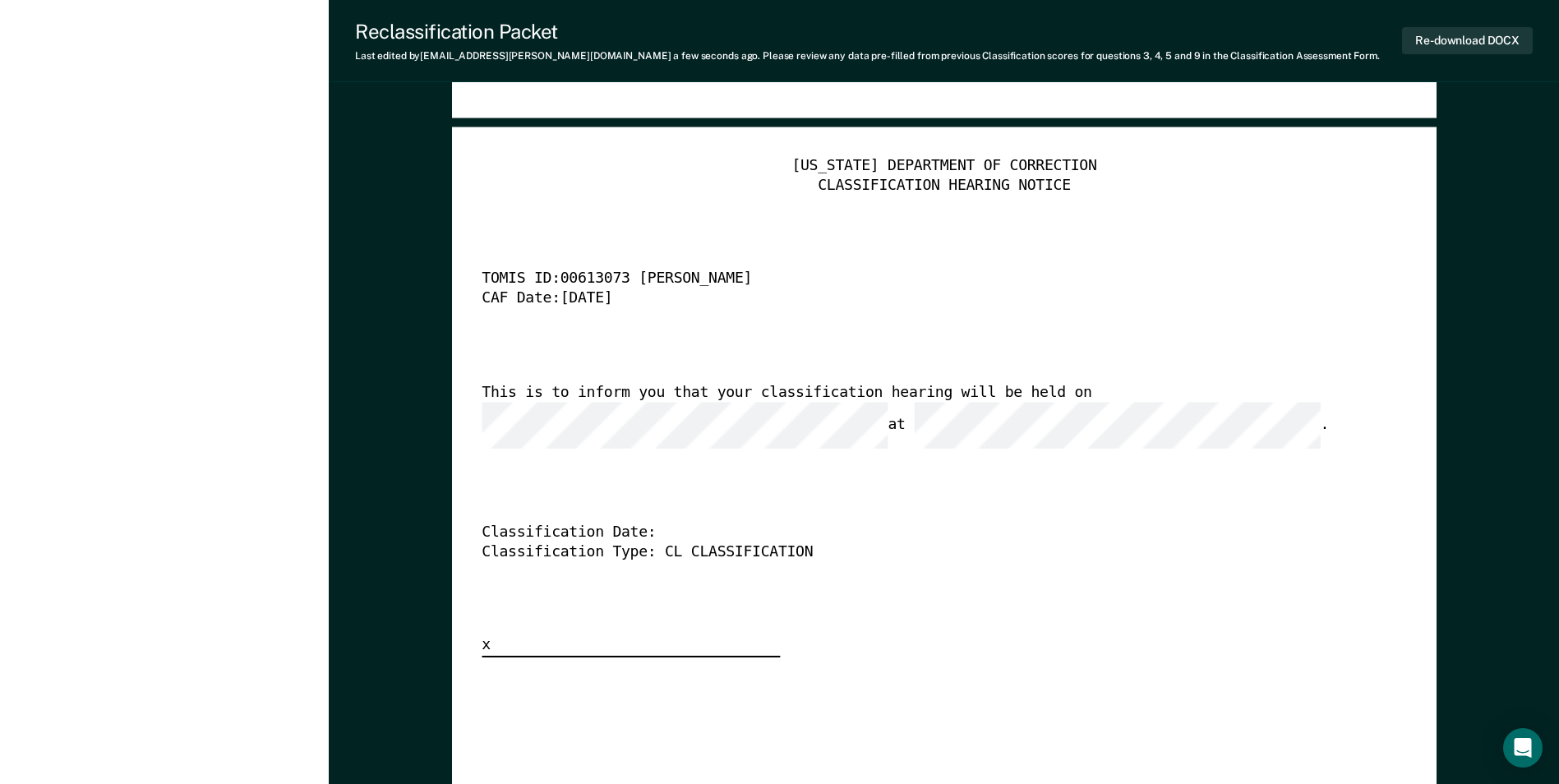
click at [1019, 390] on div "This is to inform you that your classification hearing will be held on at ." at bounding box center [920, 414] width 879 height 65
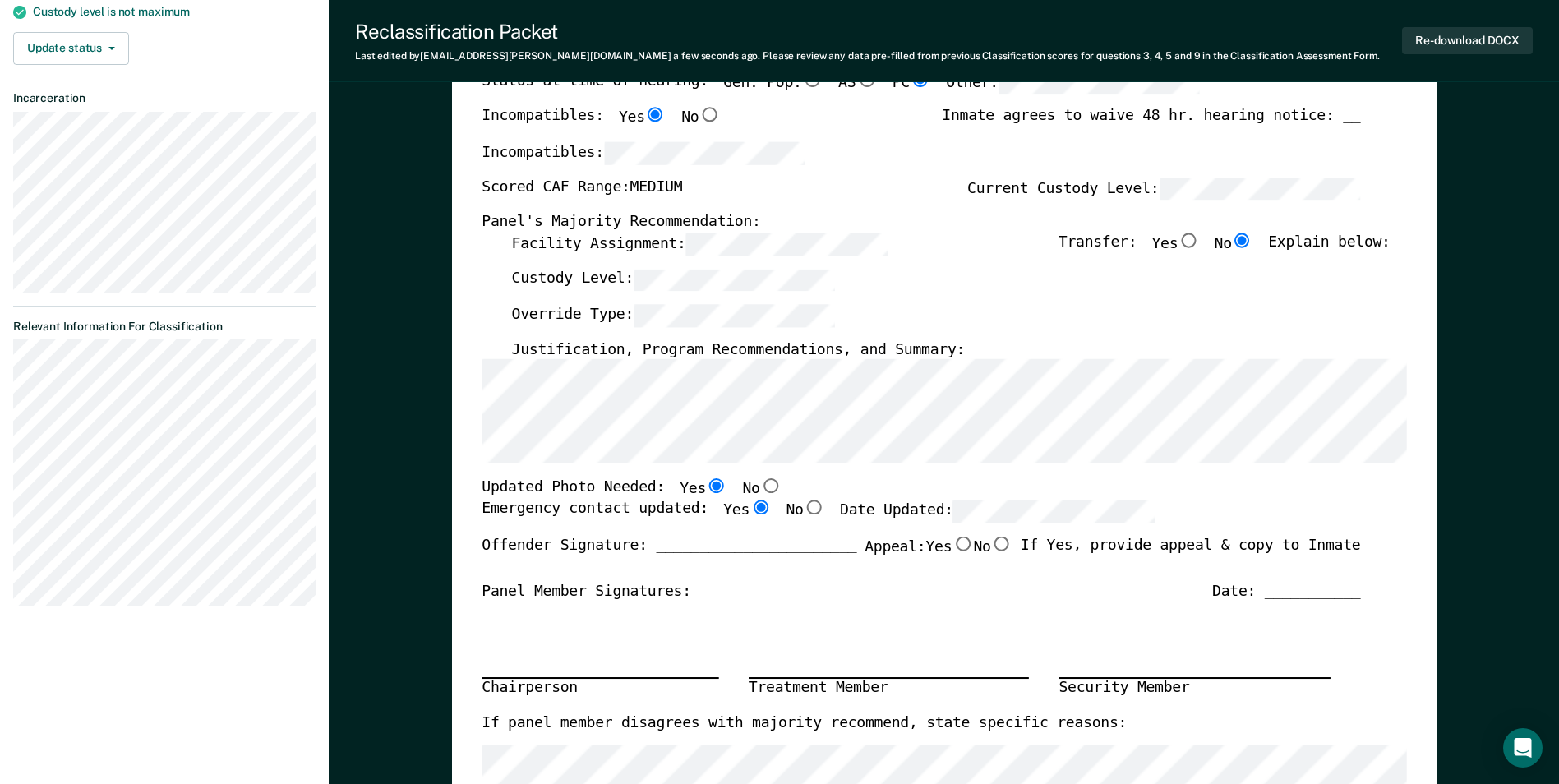
scroll to position [0, 0]
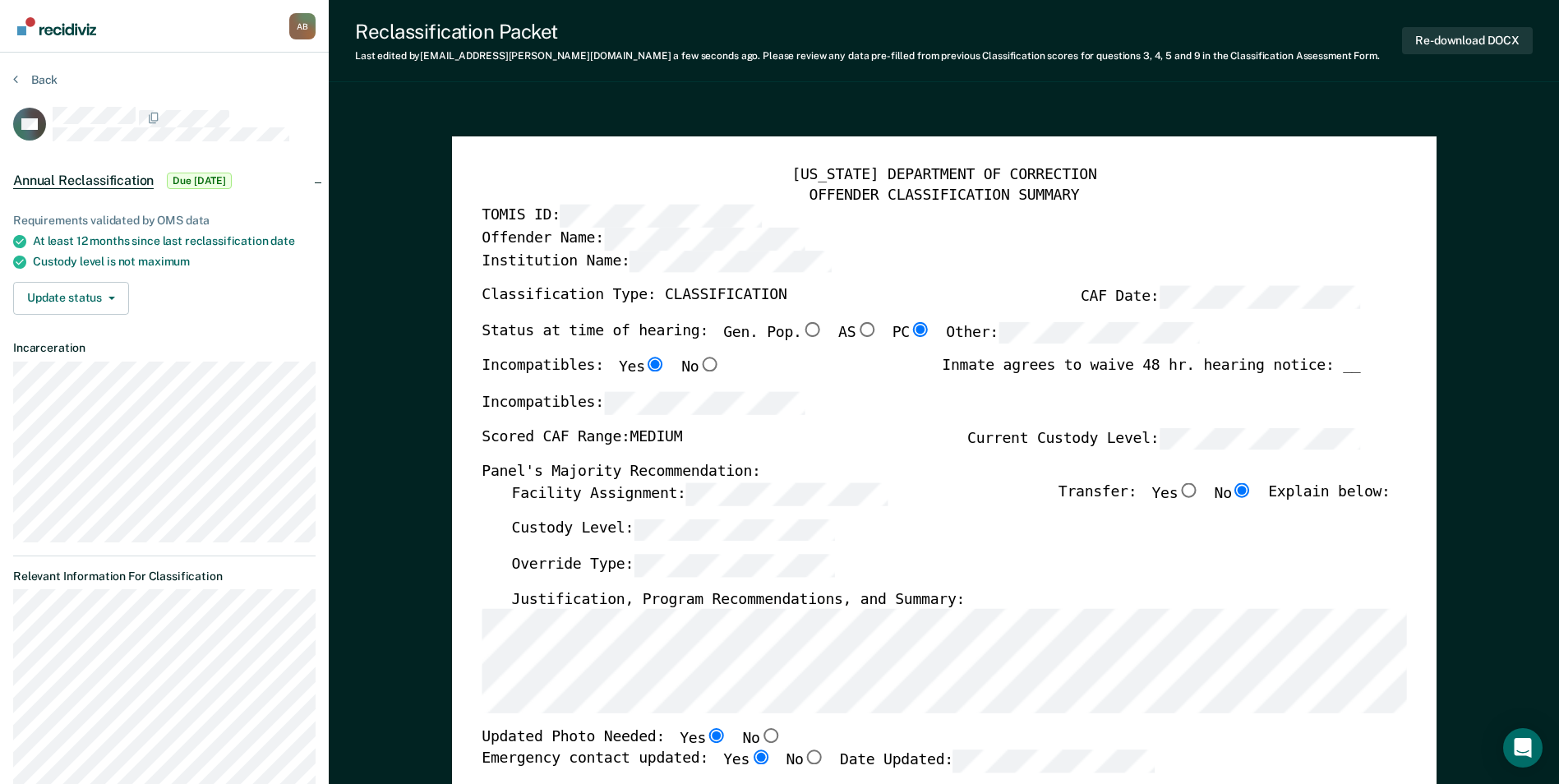
click at [620, 523] on label "Custody Level:" at bounding box center [674, 529] width 324 height 22
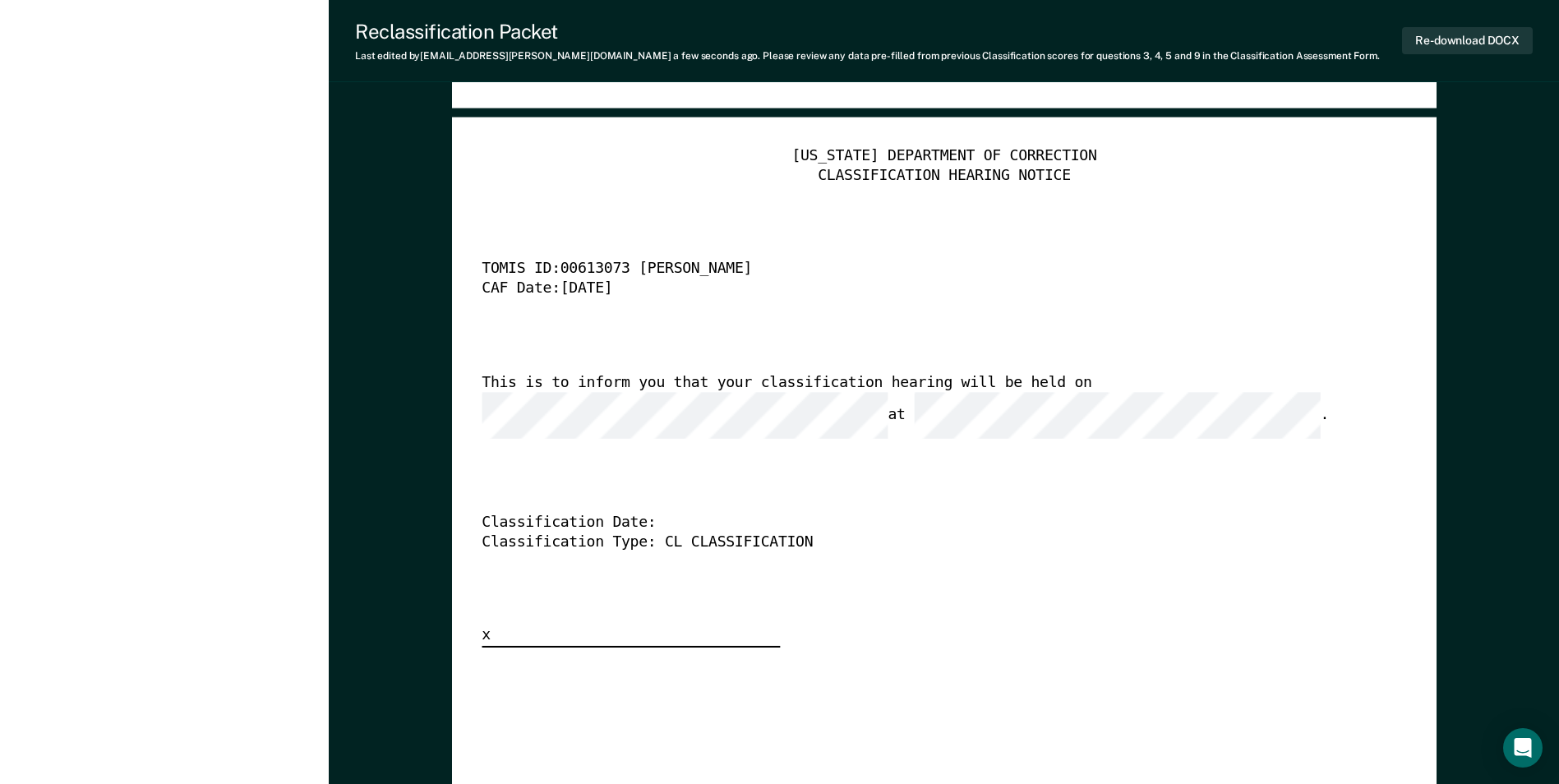
scroll to position [4025, 0]
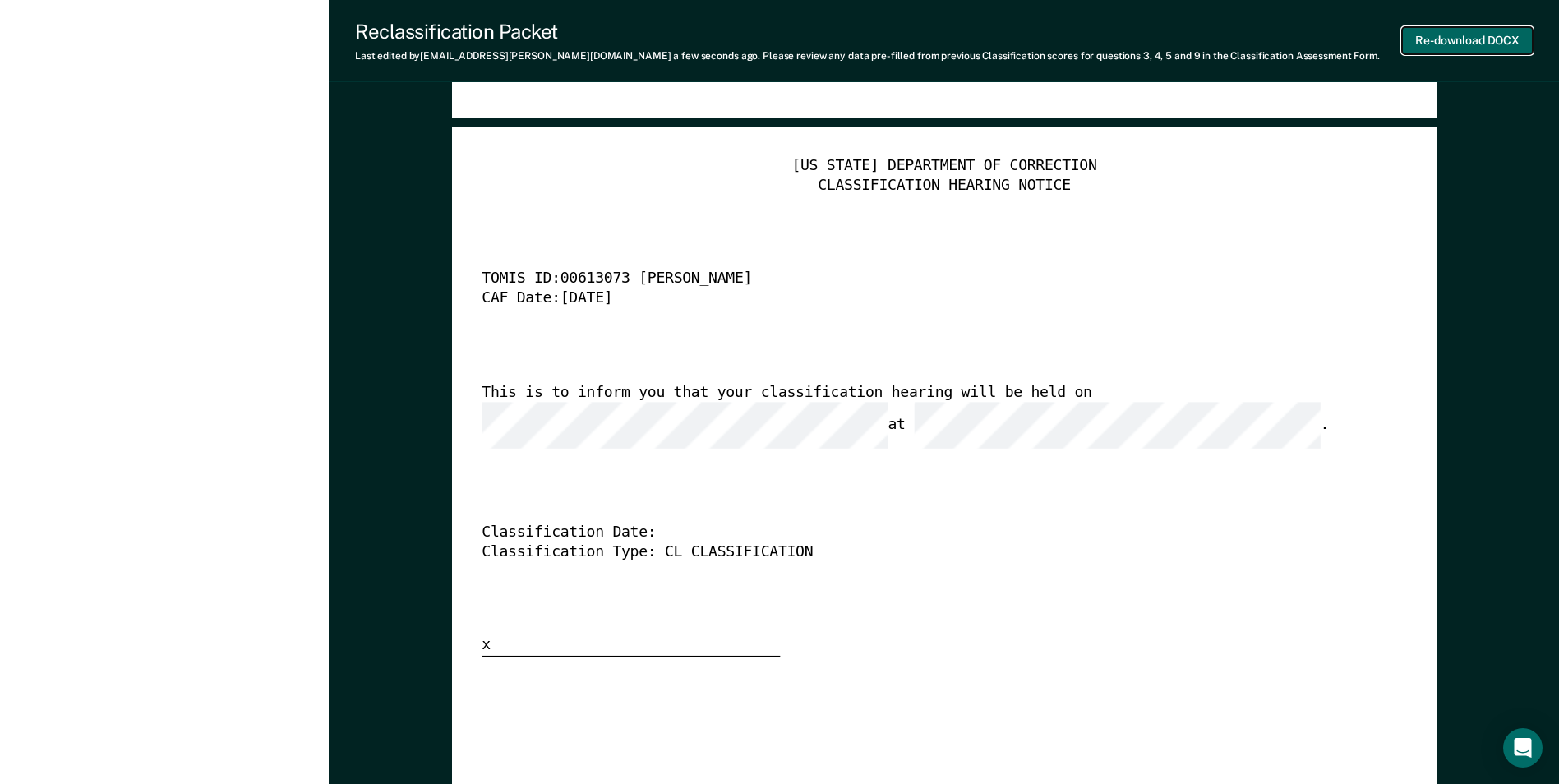
click at [1458, 39] on button "Re-download DOCX" at bounding box center [1467, 41] width 131 height 27
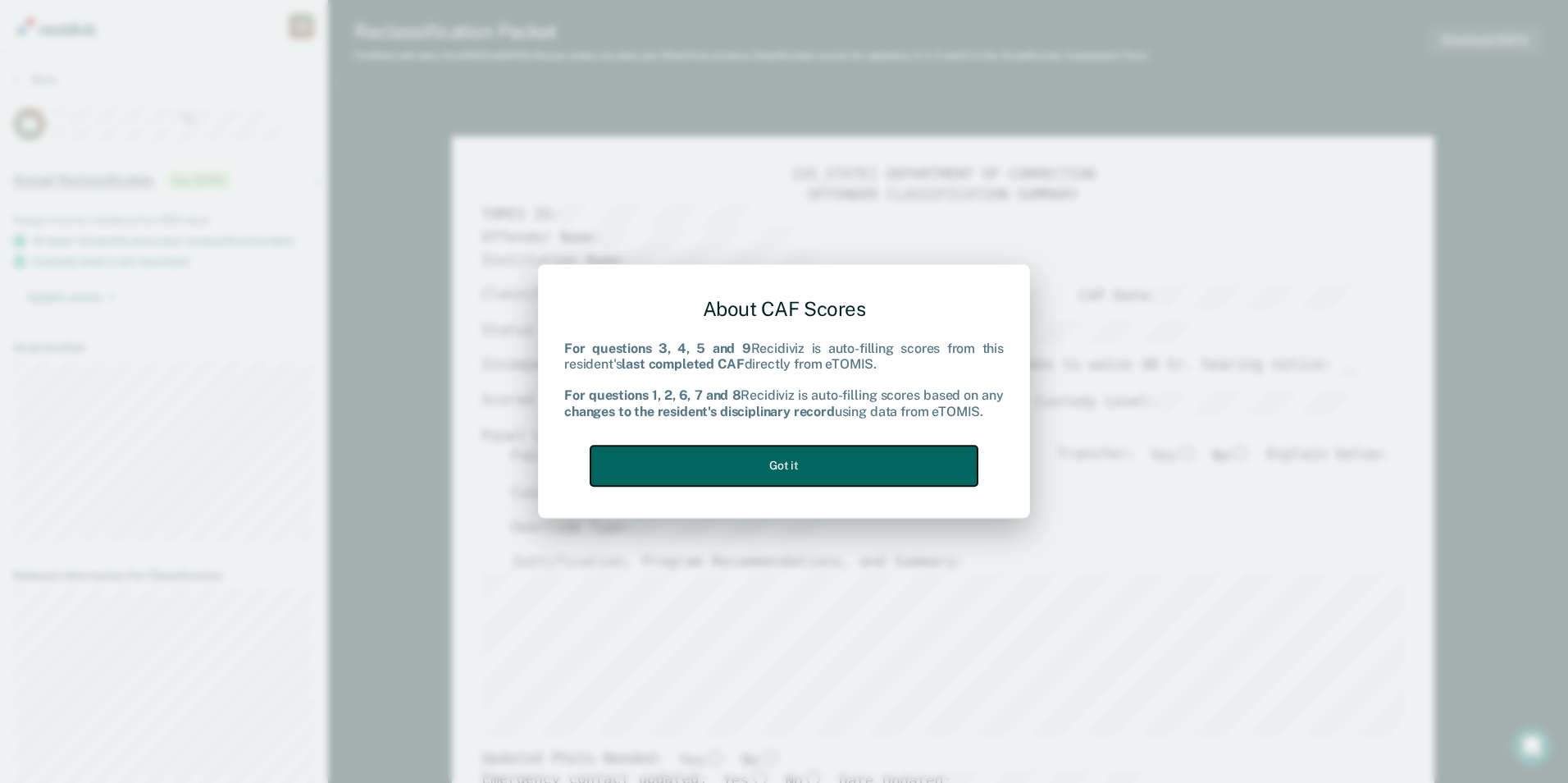
click at [793, 467] on button "Got it" at bounding box center [784, 465] width 387 height 40
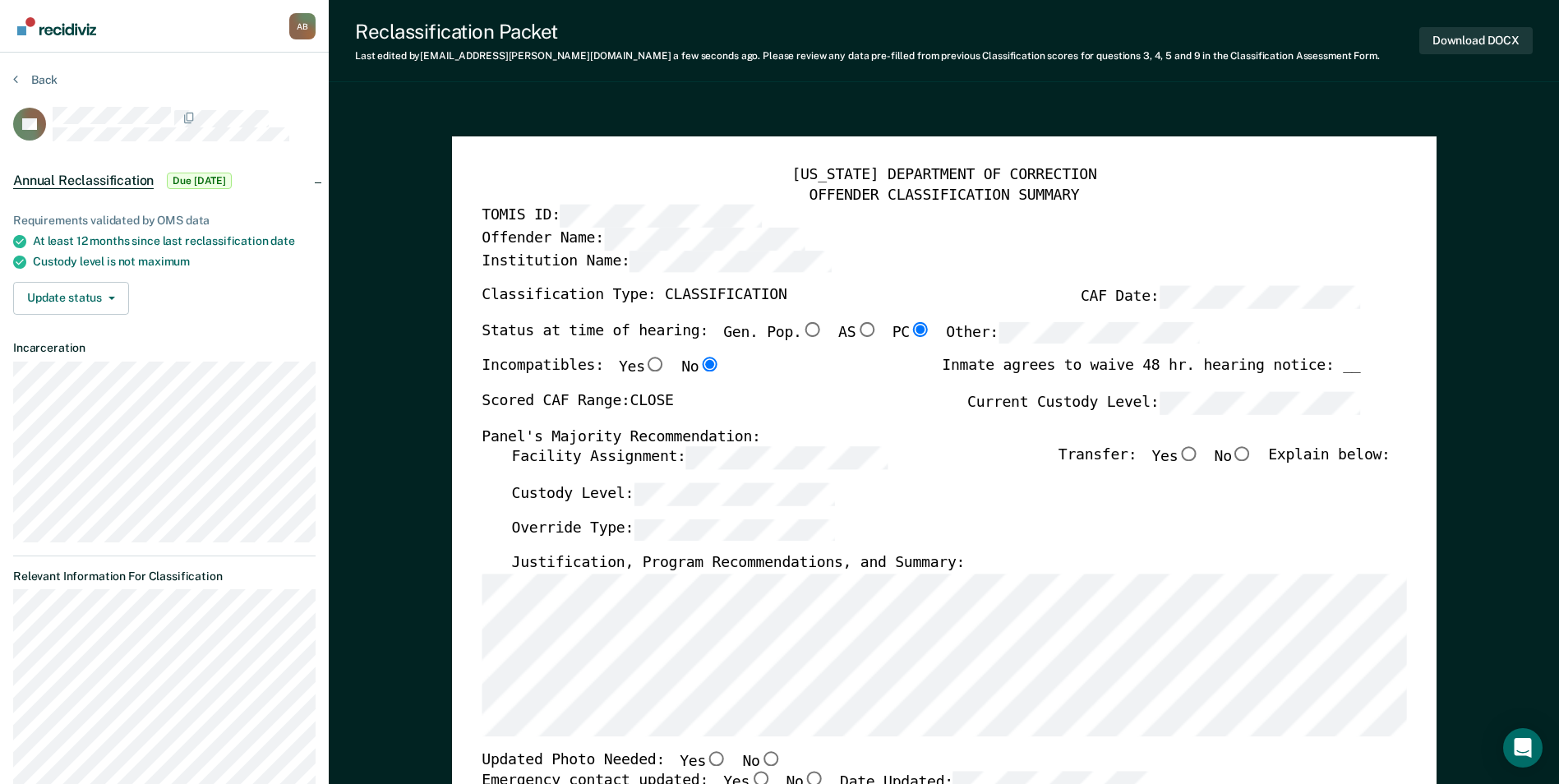
click at [1260, 447] on div "[US_STATE] DEPARTMENT OF CORRECTION OFFENDER CLASSIFICATION SUMMARY TOMIS ID: O…" at bounding box center [944, 767] width 924 height 1201
drag, startPoint x: 1260, startPoint y: 447, endPoint x: 1259, endPoint y: 457, distance: 10.0
click at [1253, 457] on input "No" at bounding box center [1243, 454] width 21 height 15
type textarea "x"
radio input "true"
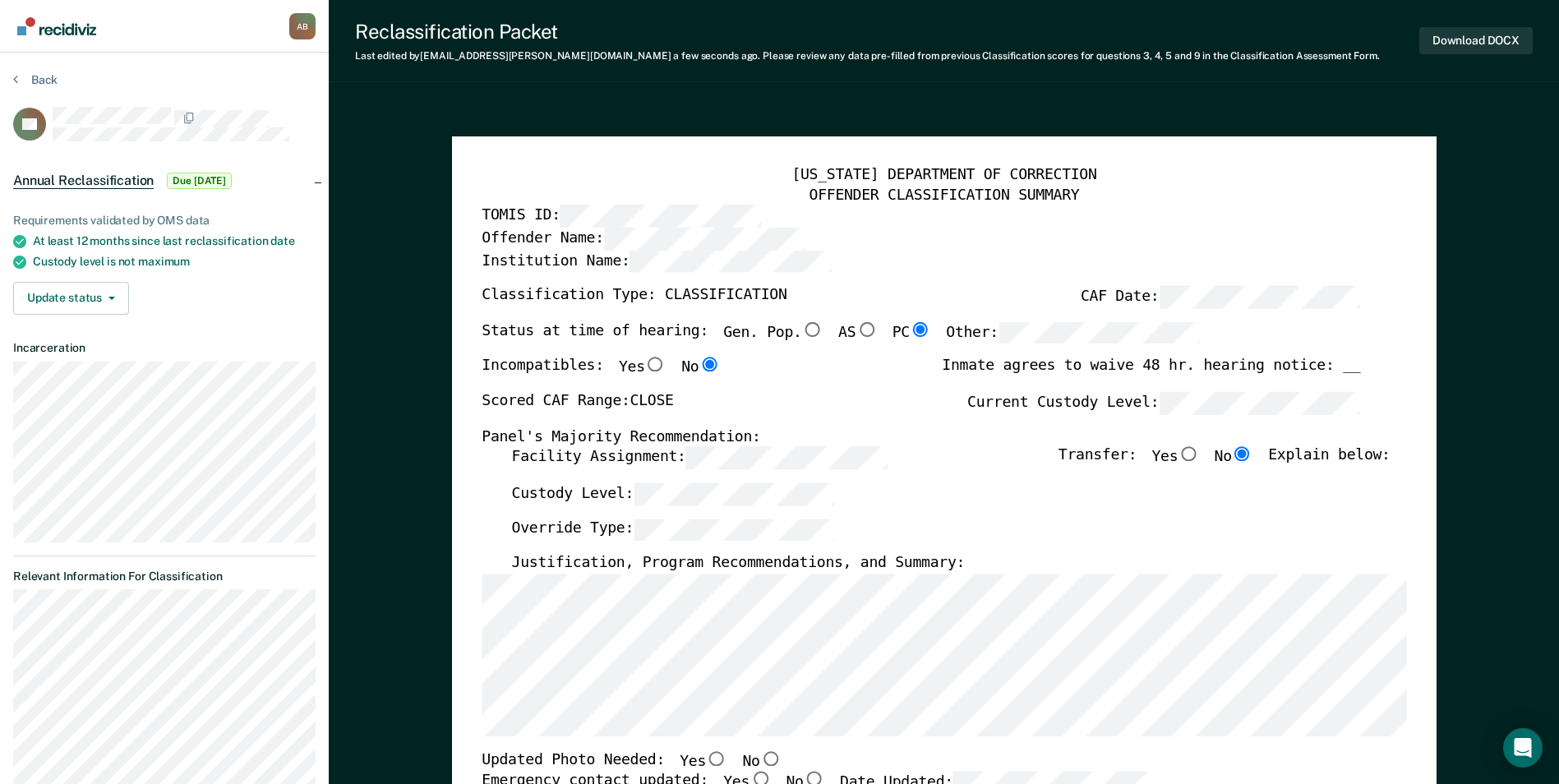
click at [1155, 538] on div "Override Type:" at bounding box center [950, 536] width 879 height 36
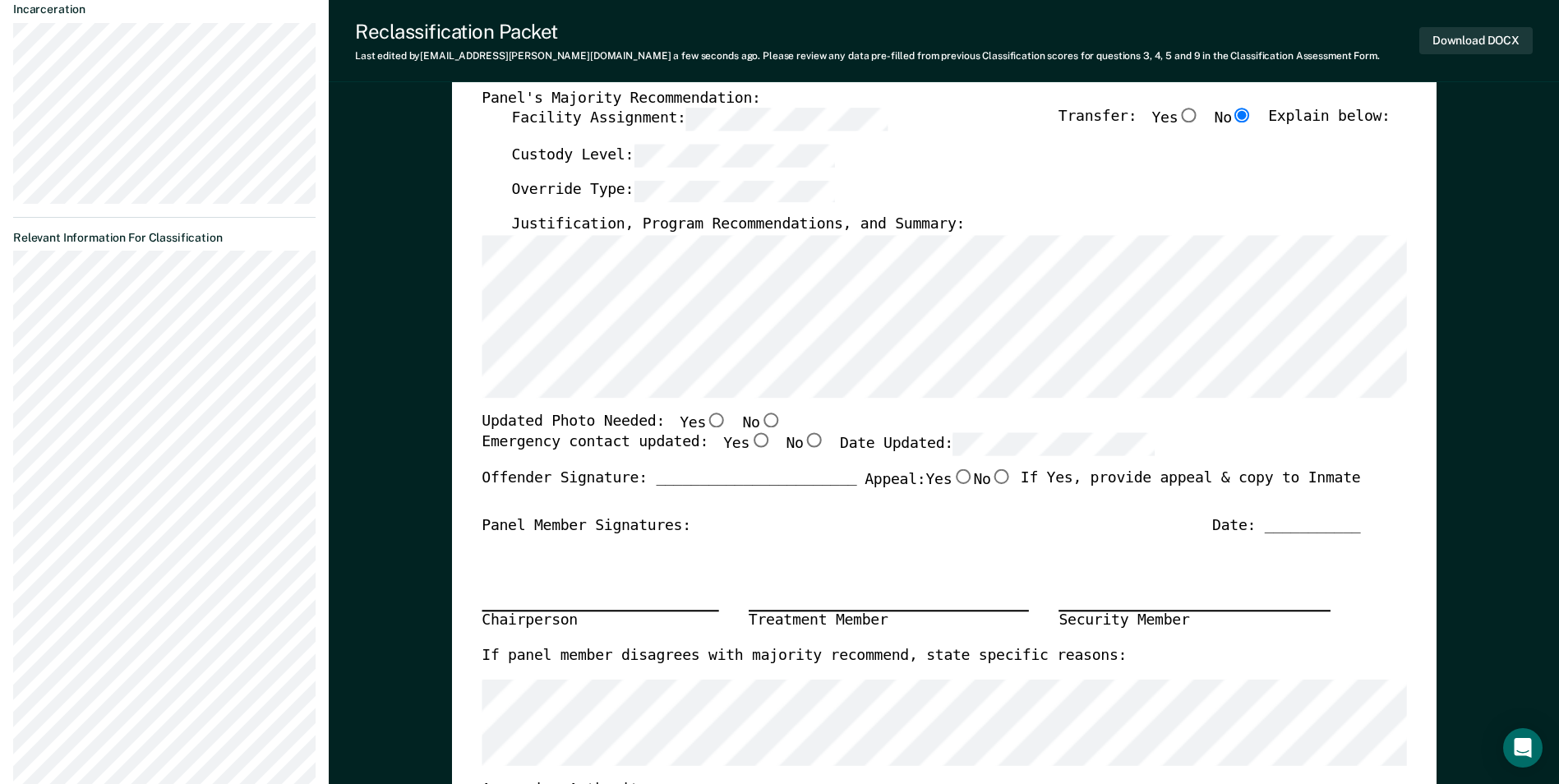
scroll to position [410, 0]
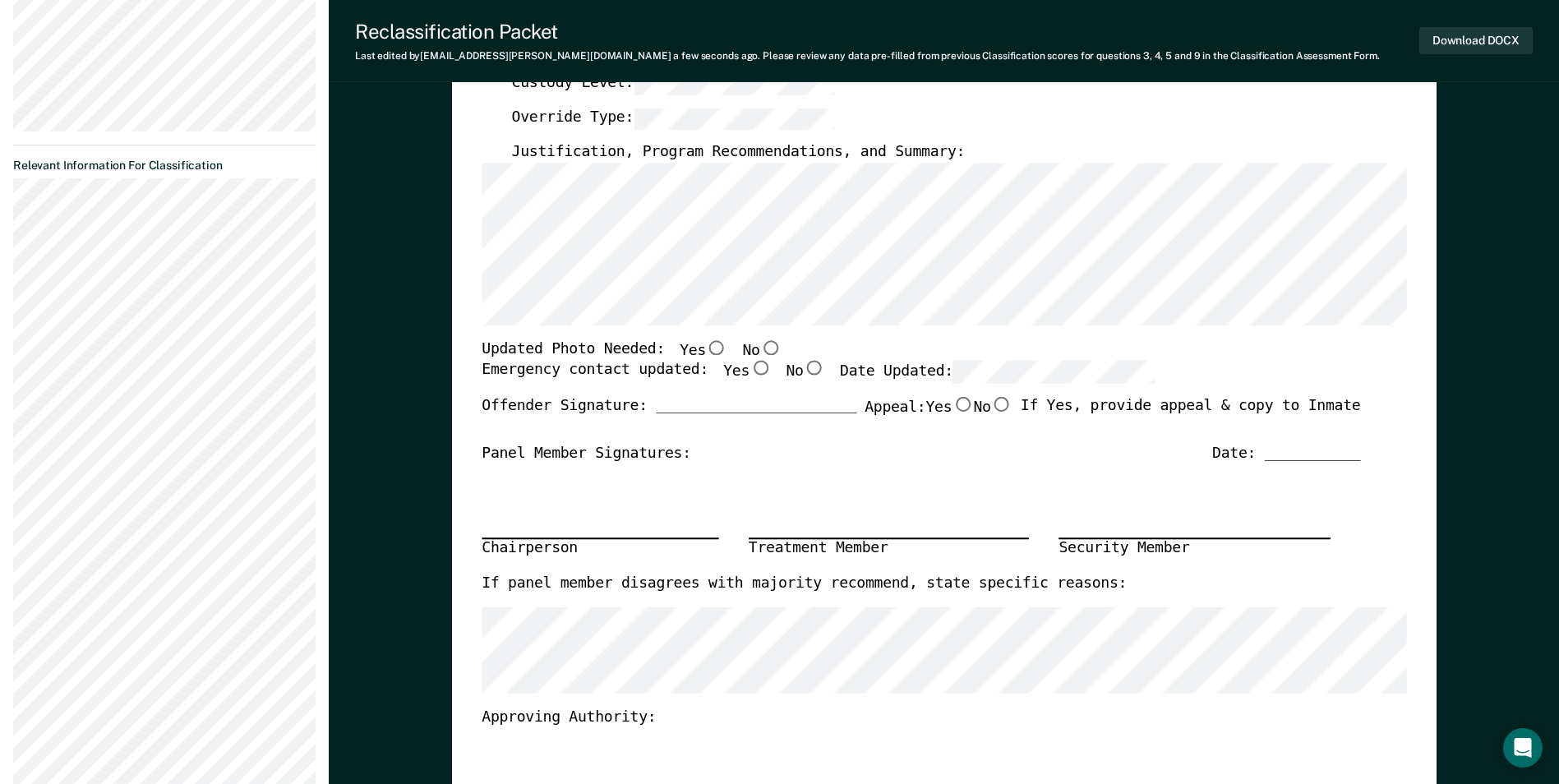
click at [706, 345] on input "Yes" at bounding box center [716, 346] width 21 height 15
type textarea "x"
radio input "true"
click at [749, 367] on input "Yes" at bounding box center [760, 368] width 21 height 15
type textarea "x"
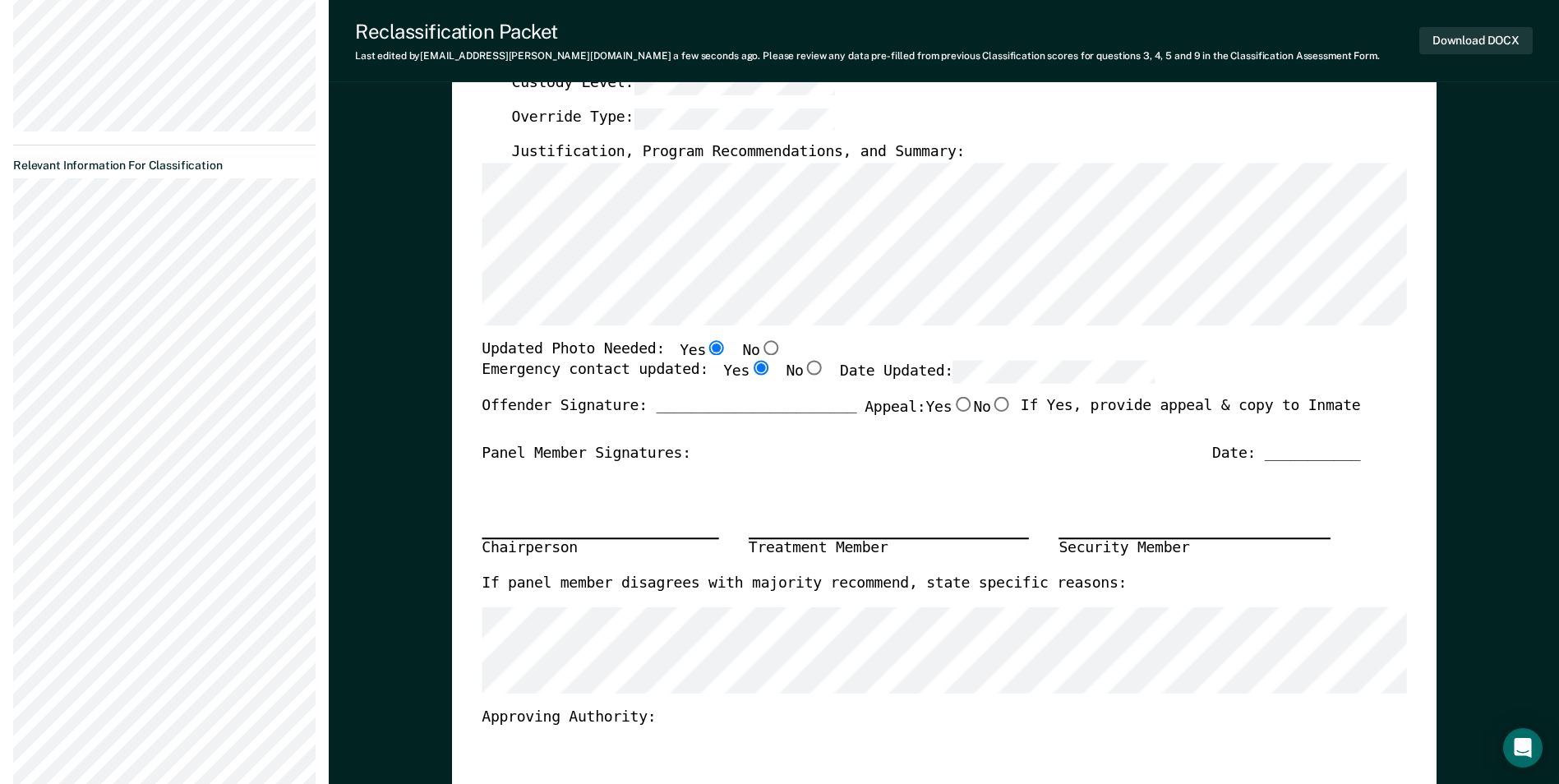
radio input "true"
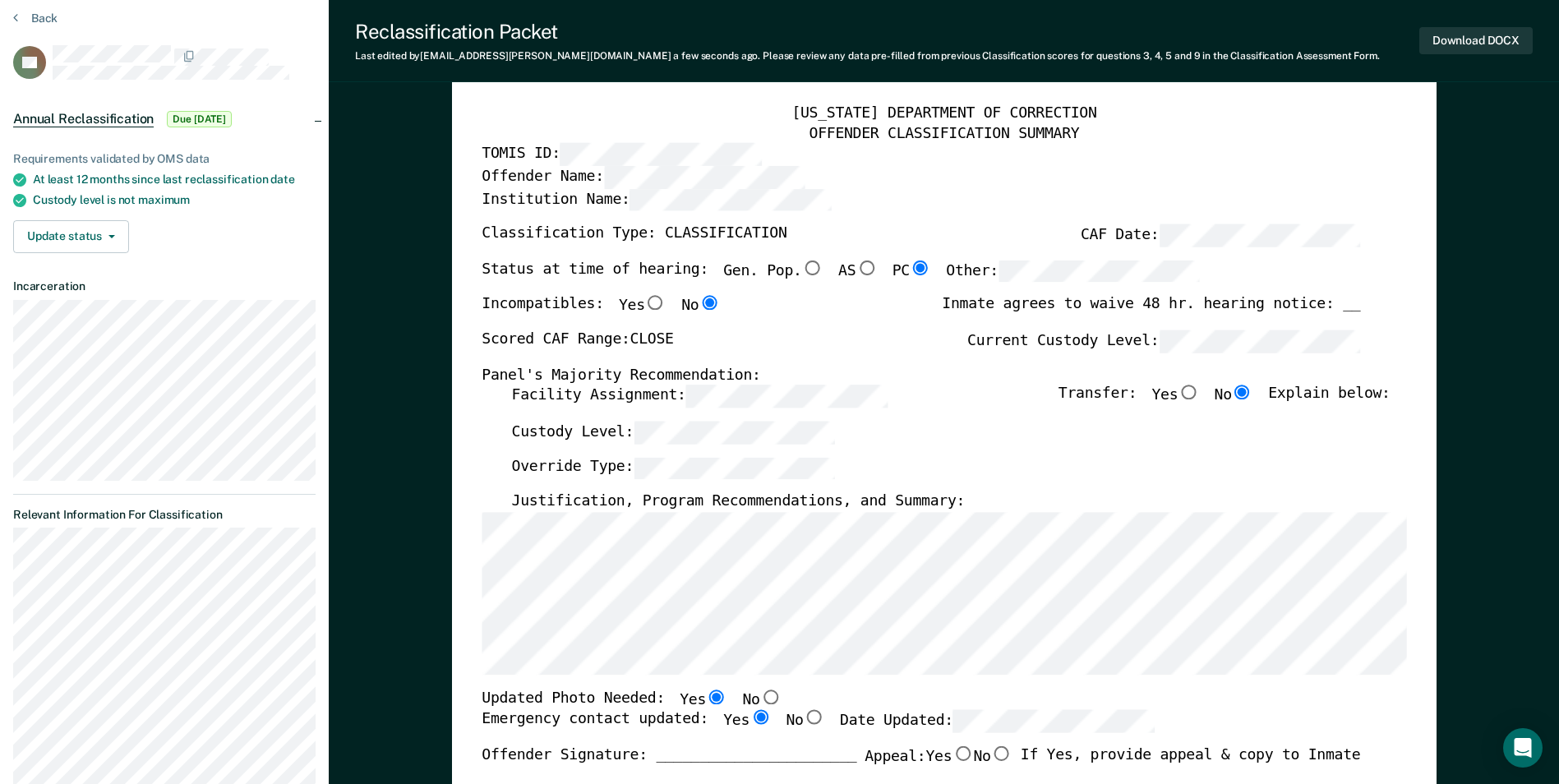
scroll to position [0, 0]
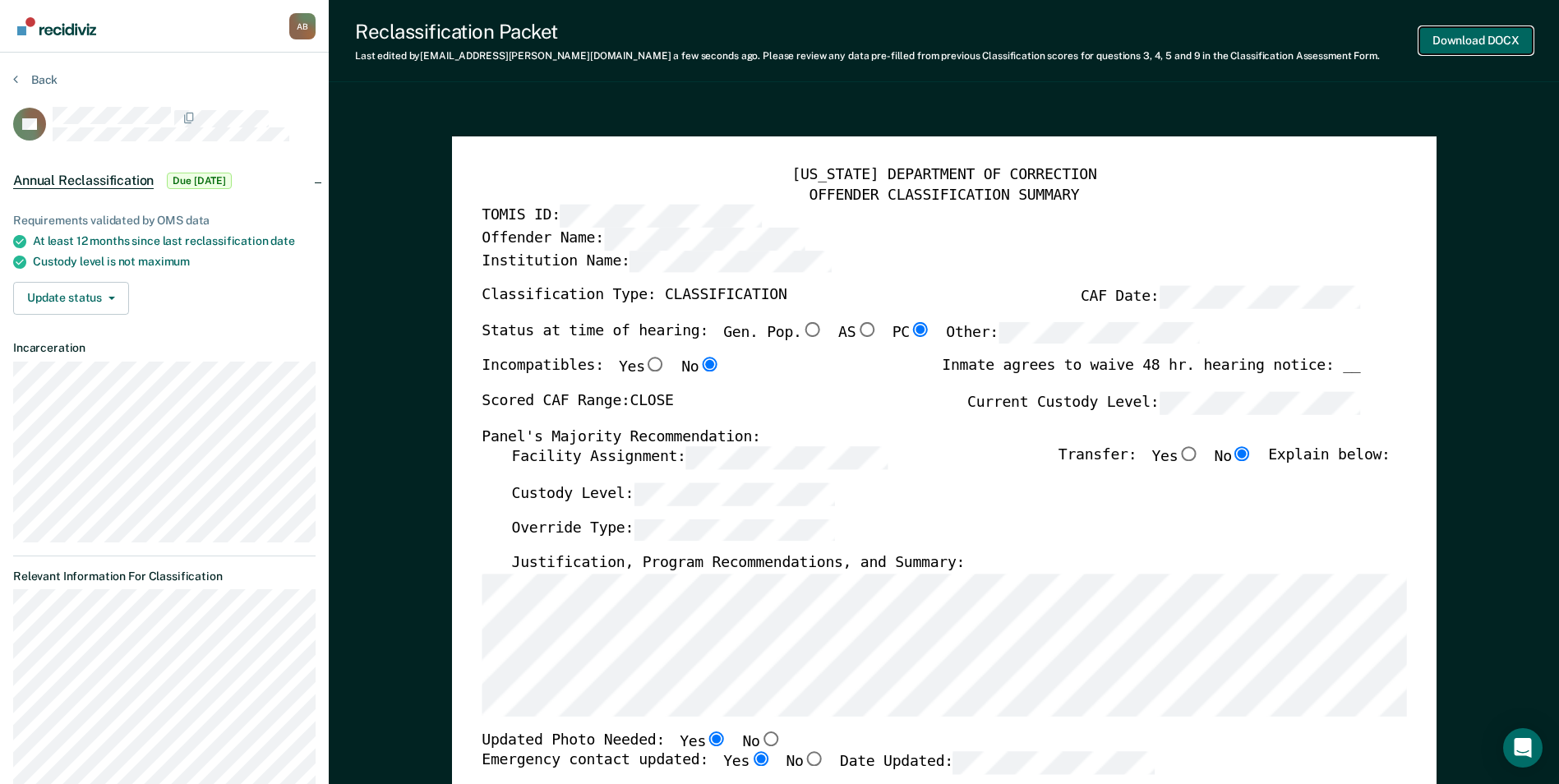
click at [1431, 38] on button "Download DOCX" at bounding box center [1476, 41] width 114 height 27
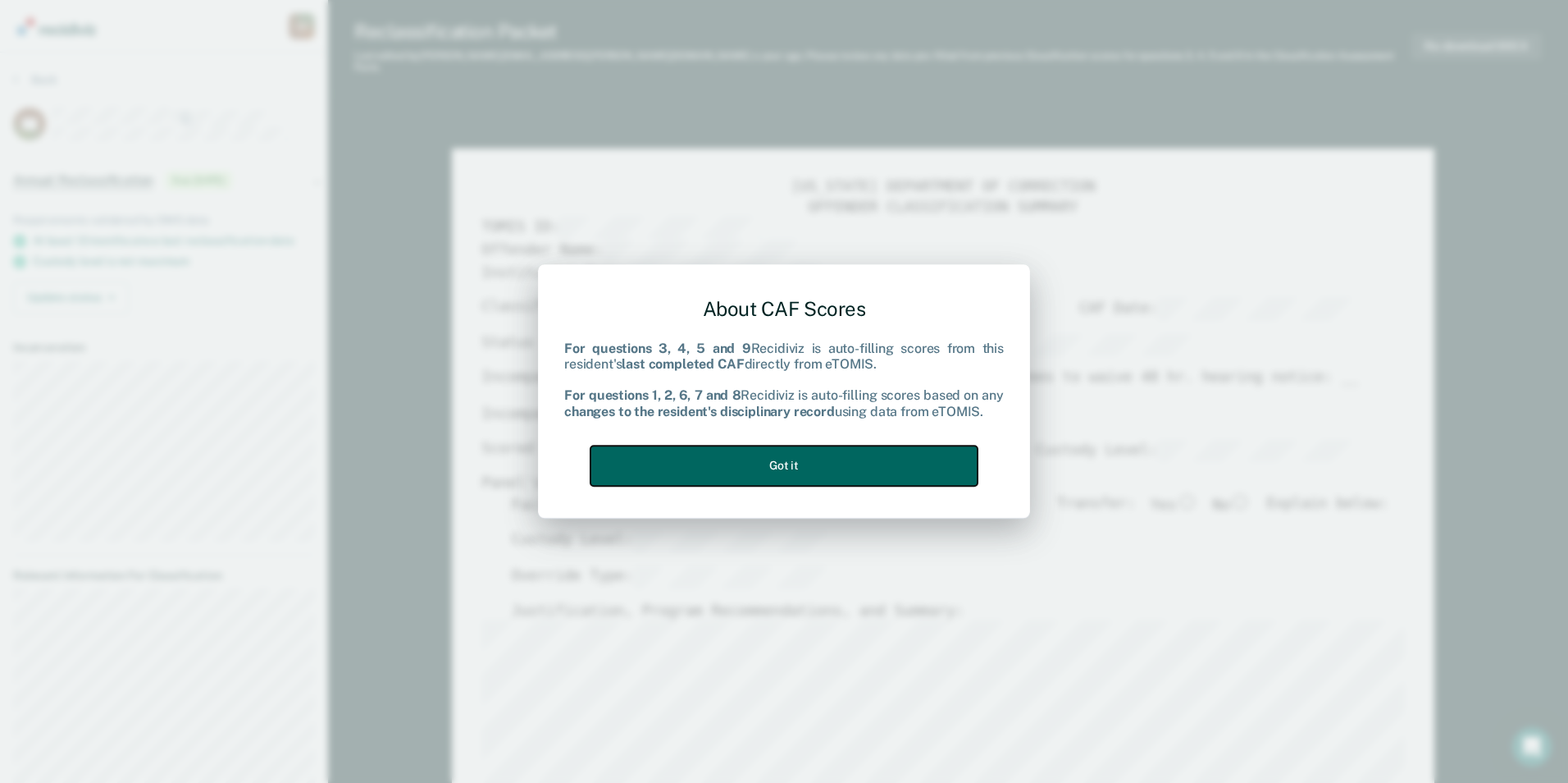
click at [862, 462] on button "Got it" at bounding box center [784, 465] width 387 height 40
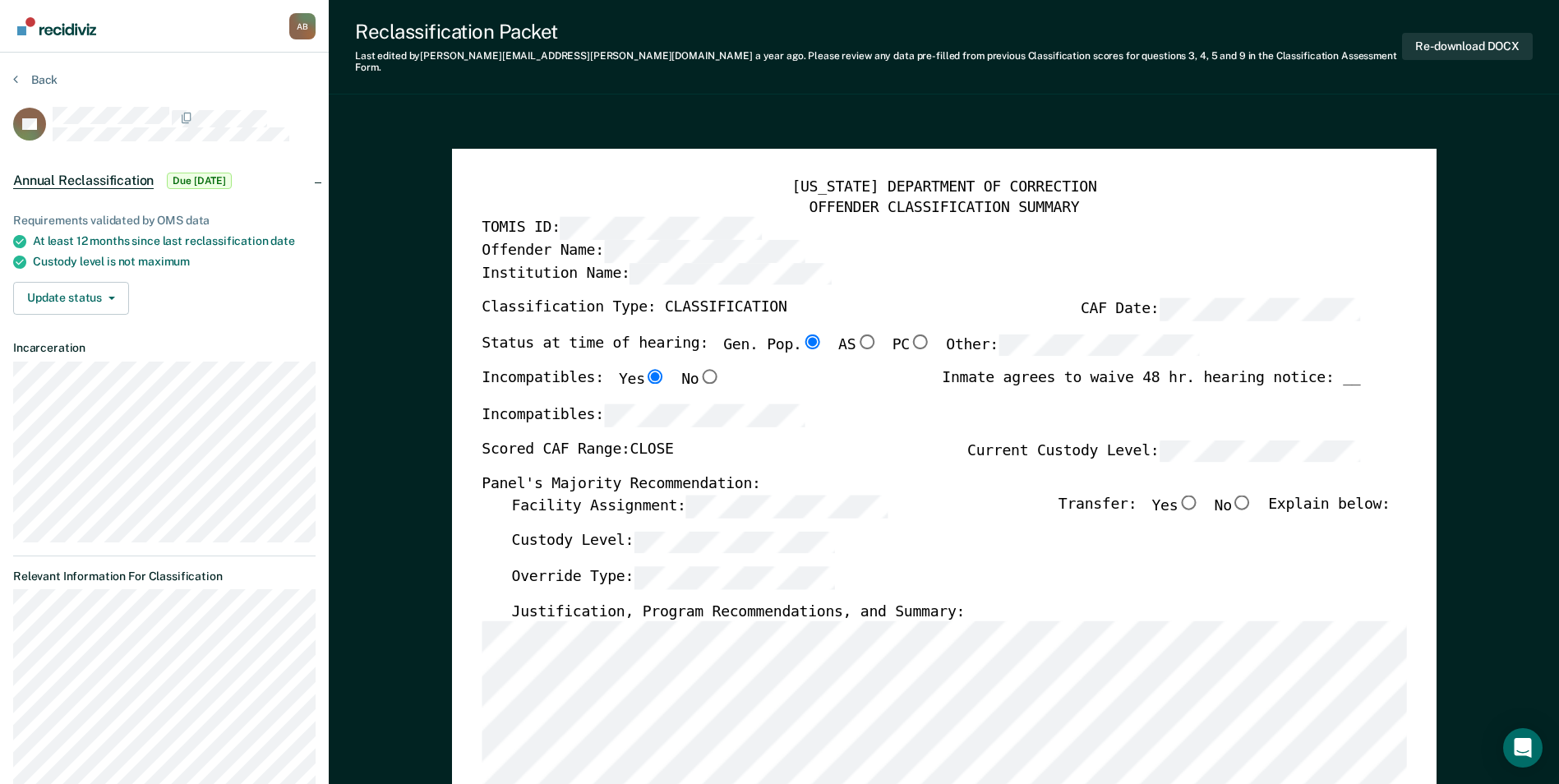
click at [1250, 495] on input "No" at bounding box center [1243, 502] width 21 height 15
type textarea "x"
radio input "true"
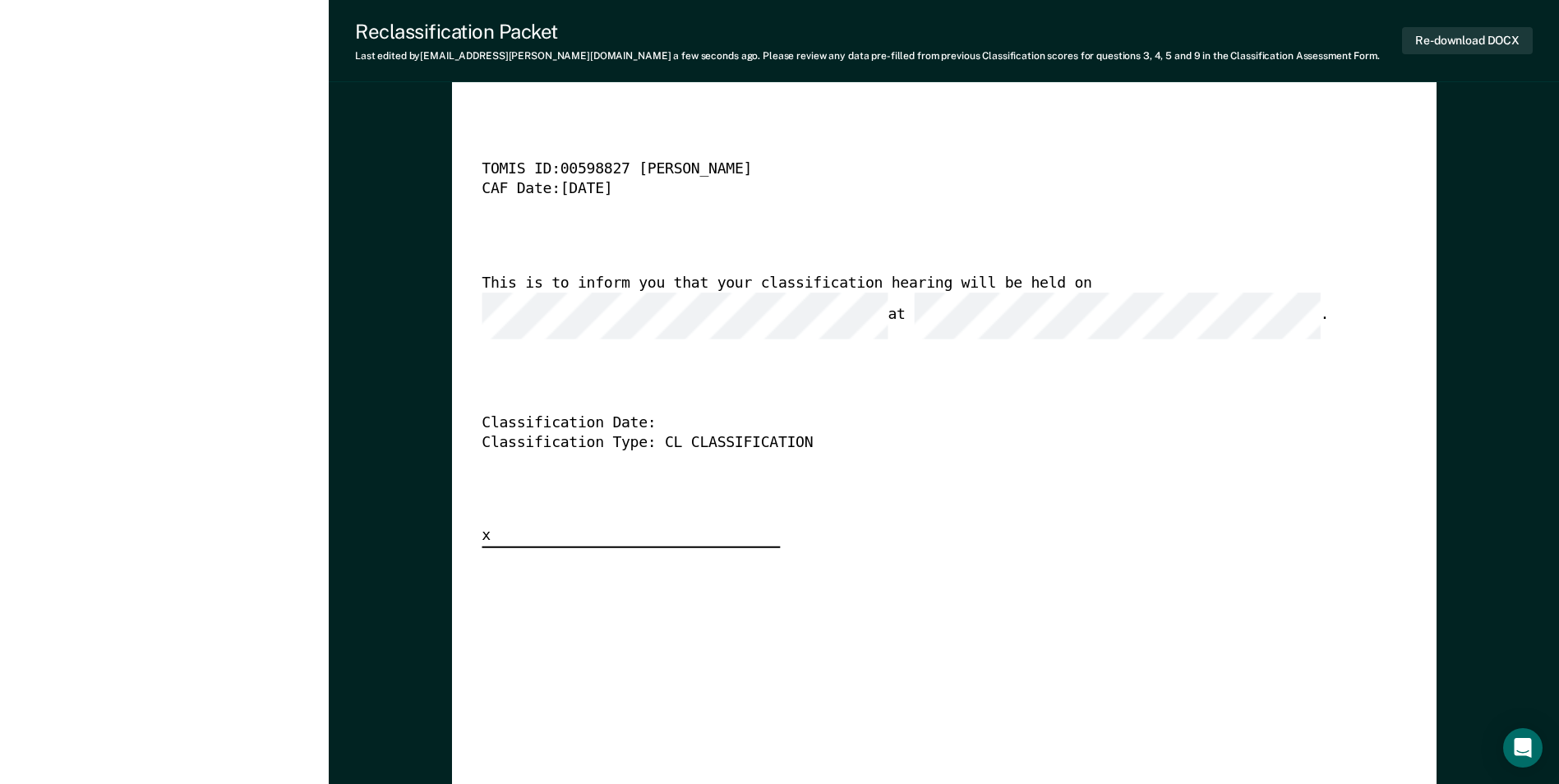
scroll to position [3861, 0]
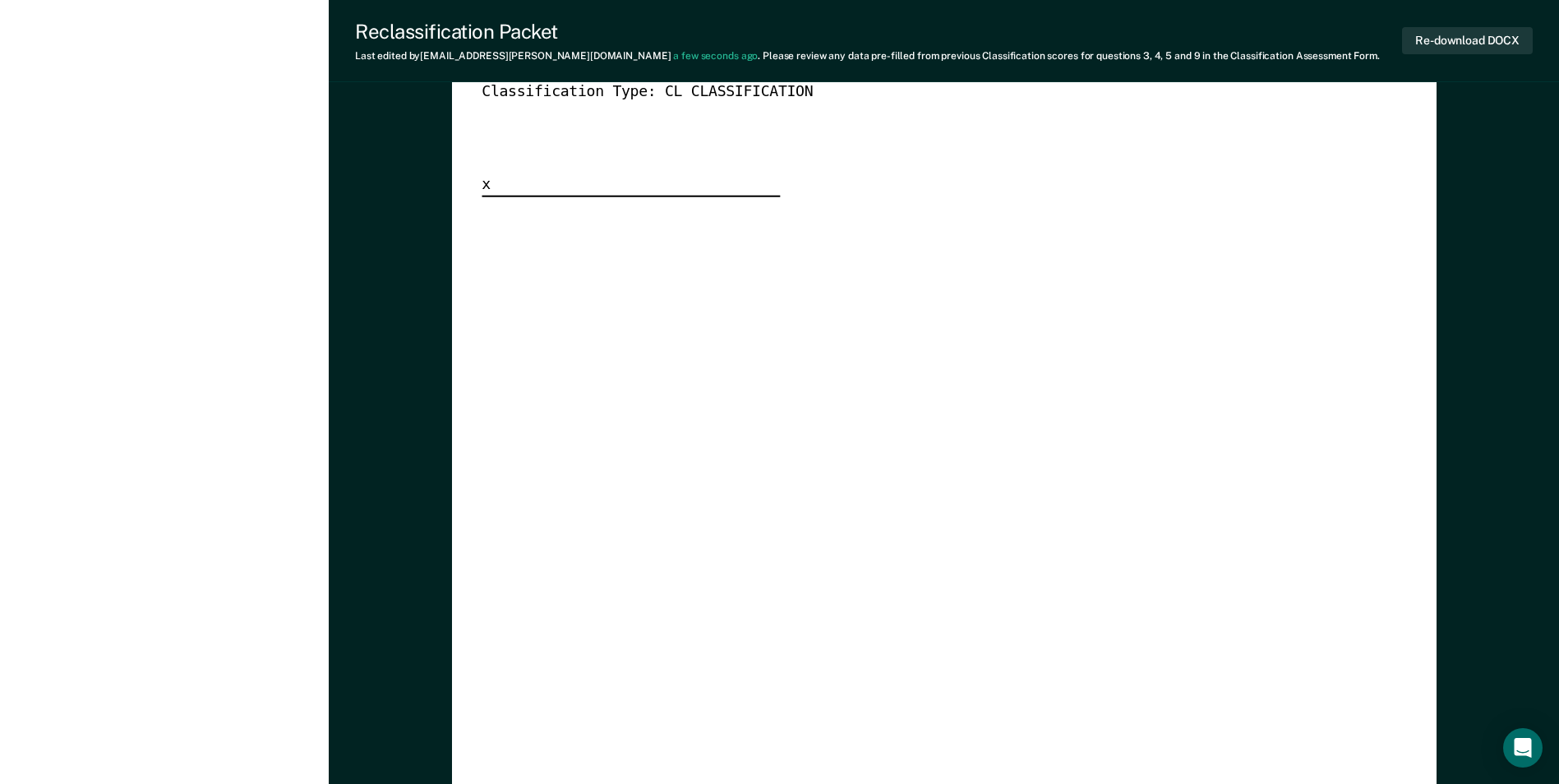
scroll to position [4600, 0]
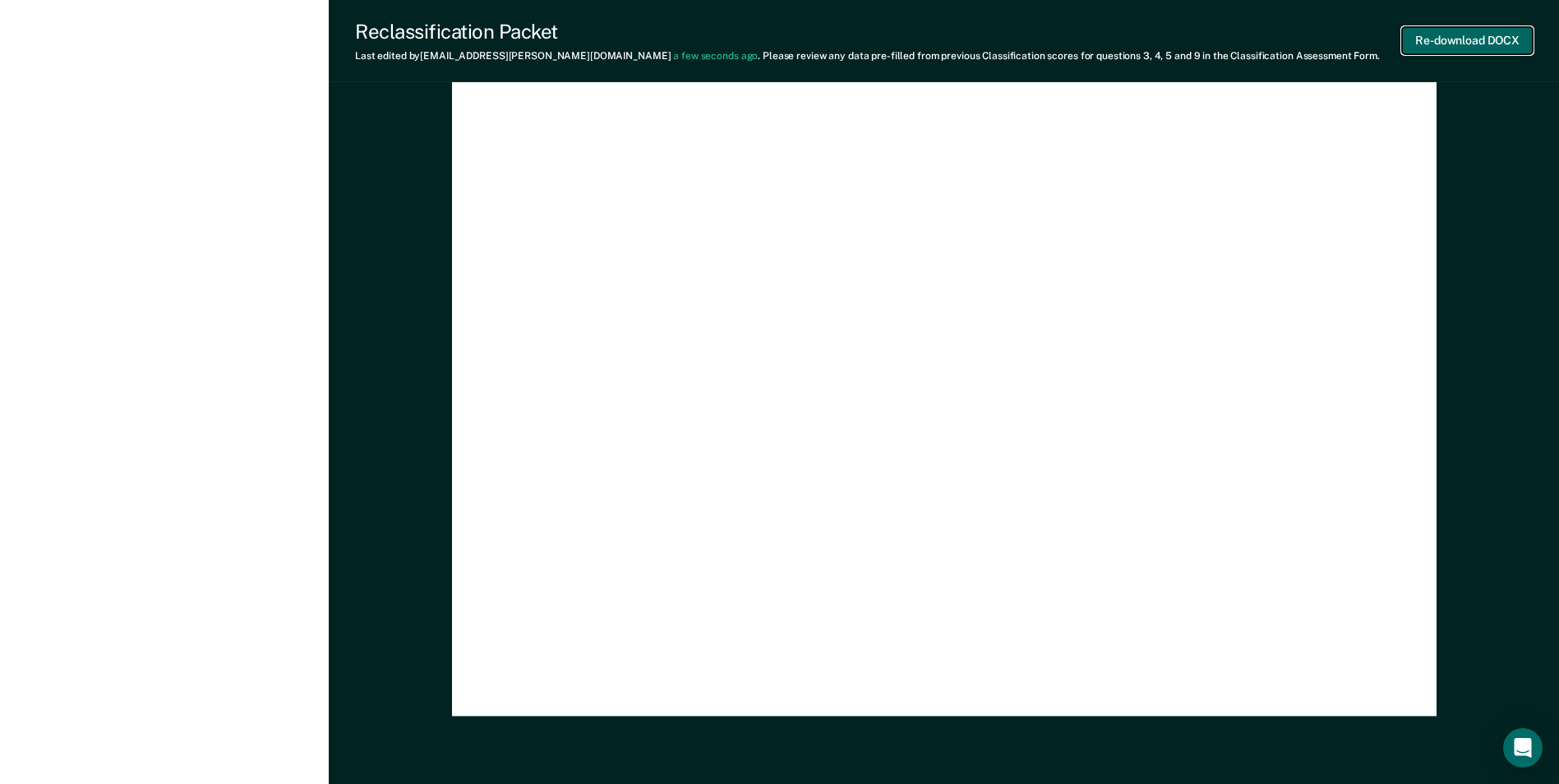
click at [1438, 35] on button "Re-download DOCX" at bounding box center [1467, 41] width 131 height 27
type textarea "x"
